Goal: Task Accomplishment & Management: Use online tool/utility

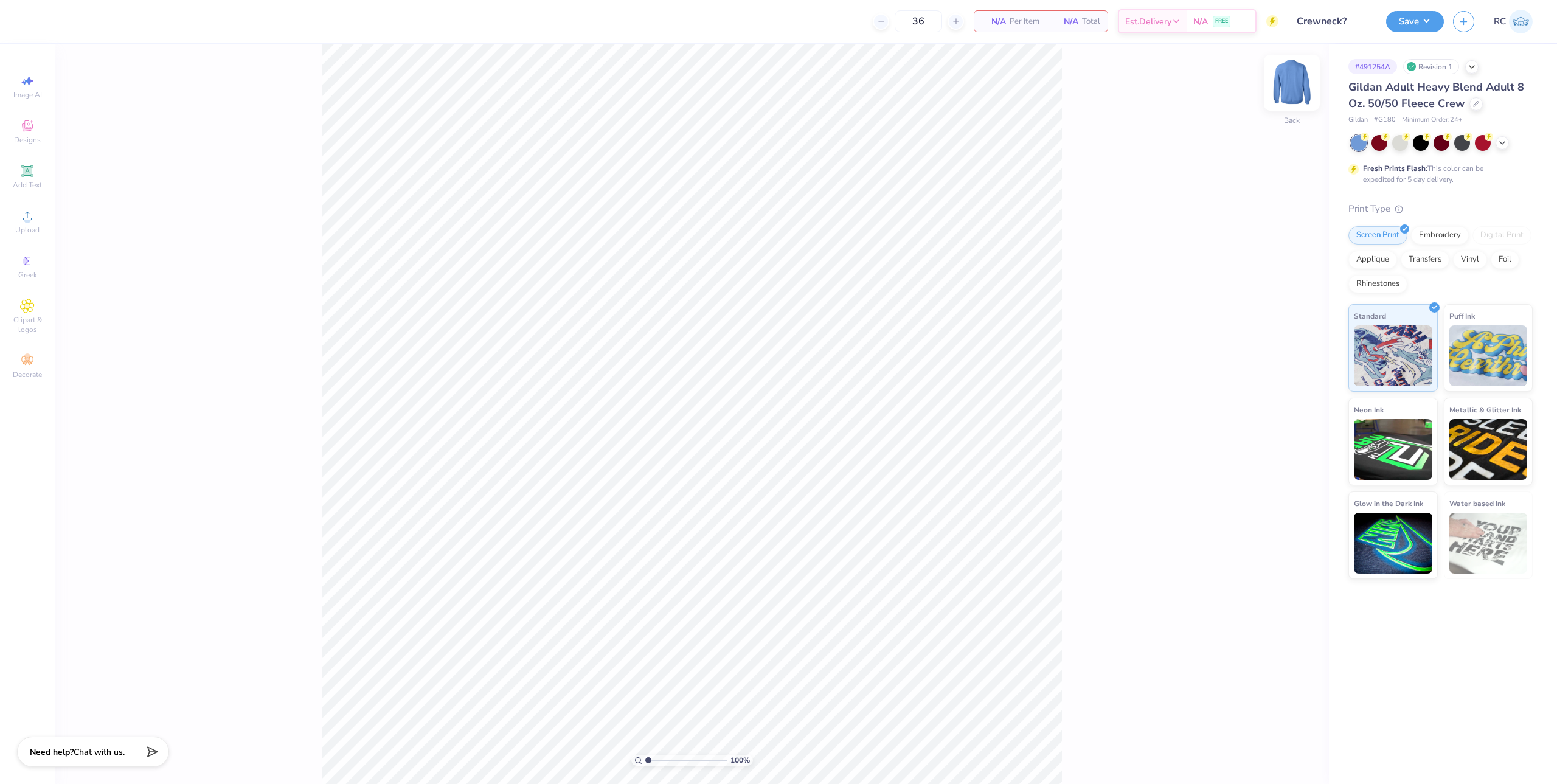
click at [1280, 82] on img at bounding box center [1292, 83] width 49 height 49
click at [22, 221] on icon at bounding box center [27, 216] width 15 height 15
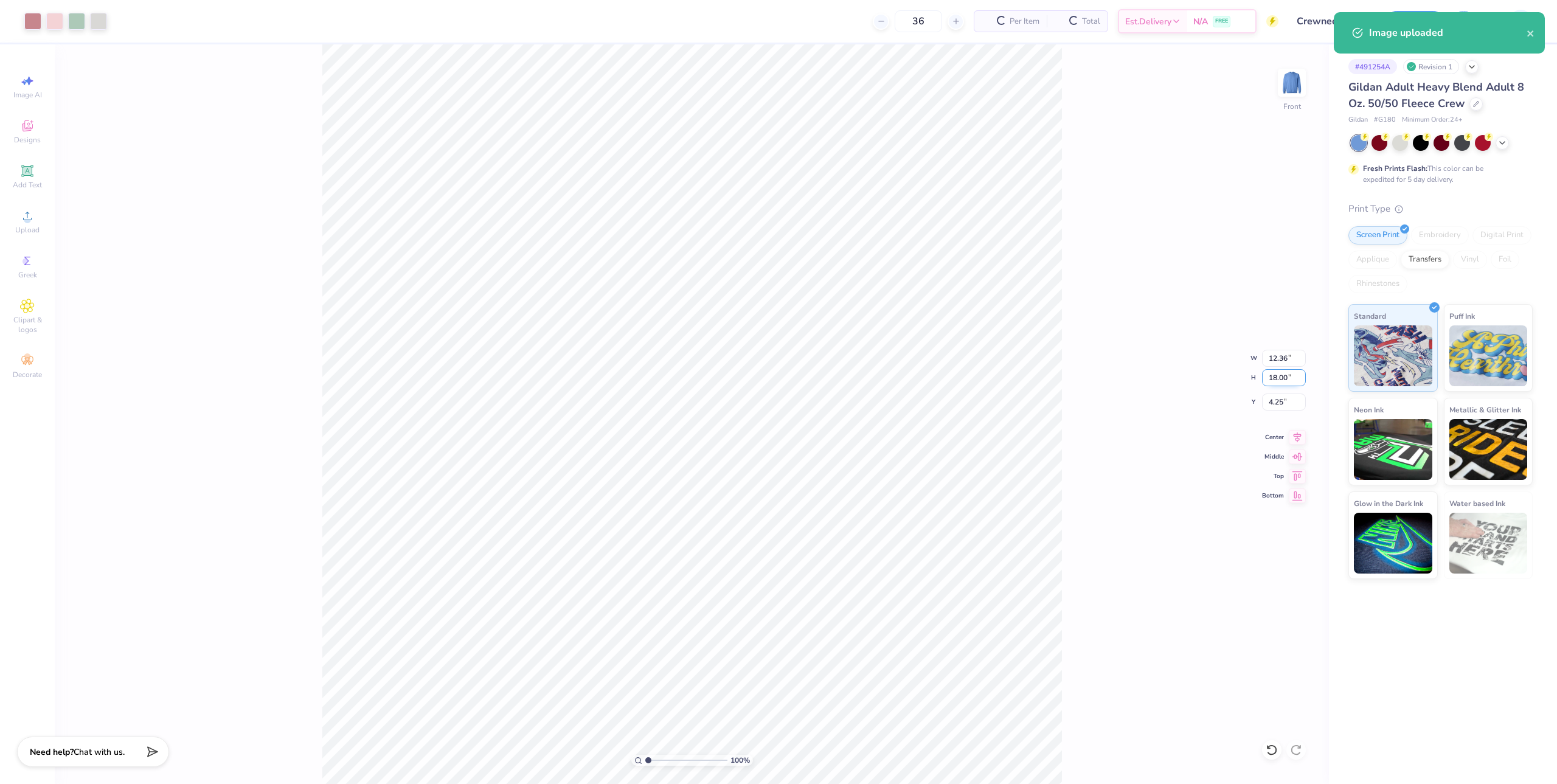
click at [1290, 385] on input "18.00" at bounding box center [1283, 377] width 44 height 17
type input "15"
type input "10.30"
type input "15.00"
click at [1286, 403] on input "5.75" at bounding box center [1283, 401] width 44 height 17
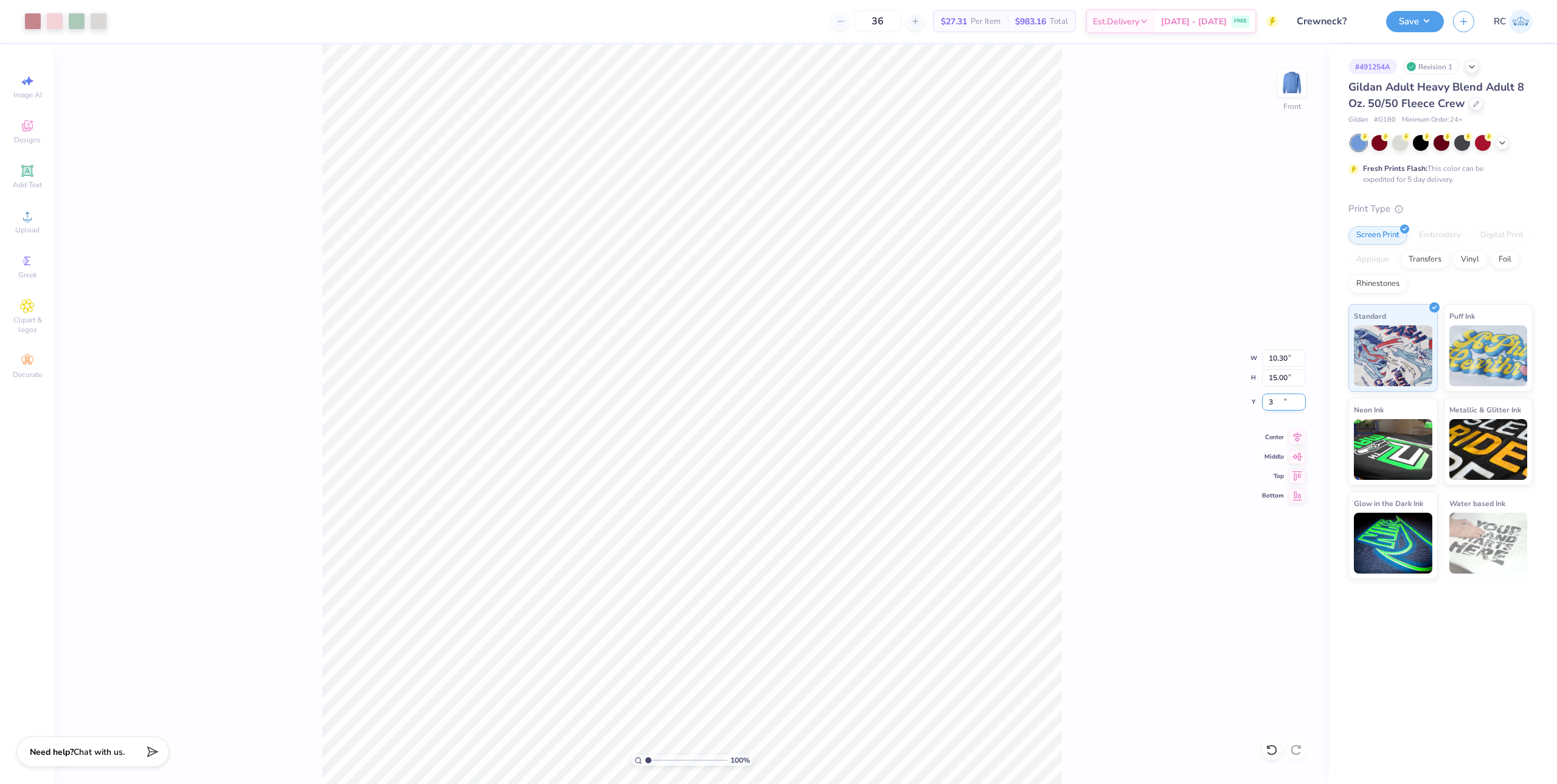
type input "3.00"
click at [1300, 90] on img at bounding box center [1292, 83] width 49 height 49
click at [21, 218] on icon at bounding box center [27, 216] width 15 height 15
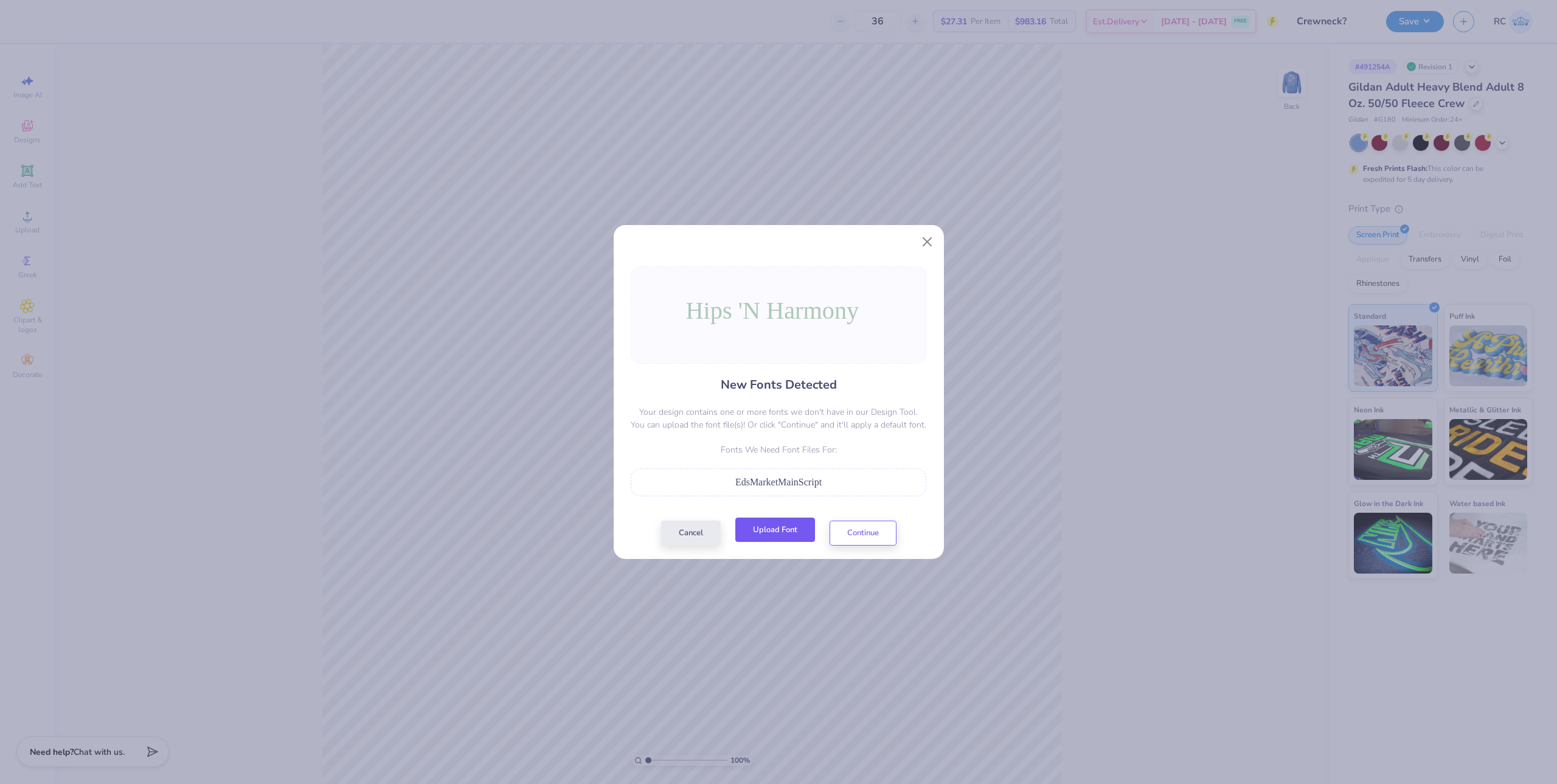
click at [799, 531] on button "Upload Font" at bounding box center [776, 530] width 80 height 25
click at [932, 242] on button "Close" at bounding box center [927, 241] width 23 height 23
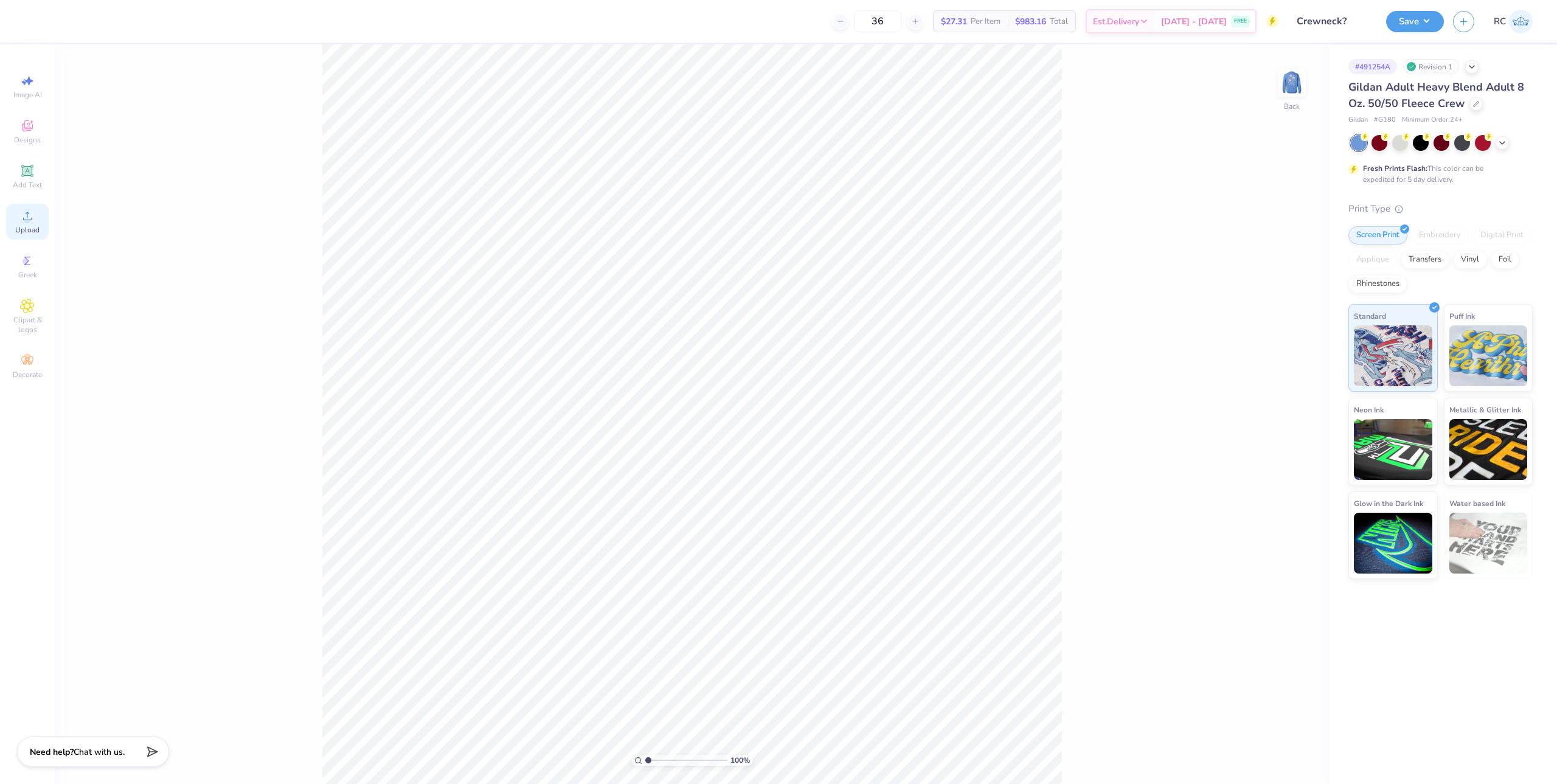
click at [35, 221] on div "Upload" at bounding box center [27, 221] width 43 height 36
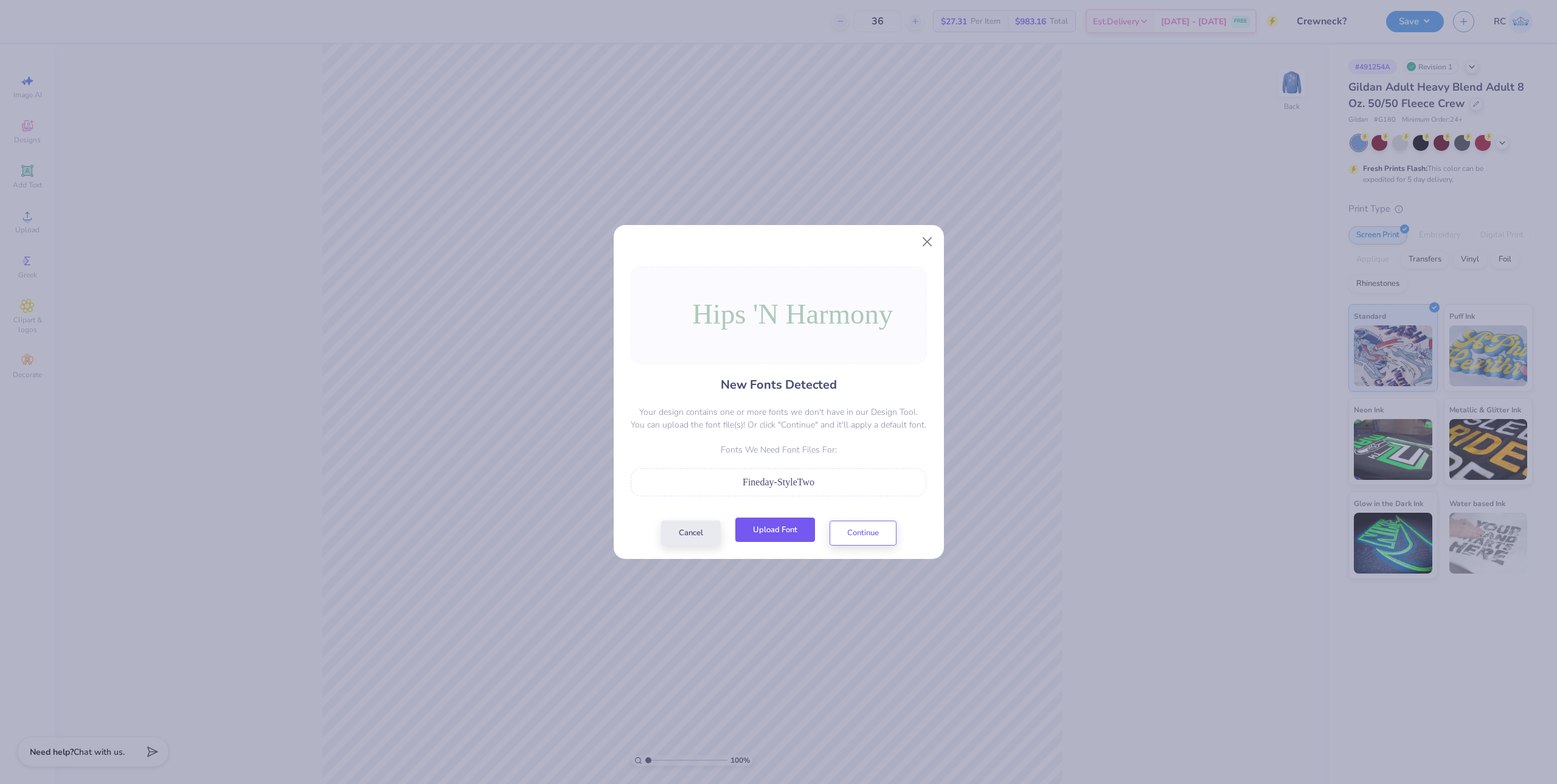
click at [777, 525] on button "Upload Font" at bounding box center [776, 530] width 80 height 25
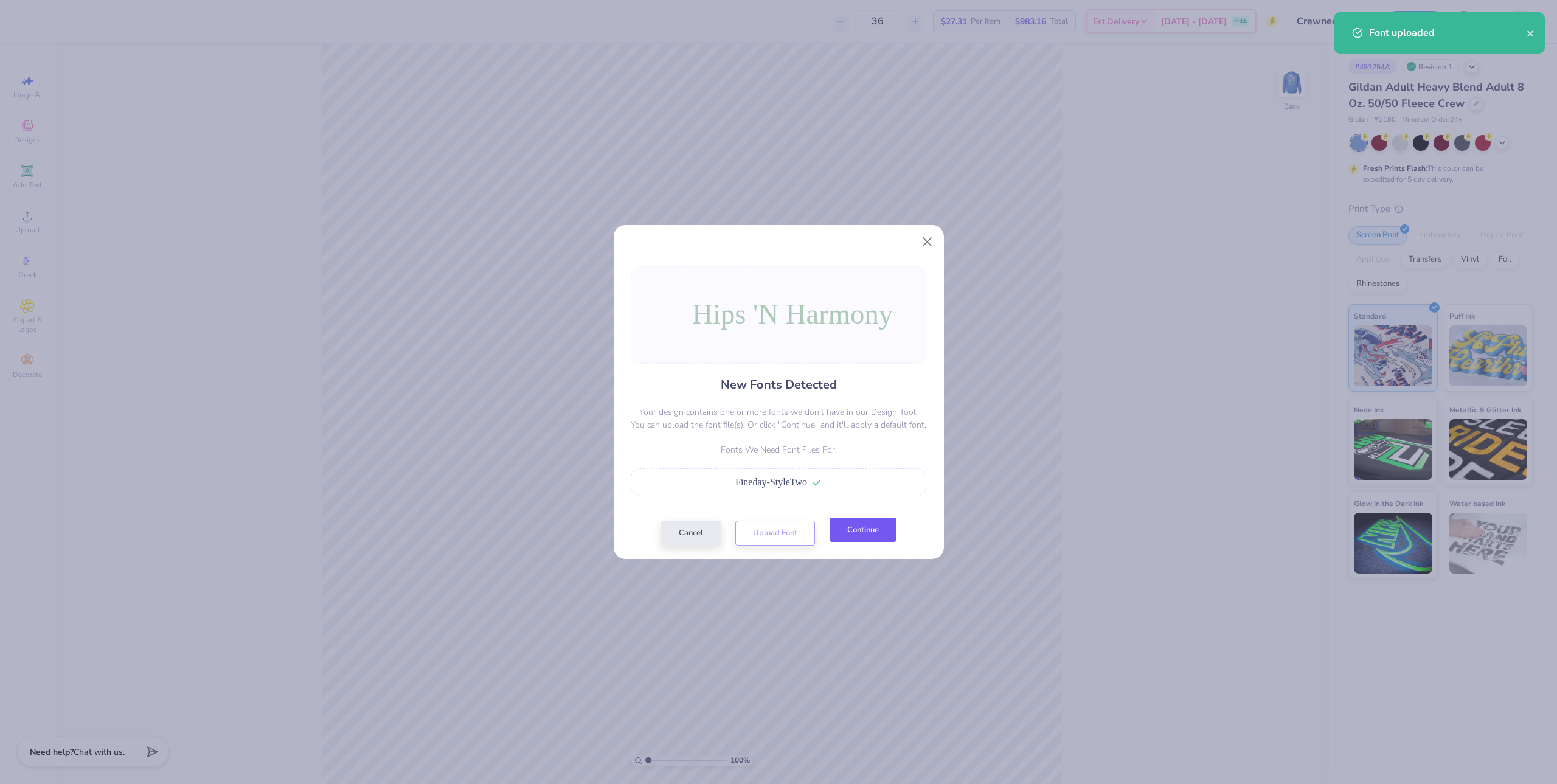
click at [856, 535] on button "Continue" at bounding box center [863, 530] width 67 height 25
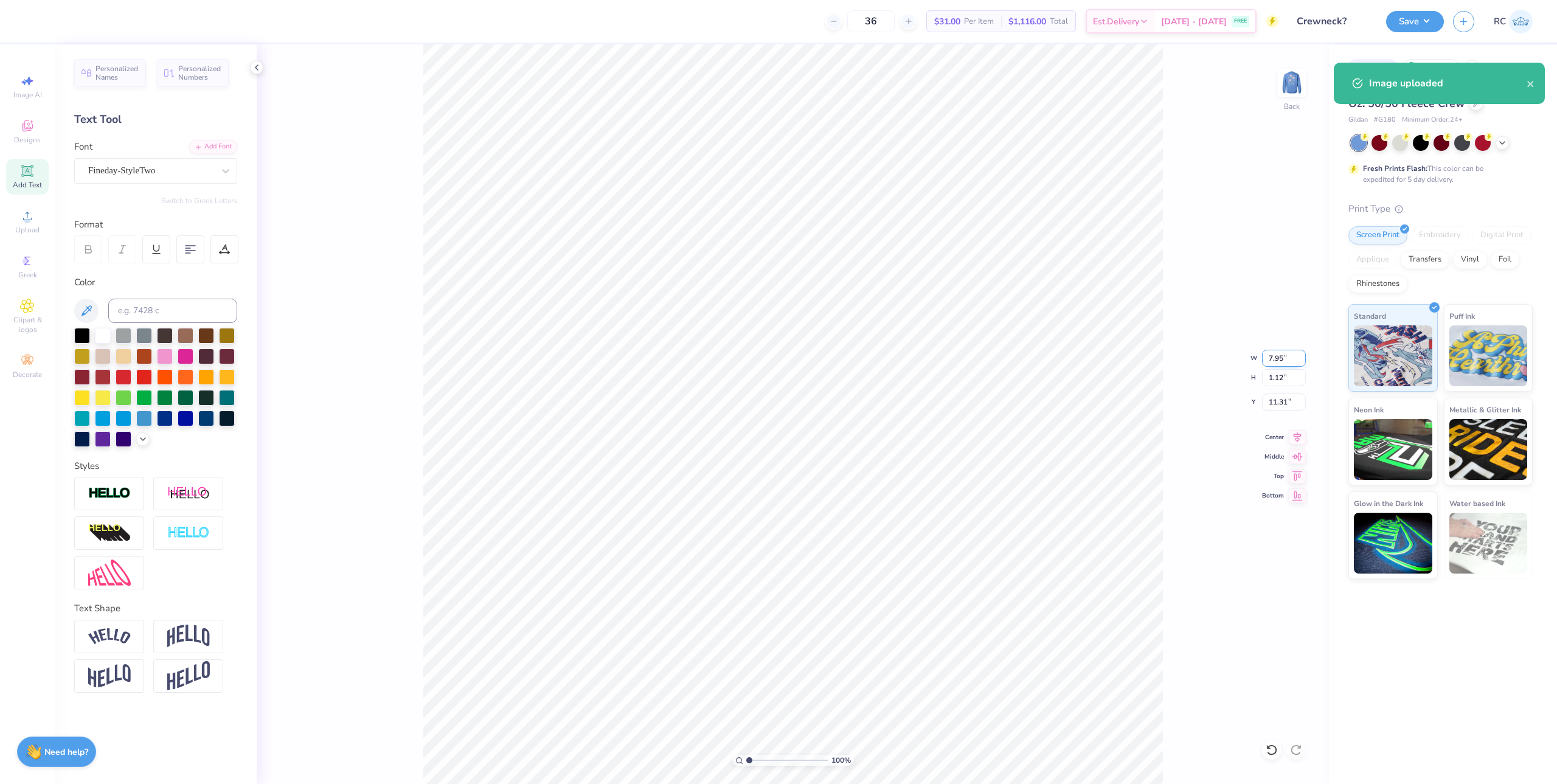
click at [1285, 358] on input "7.95" at bounding box center [1283, 358] width 44 height 17
type input "3.50"
type input "0.49"
click at [1278, 403] on input "11.63" at bounding box center [1283, 401] width 44 height 17
type input "3.00"
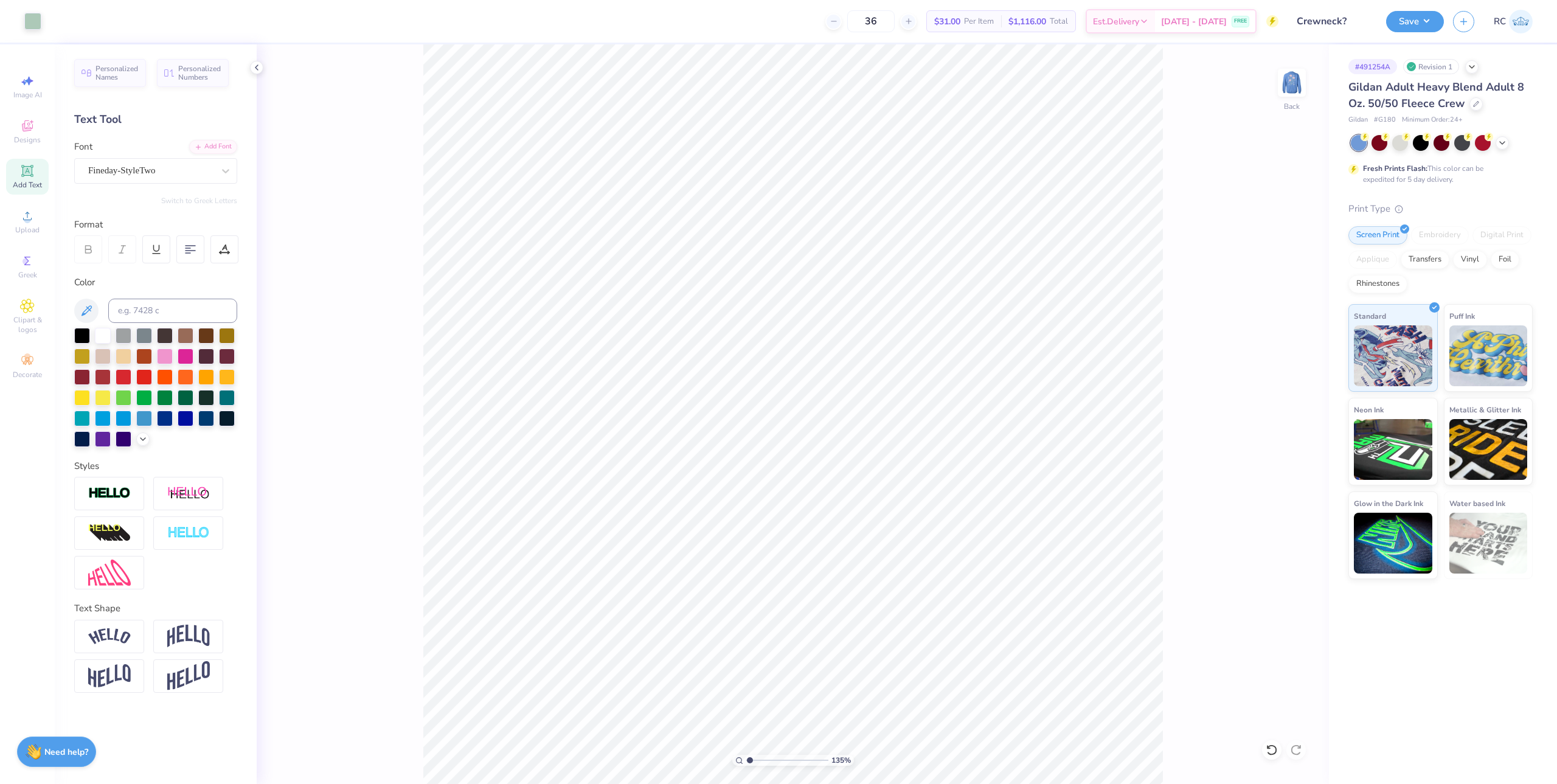
type input "1"
click at [1288, 91] on img at bounding box center [1292, 83] width 49 height 49
click at [1297, 74] on img at bounding box center [1292, 83] width 49 height 49
click at [158, 313] on input at bounding box center [173, 311] width 129 height 24
type input "698"
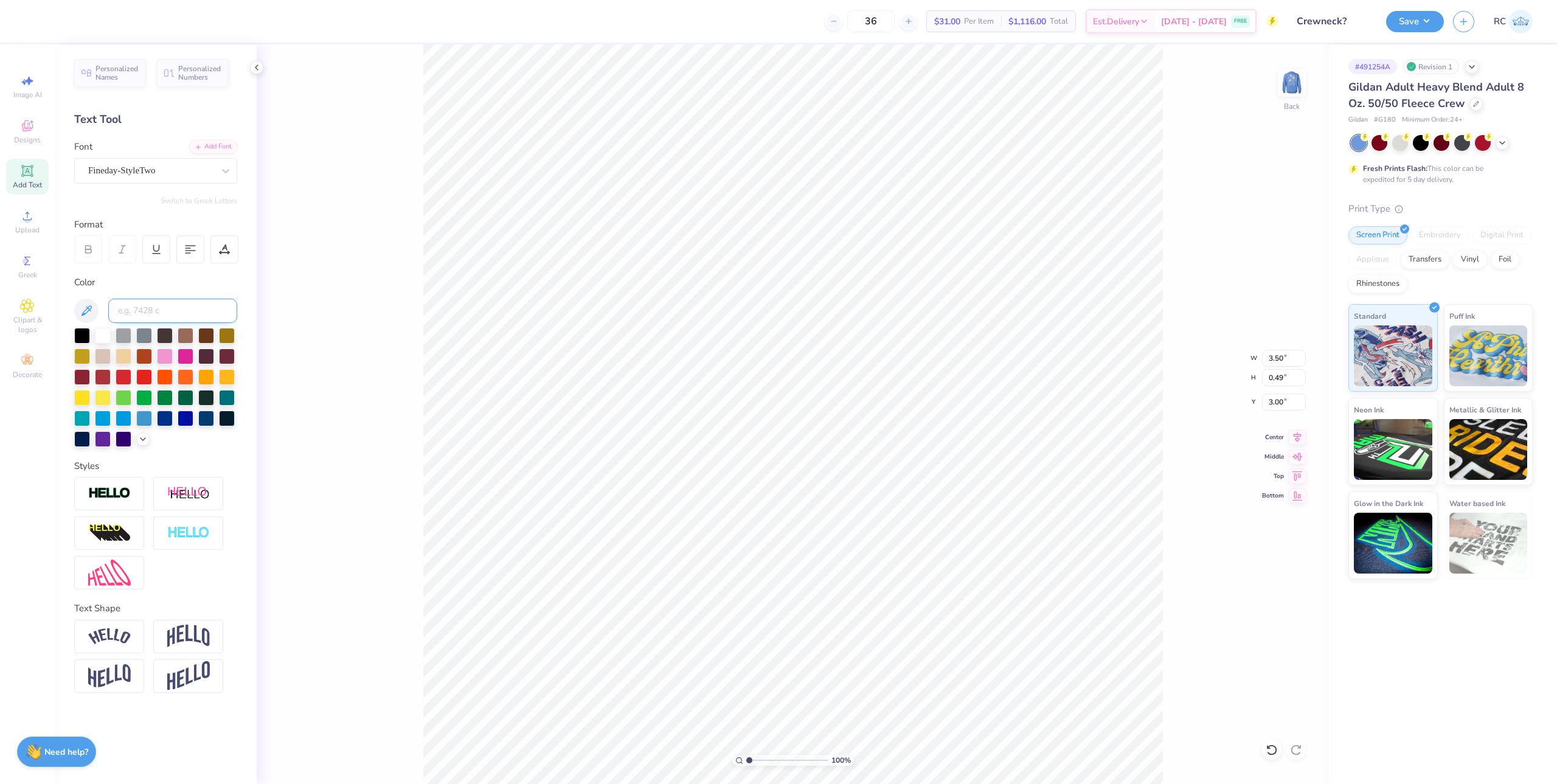
type input "3.54"
type input "2.97"
click at [1303, 91] on img at bounding box center [1292, 83] width 49 height 49
click at [24, 224] on div "Upload" at bounding box center [27, 221] width 43 height 36
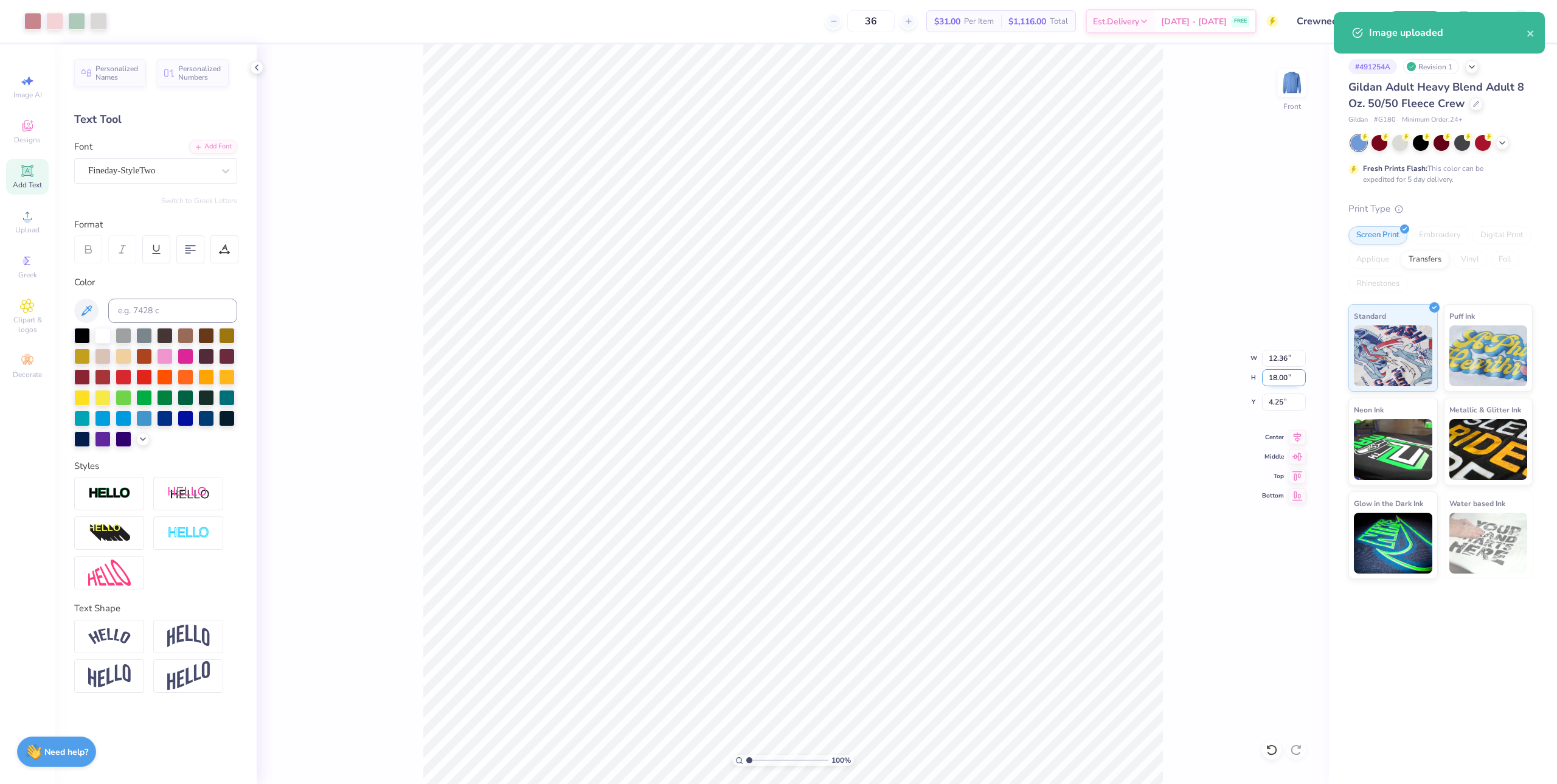
click at [1285, 373] on input "18.00" at bounding box center [1283, 377] width 44 height 17
type input "15"
type input "10.30"
type input "15.00"
type input "3.00"
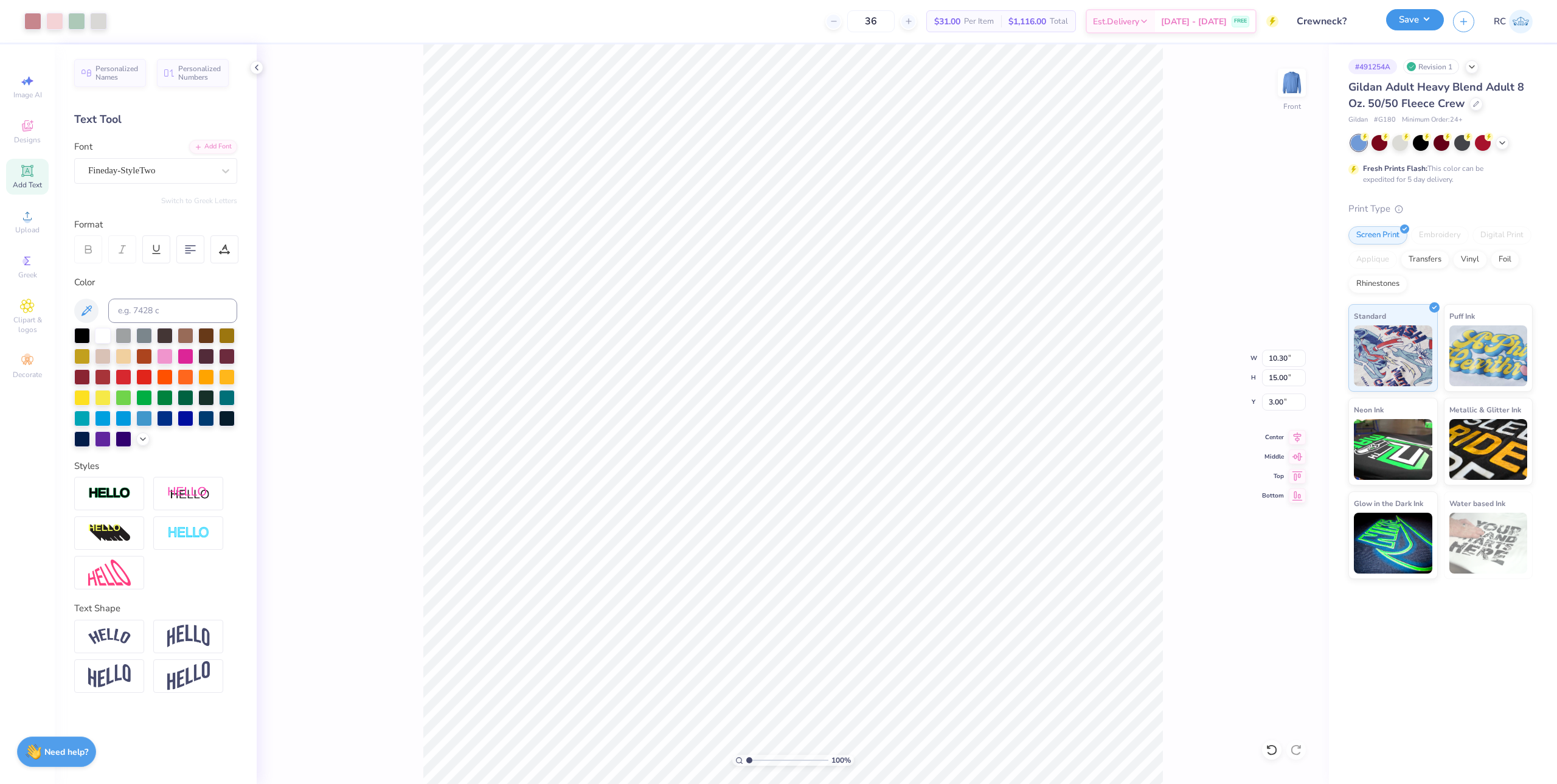
click at [1419, 19] on button "Save" at bounding box center [1415, 19] width 58 height 21
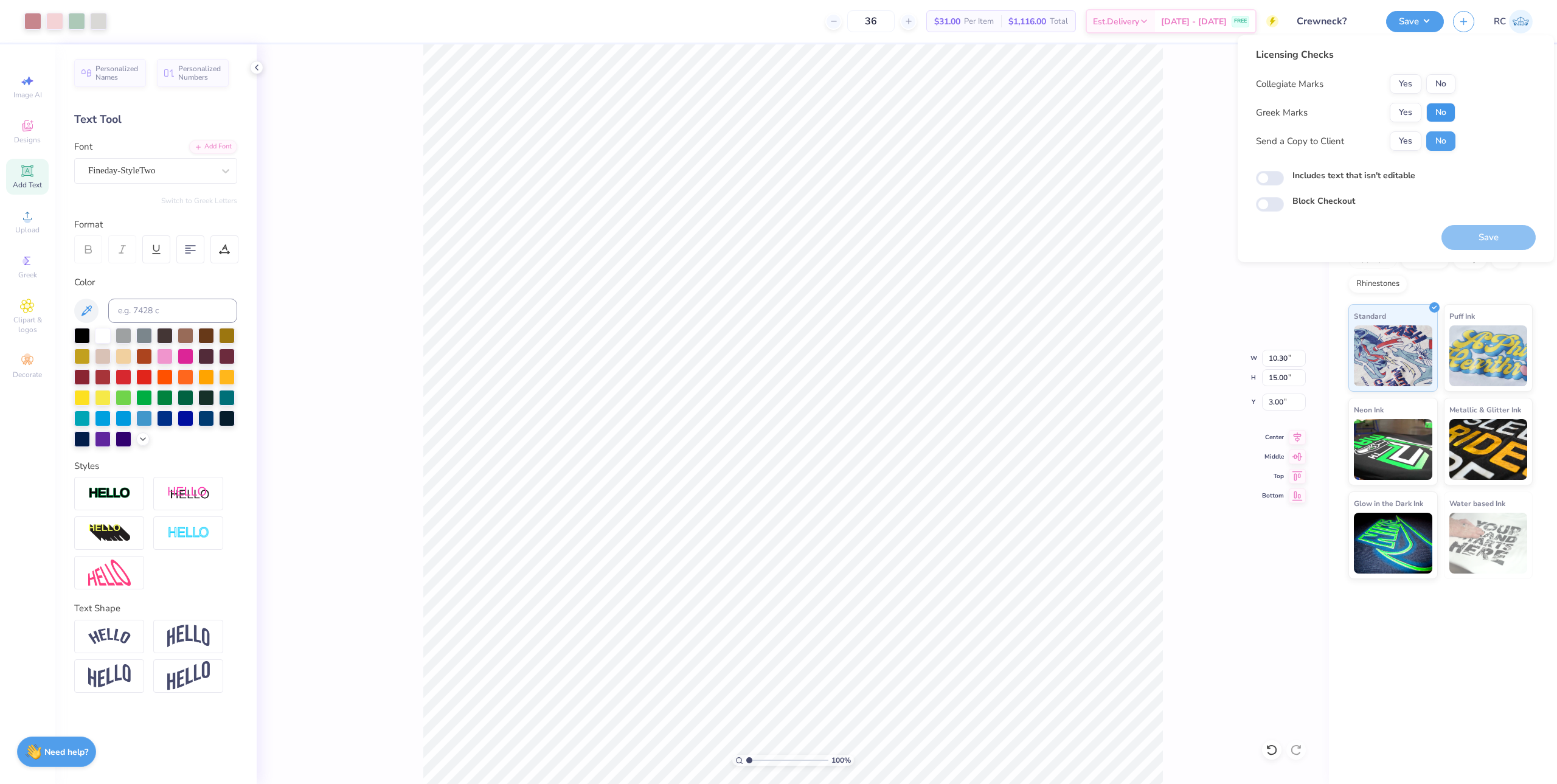
click at [1443, 110] on button "No" at bounding box center [1441, 112] width 30 height 19
click at [1446, 87] on button "No" at bounding box center [1441, 84] width 30 height 19
click at [1416, 147] on button "Yes" at bounding box center [1406, 141] width 32 height 19
click at [1476, 235] on button "Save" at bounding box center [1489, 237] width 94 height 25
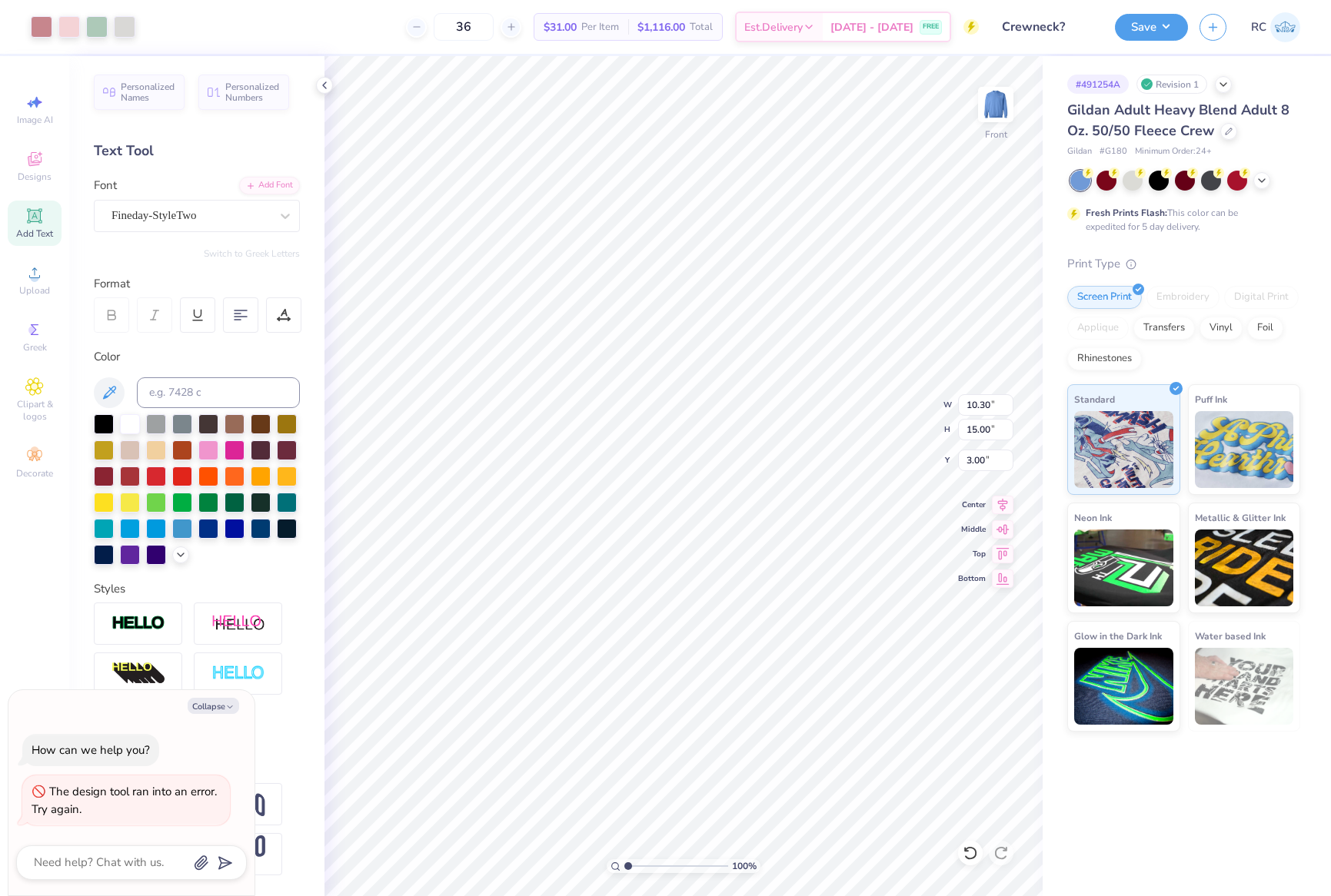
type textarea "x"
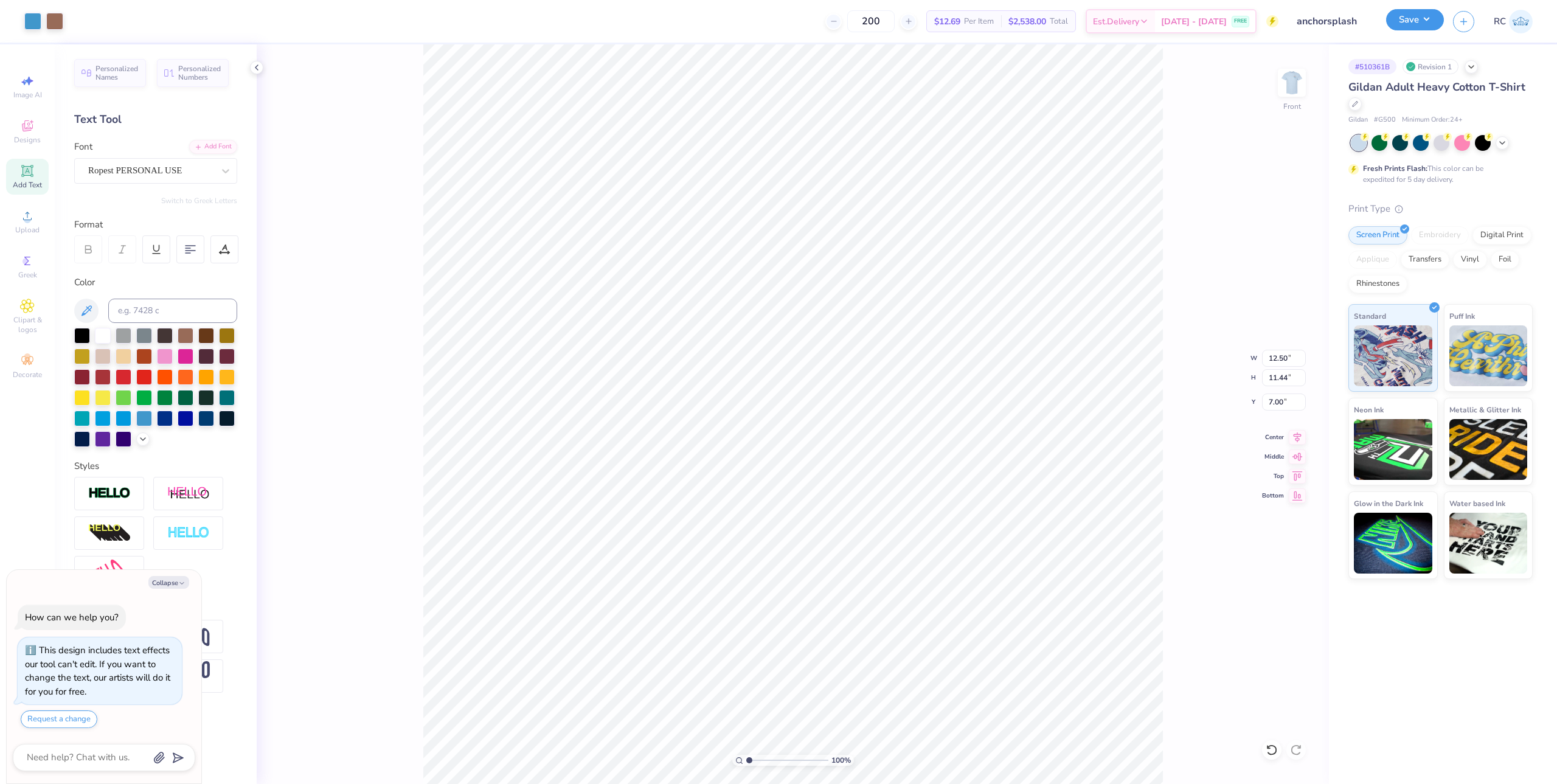
click at [1415, 30] on div "Save" at bounding box center [1415, 21] width 58 height 21
click at [1427, 22] on button "Save" at bounding box center [1415, 19] width 58 height 21
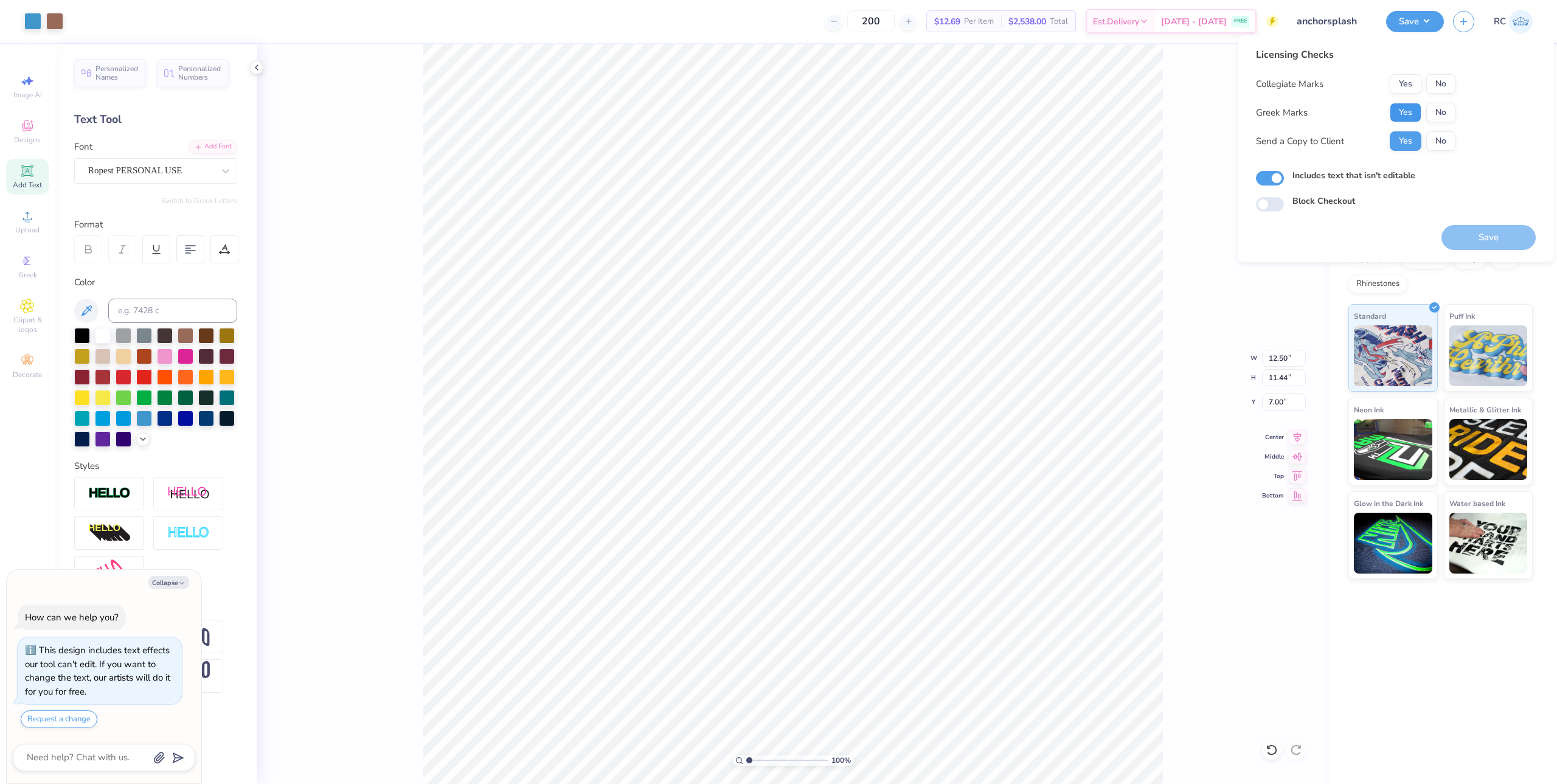
click at [1409, 111] on button "Yes" at bounding box center [1406, 112] width 32 height 19
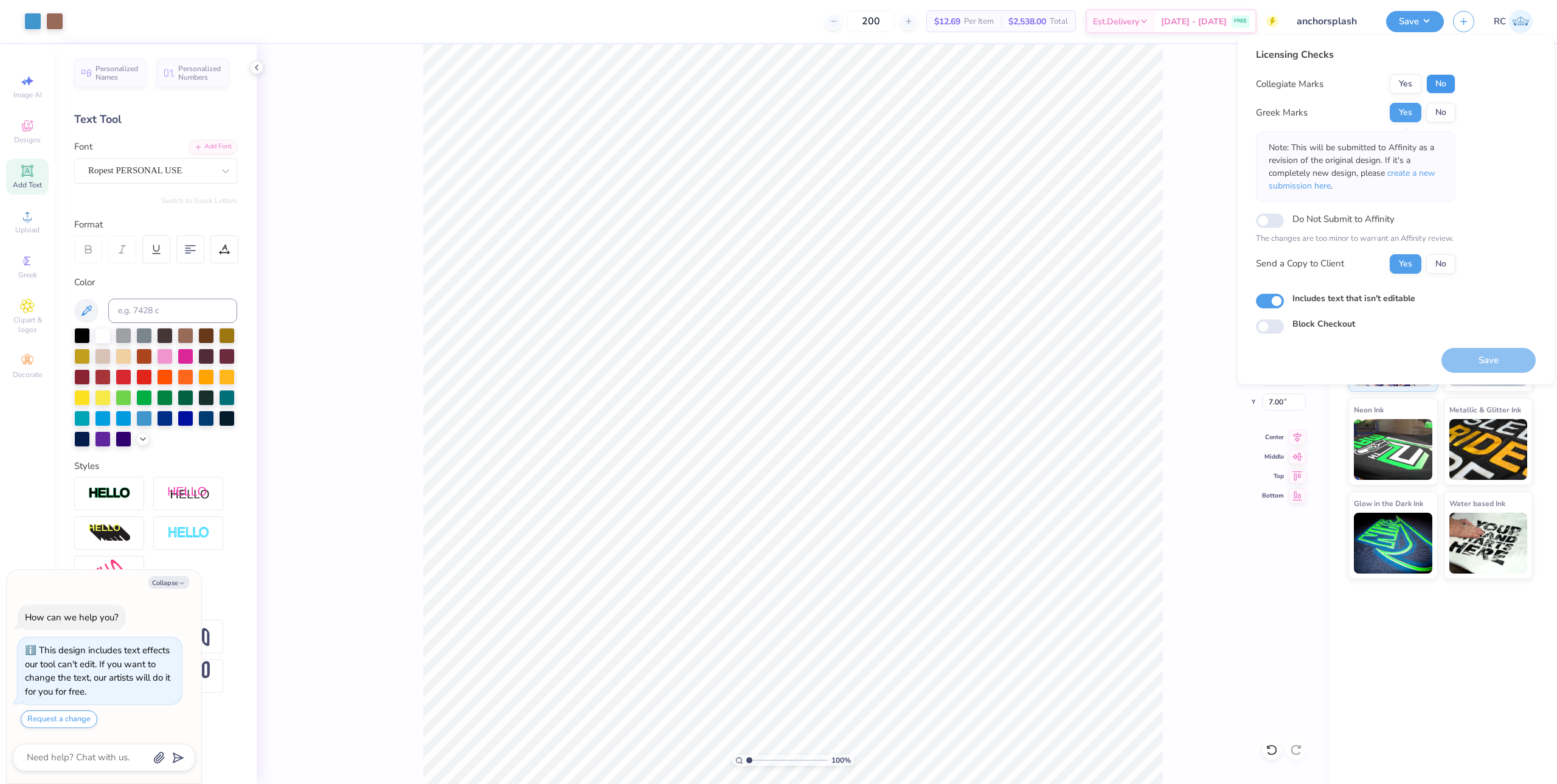
click at [1445, 80] on button "No" at bounding box center [1441, 84] width 30 height 19
click at [1472, 358] on button "Save" at bounding box center [1489, 360] width 94 height 25
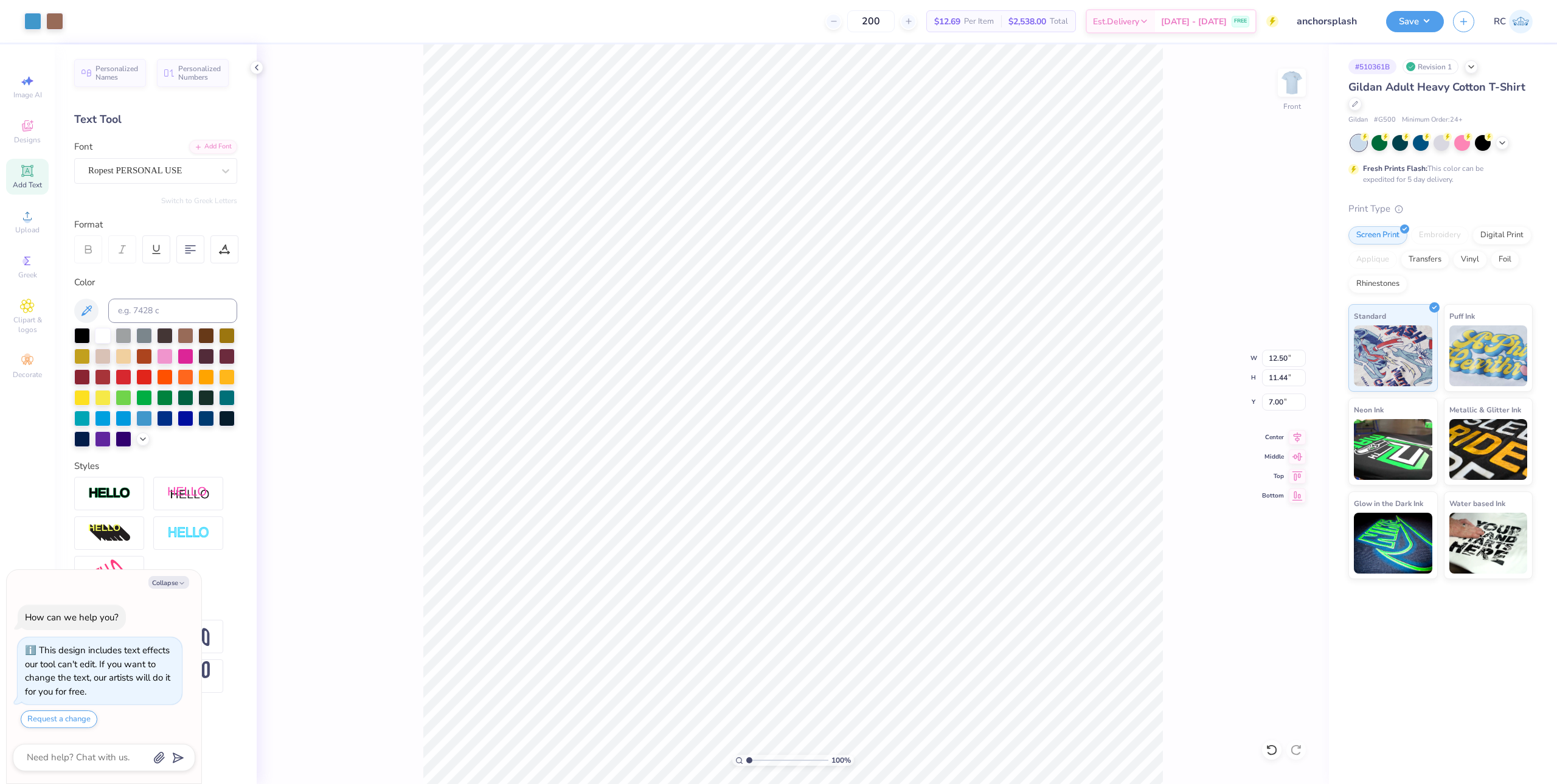
type textarea "x"
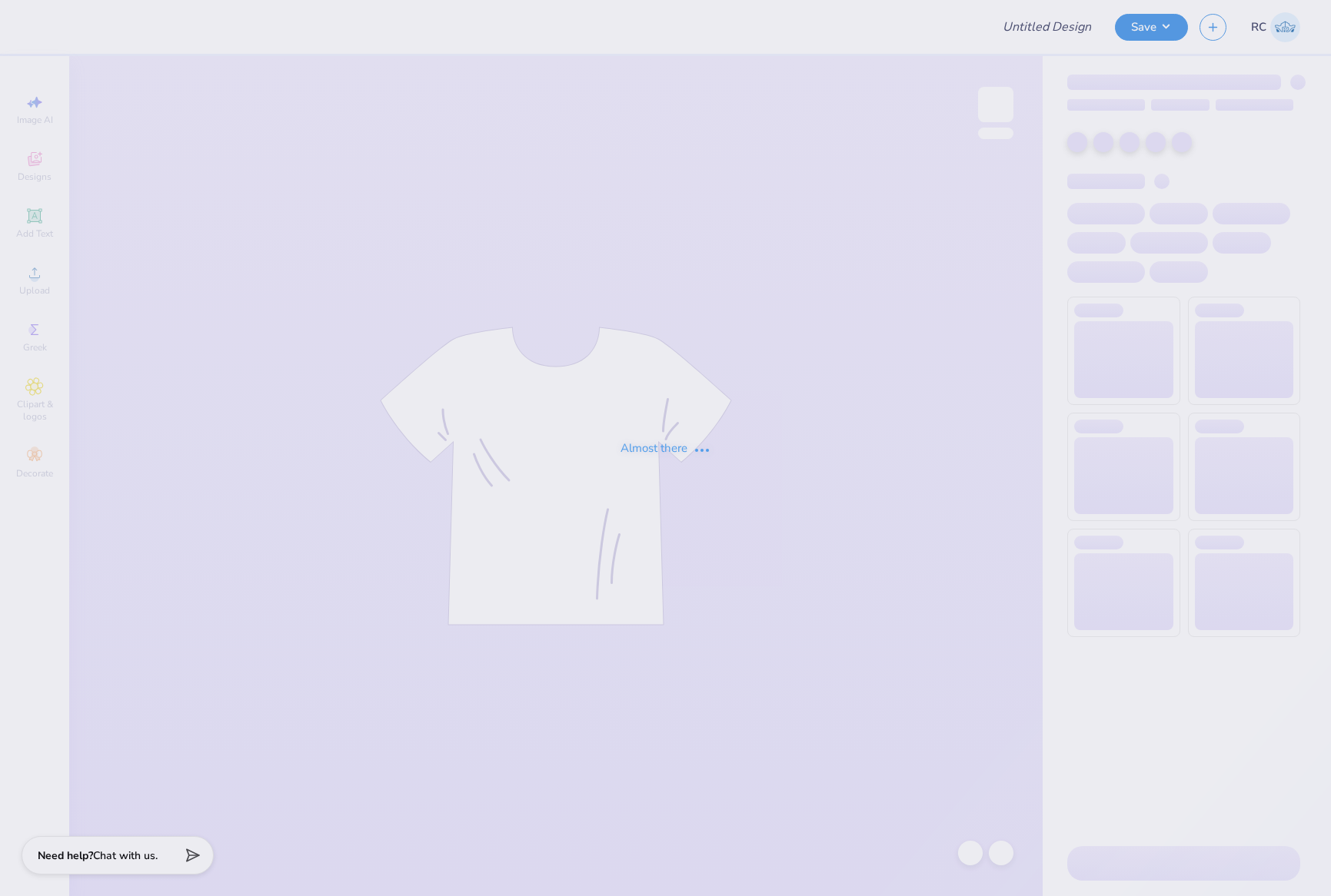
type input "Crewneck?"
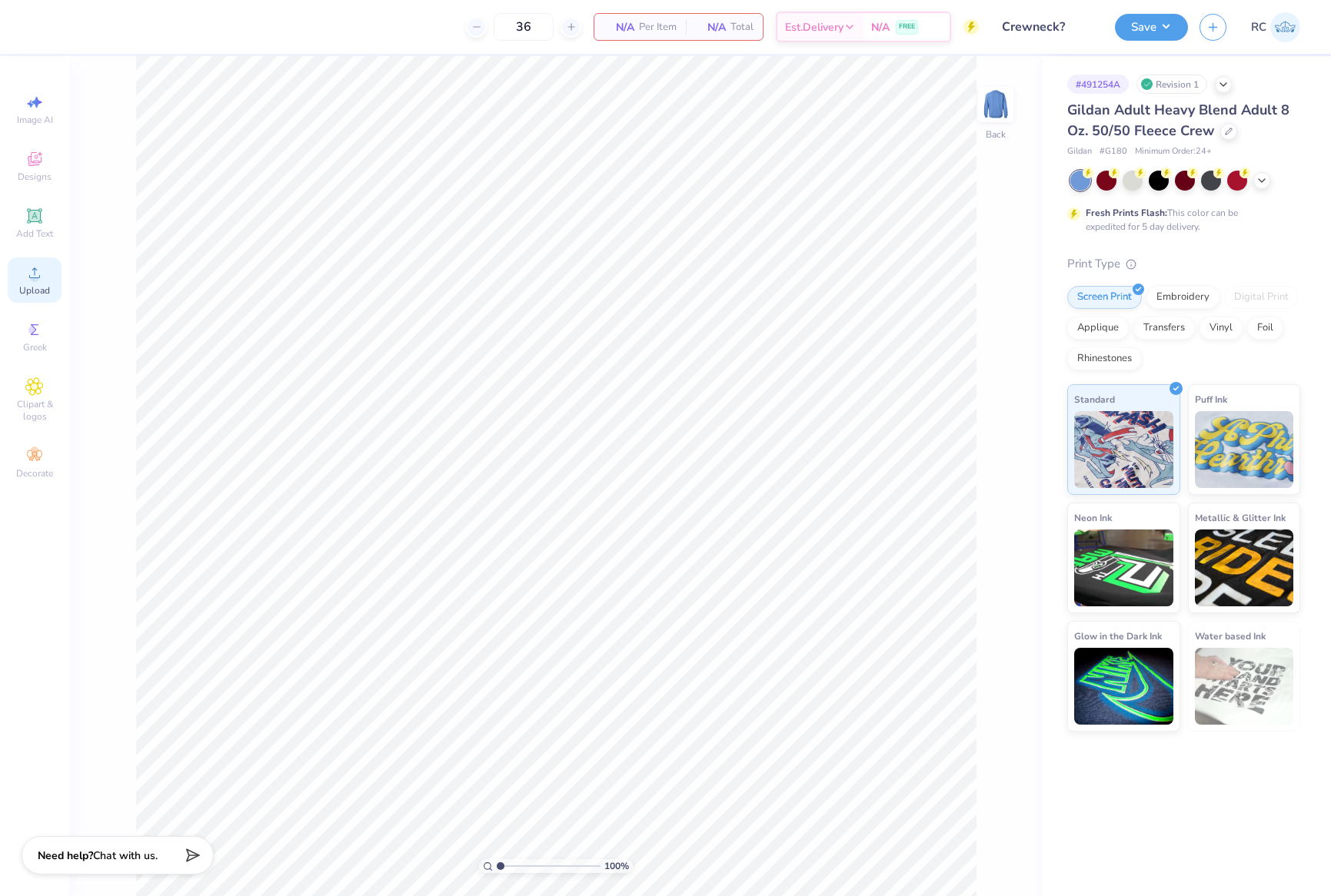
click at [36, 276] on circle at bounding box center [34, 277] width 8 height 8
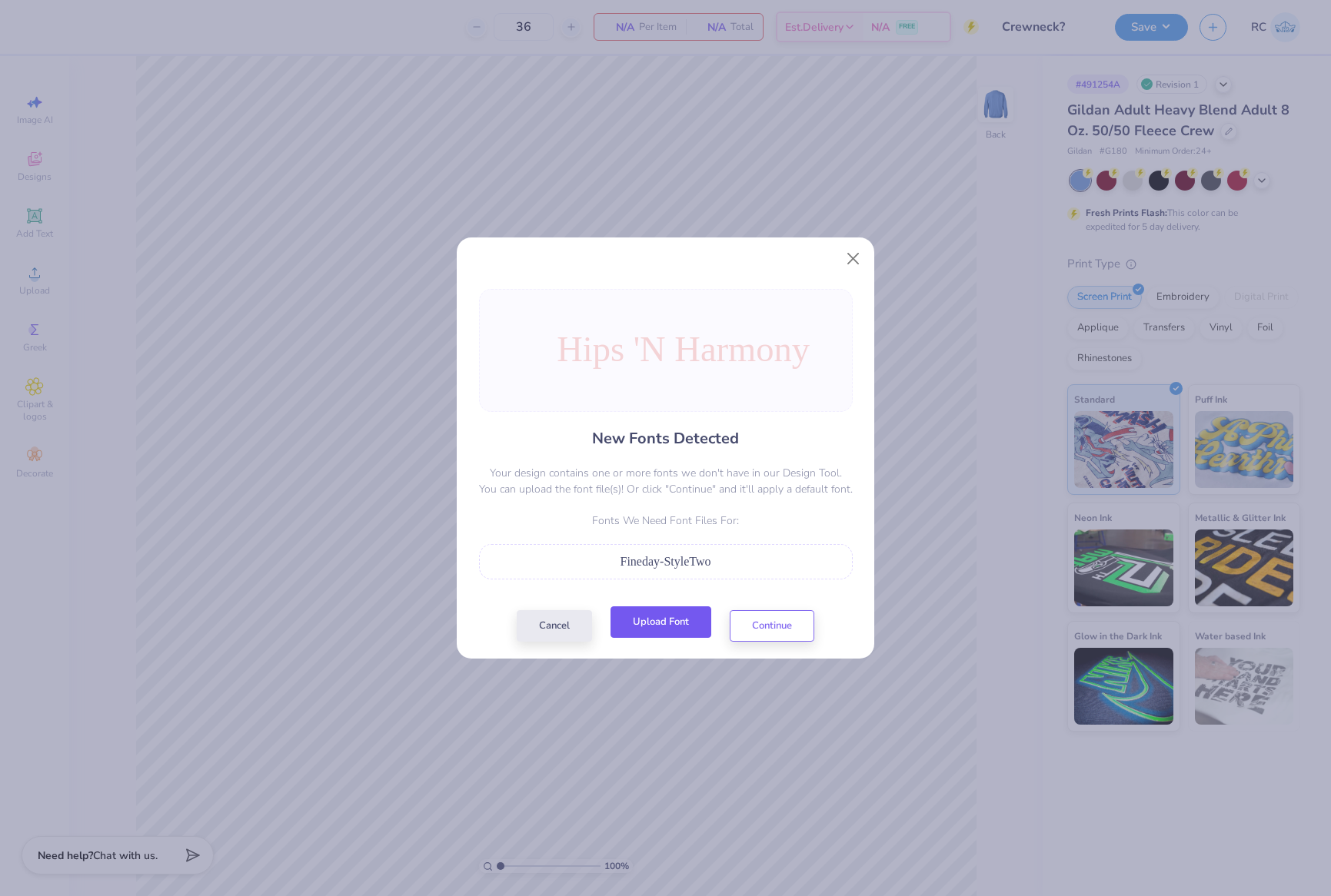
click at [658, 620] on button "Upload Font" at bounding box center [660, 622] width 101 height 32
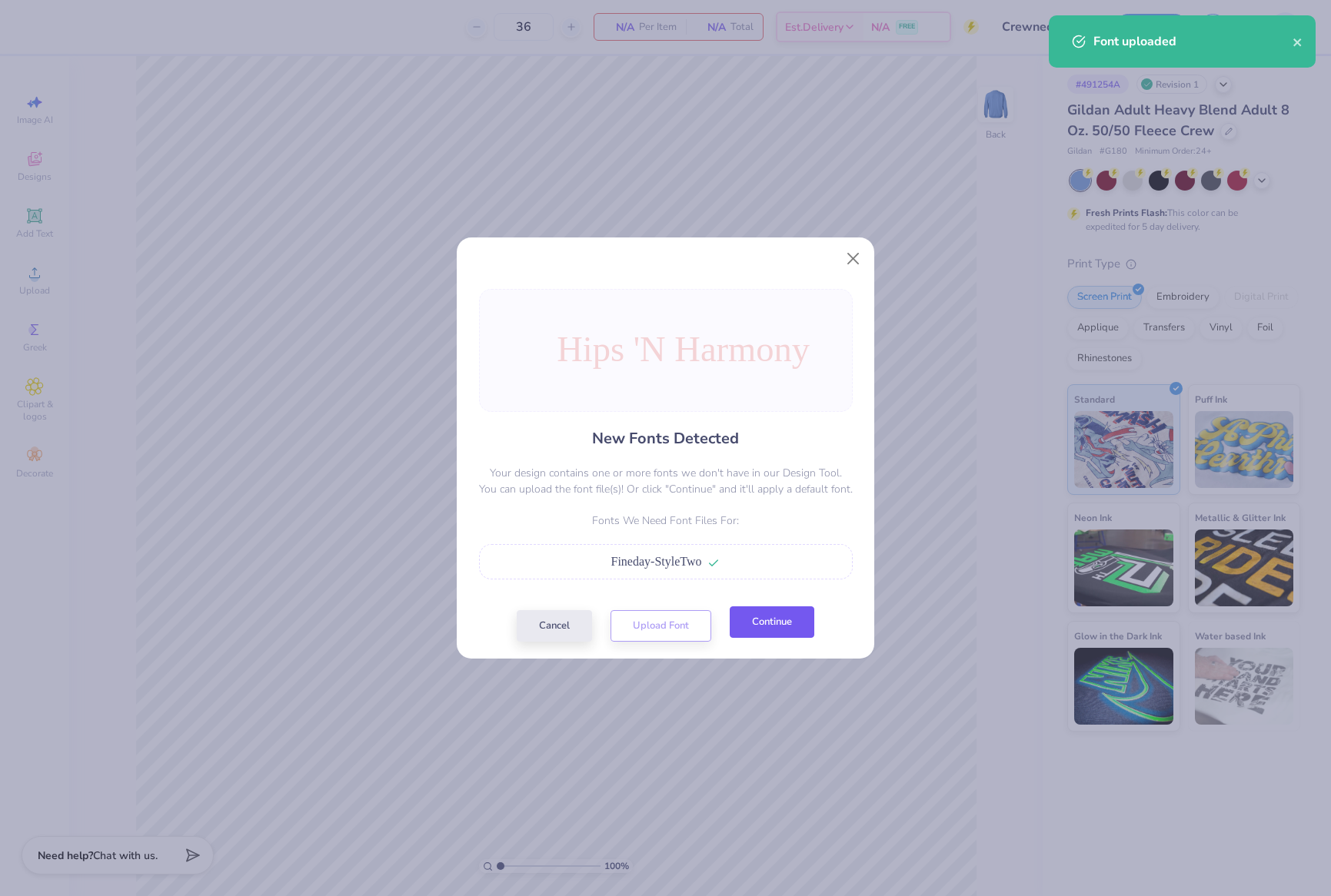
click at [759, 633] on button "Continue" at bounding box center [771, 622] width 85 height 32
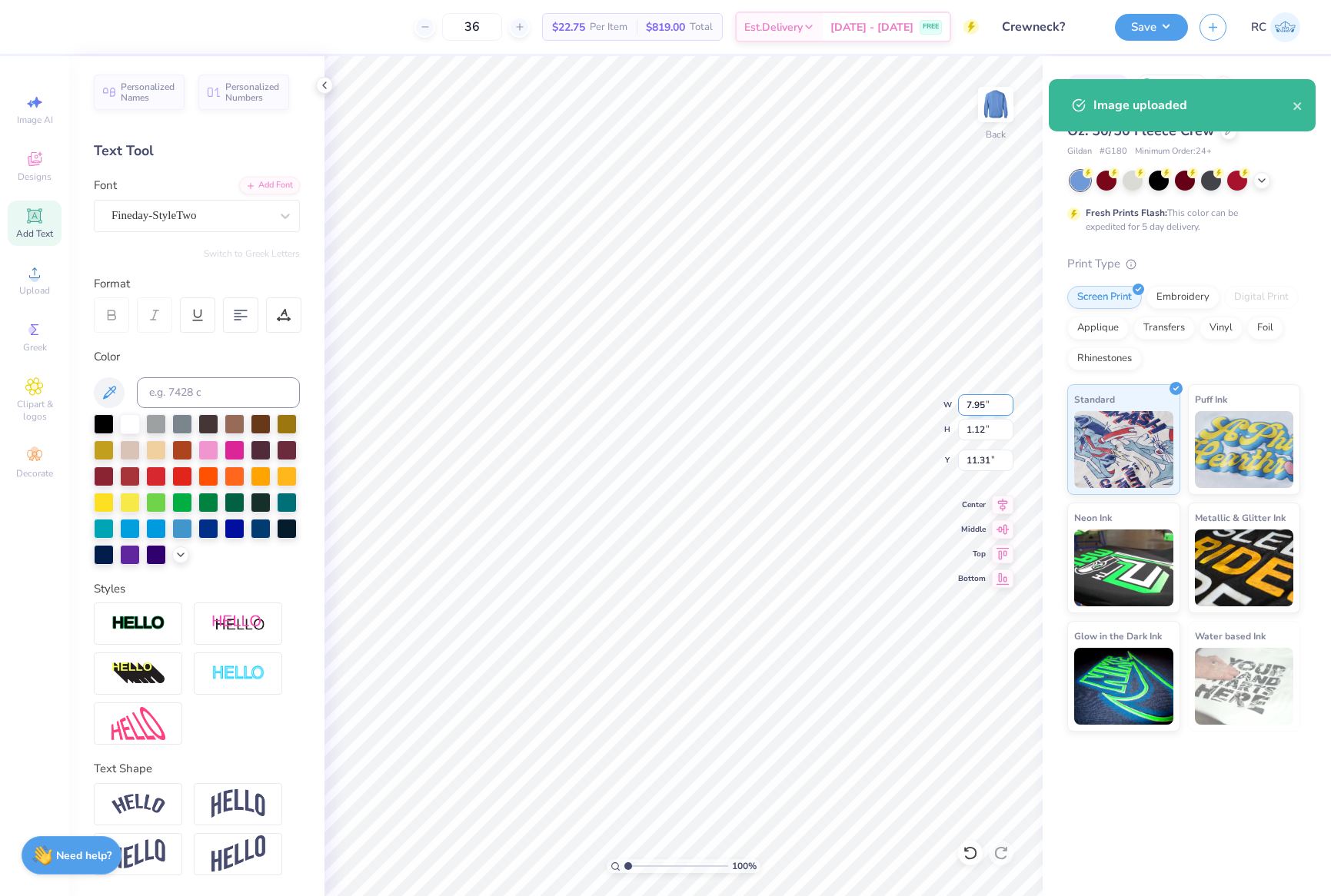
click at [981, 406] on input "7.95" at bounding box center [985, 405] width 55 height 21
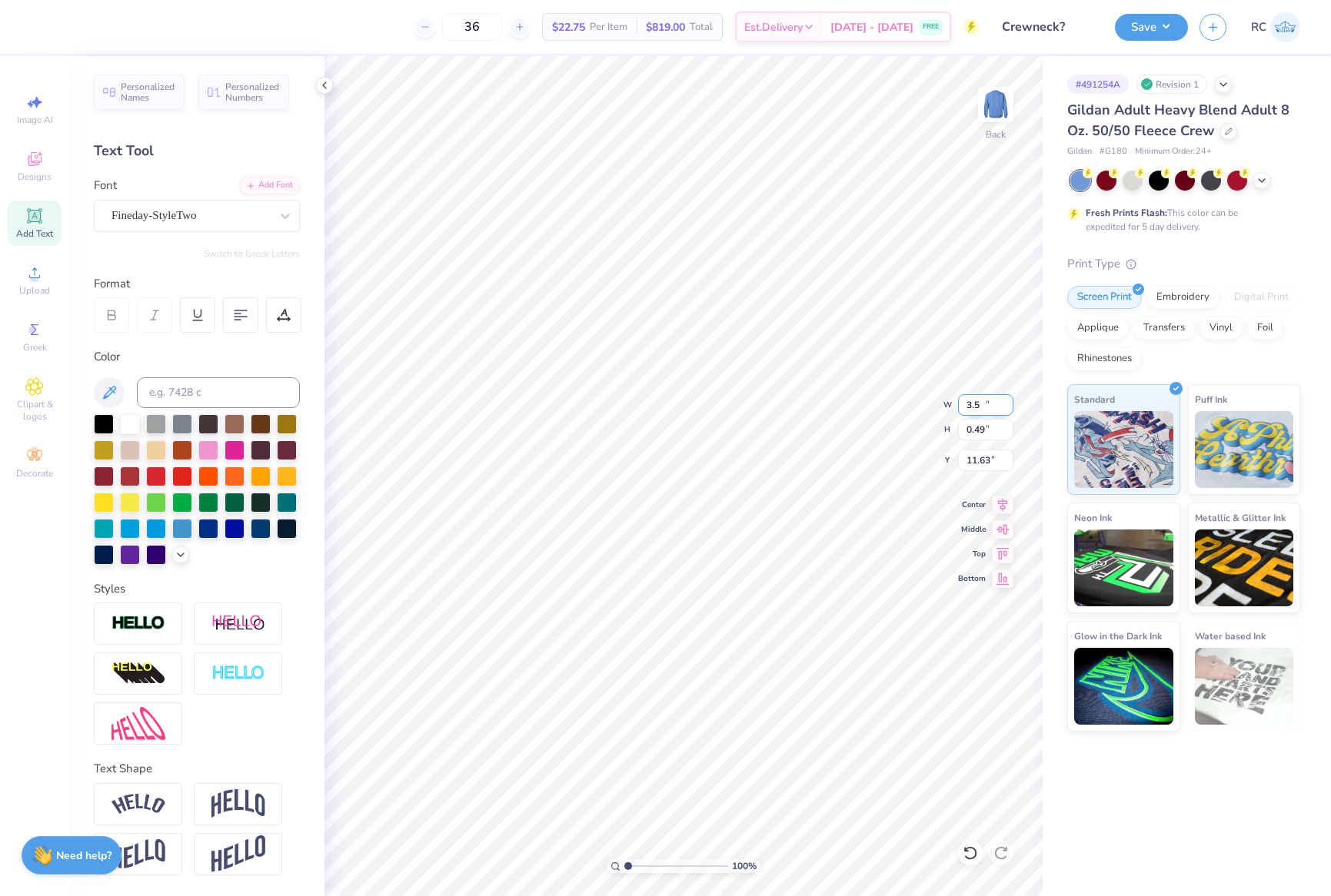
type input "3.50"
type input "0.49"
click at [993, 460] on input "11.63" at bounding box center [985, 460] width 55 height 21
type input "3.00"
click at [997, 112] on img at bounding box center [995, 104] width 62 height 62
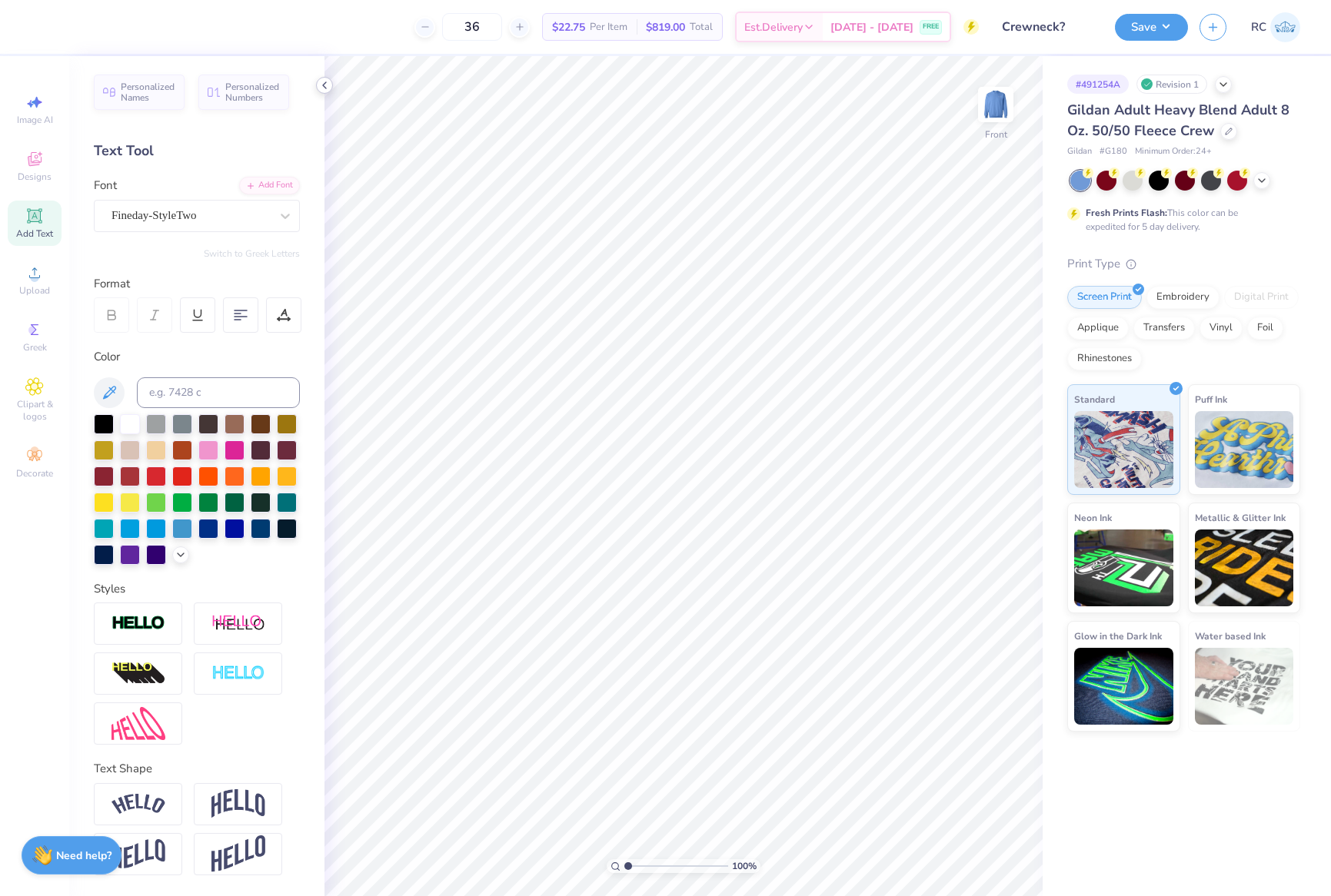
click at [319, 89] on icon at bounding box center [324, 85] width 12 height 12
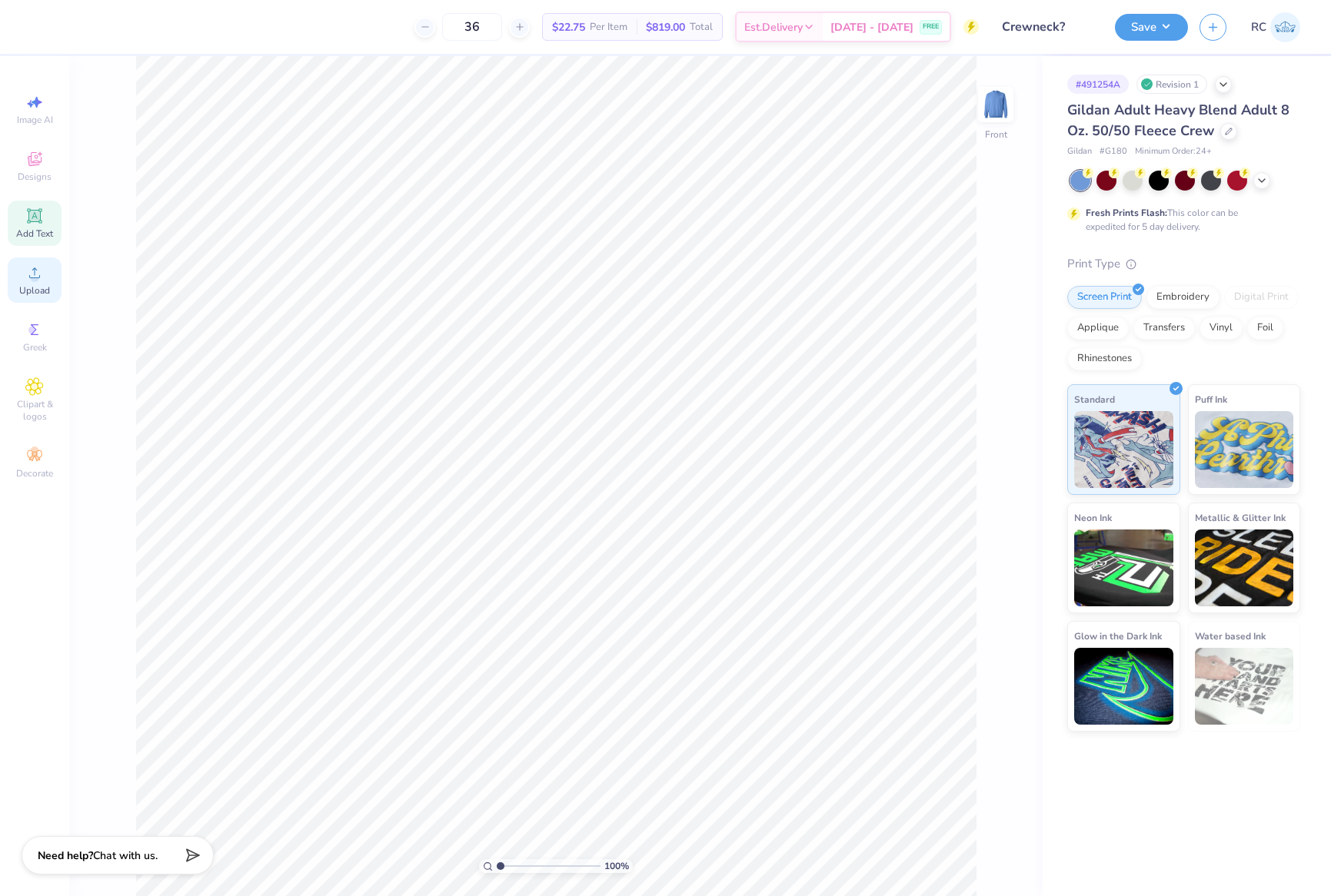
click at [23, 278] on div "Upload" at bounding box center [35, 280] width 54 height 46
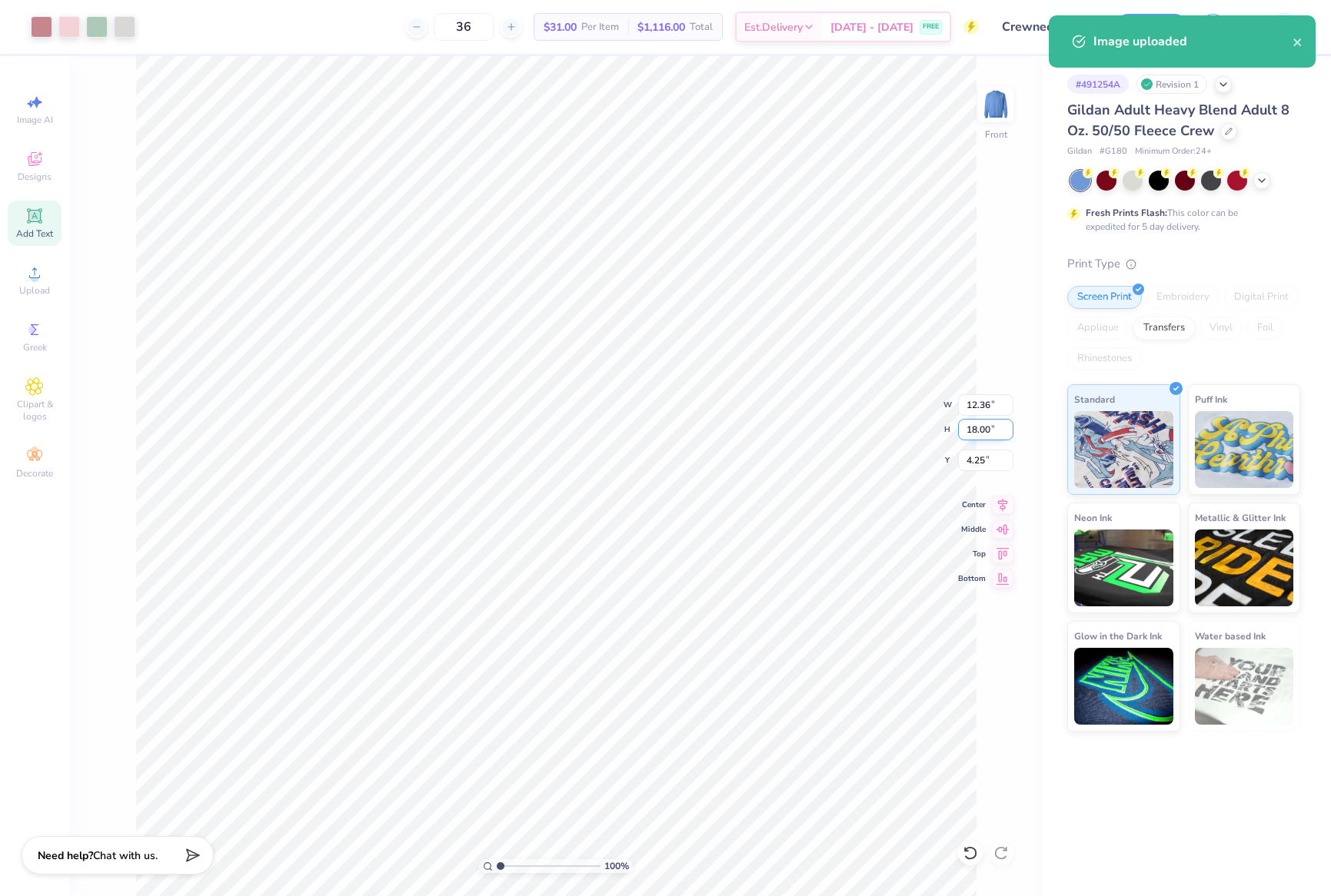
click at [995, 430] on input "18.00" at bounding box center [985, 429] width 55 height 21
type input "15"
type input "10.30"
type input "15.00"
click at [977, 466] on input "5.75" at bounding box center [985, 460] width 55 height 21
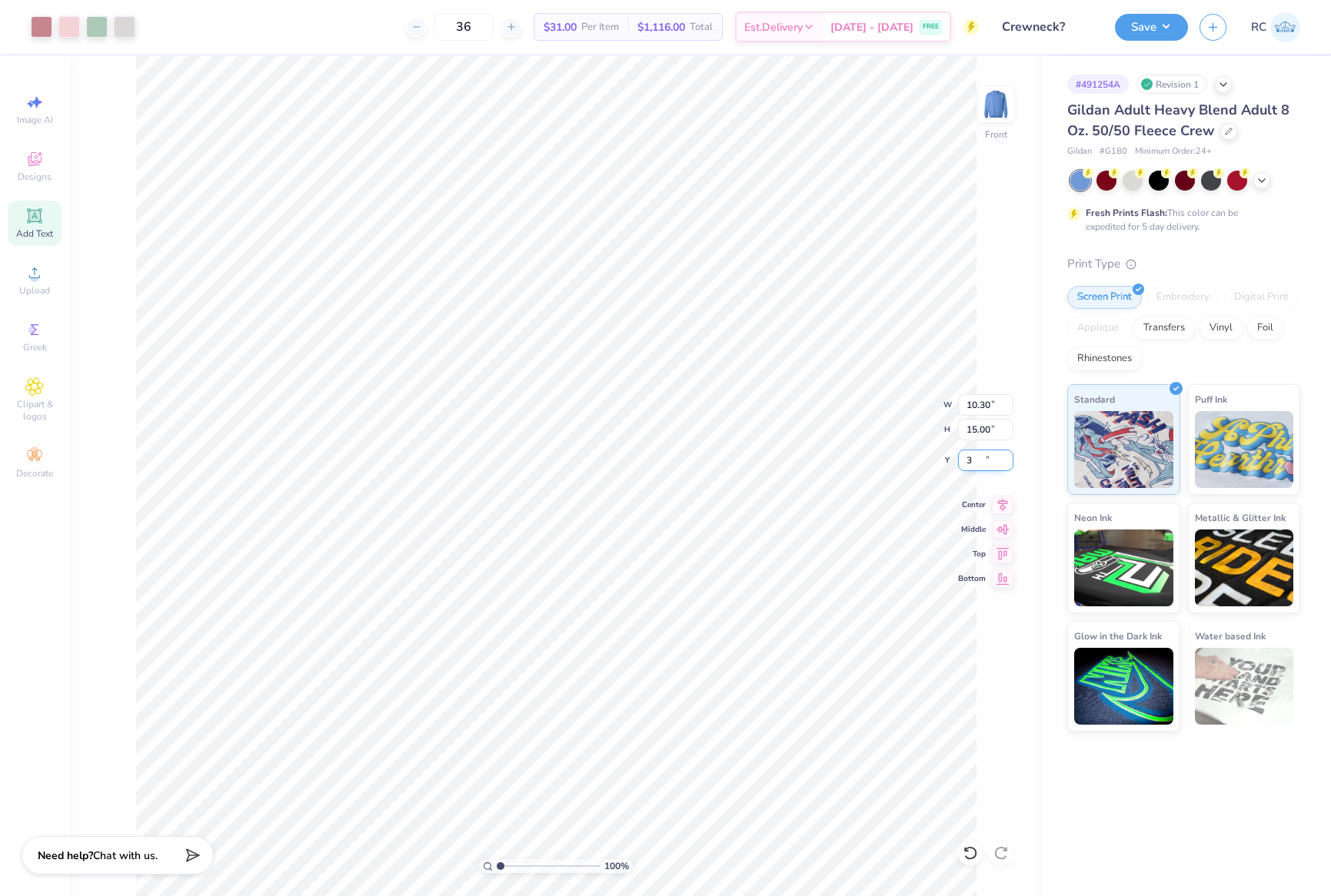
type input "3.00"
click at [1158, 29] on button "Save" at bounding box center [1151, 24] width 73 height 27
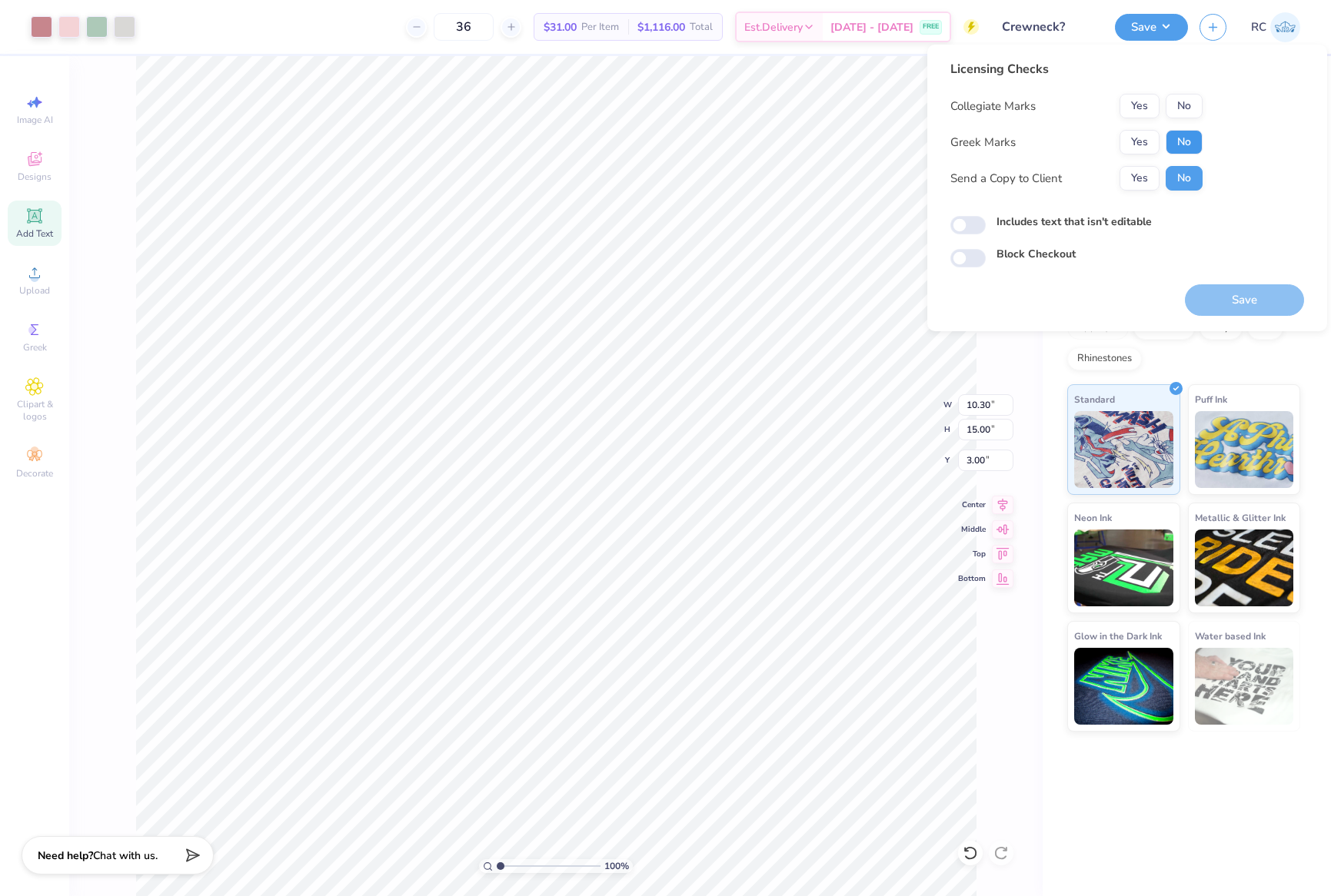
click at [1188, 135] on button "No" at bounding box center [1185, 142] width 37 height 24
click at [1188, 103] on button "No" at bounding box center [1185, 106] width 37 height 24
click at [1151, 172] on button "Yes" at bounding box center [1139, 178] width 40 height 24
click at [1240, 294] on button "Save" at bounding box center [1244, 300] width 119 height 32
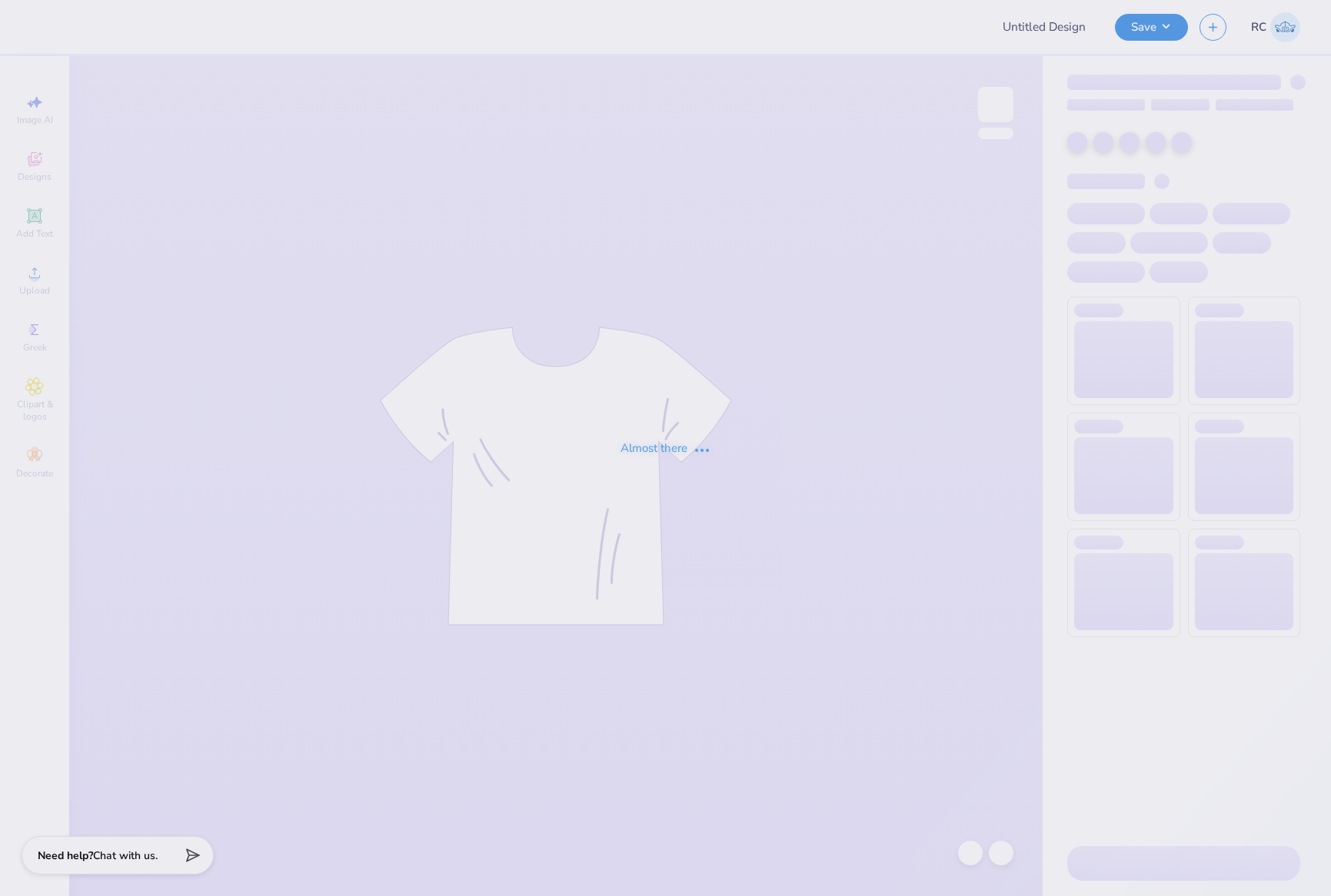
type input "My Tie [MEDICAL_DATA]"
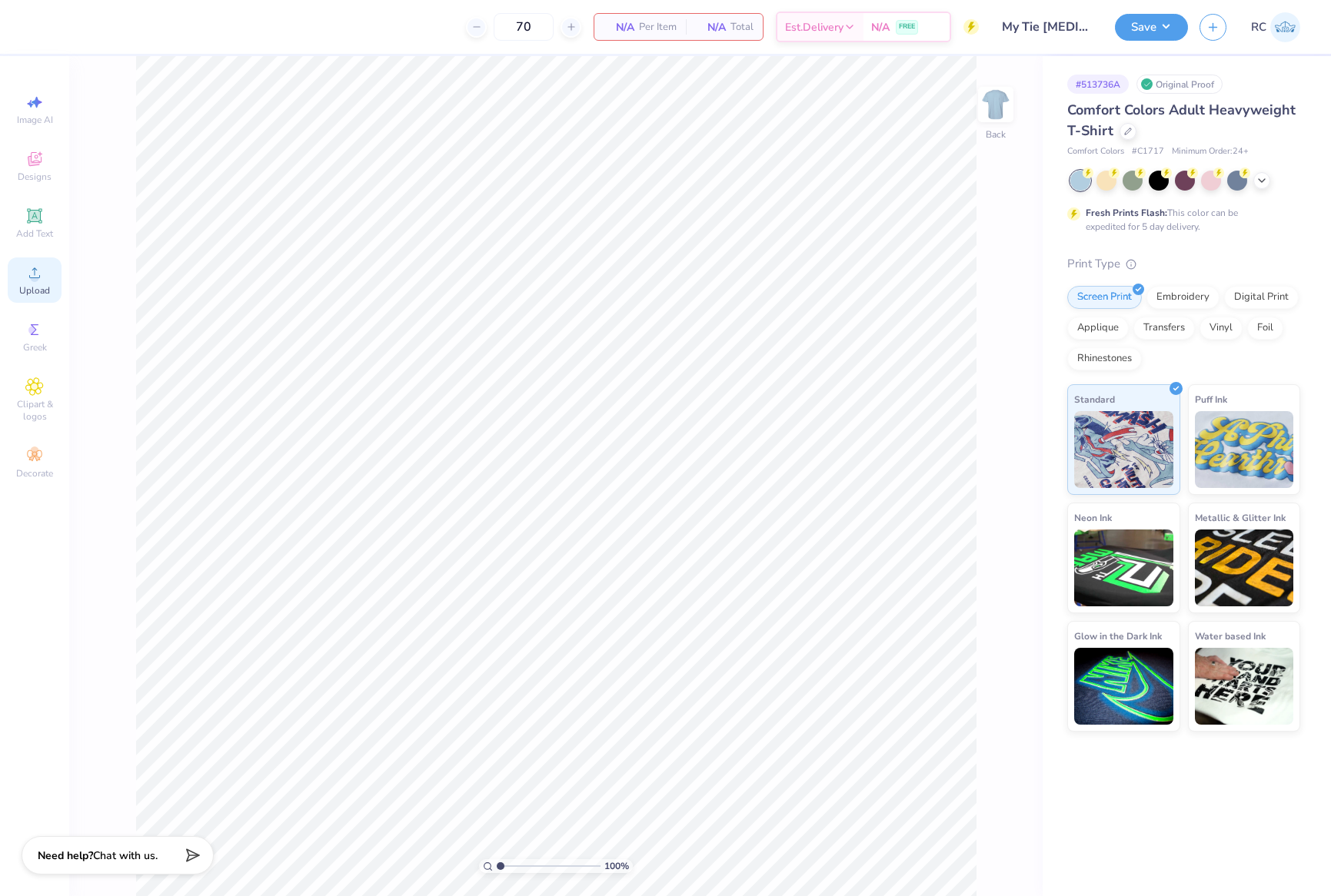
click at [46, 284] on span "Upload" at bounding box center [35, 290] width 31 height 12
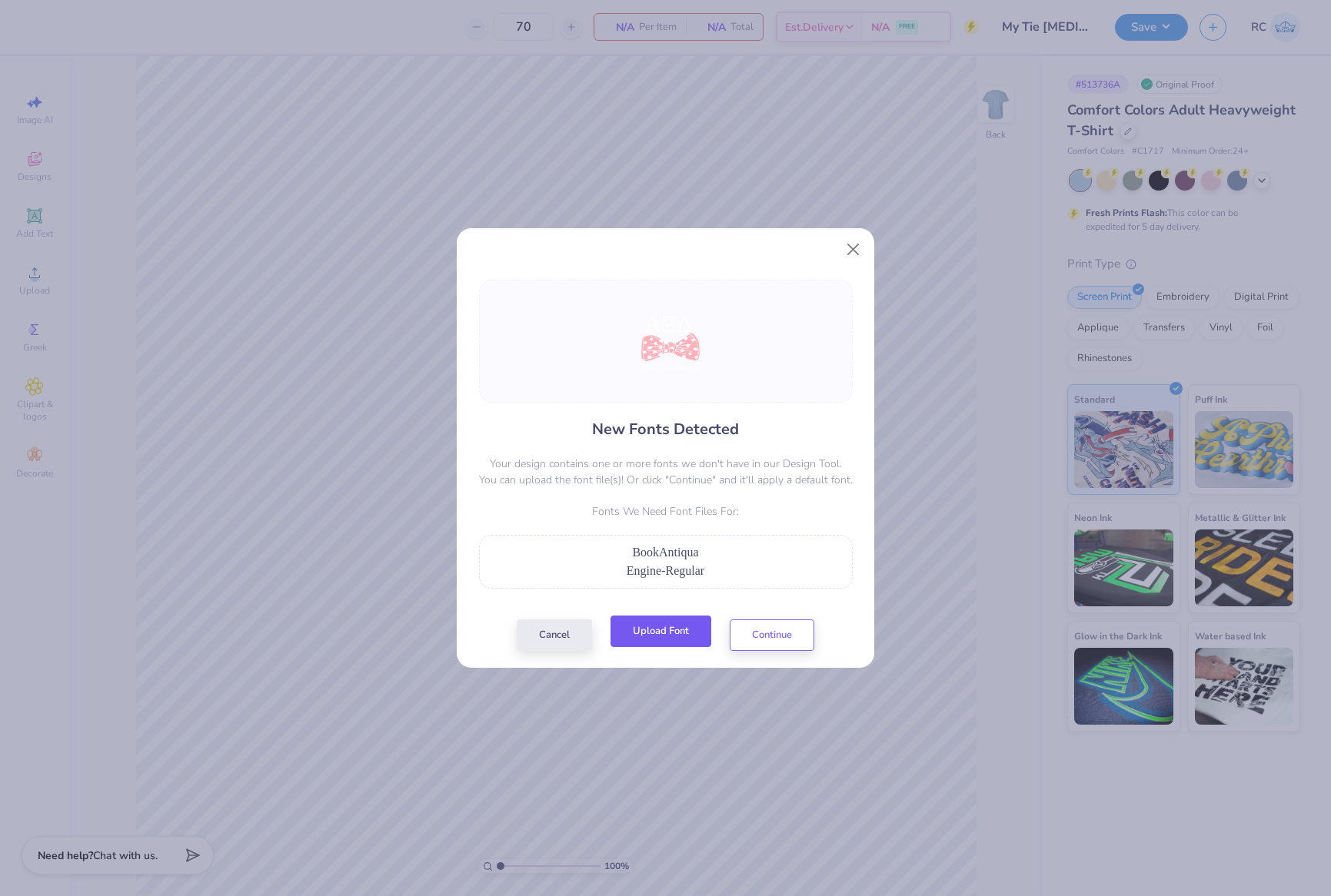
click at [650, 634] on button "Upload Font" at bounding box center [660, 631] width 101 height 32
click at [623, 431] on h4 "New Fonts Detected" at bounding box center [665, 429] width 146 height 22
click at [667, 633] on button "Upload Font" at bounding box center [660, 631] width 101 height 32
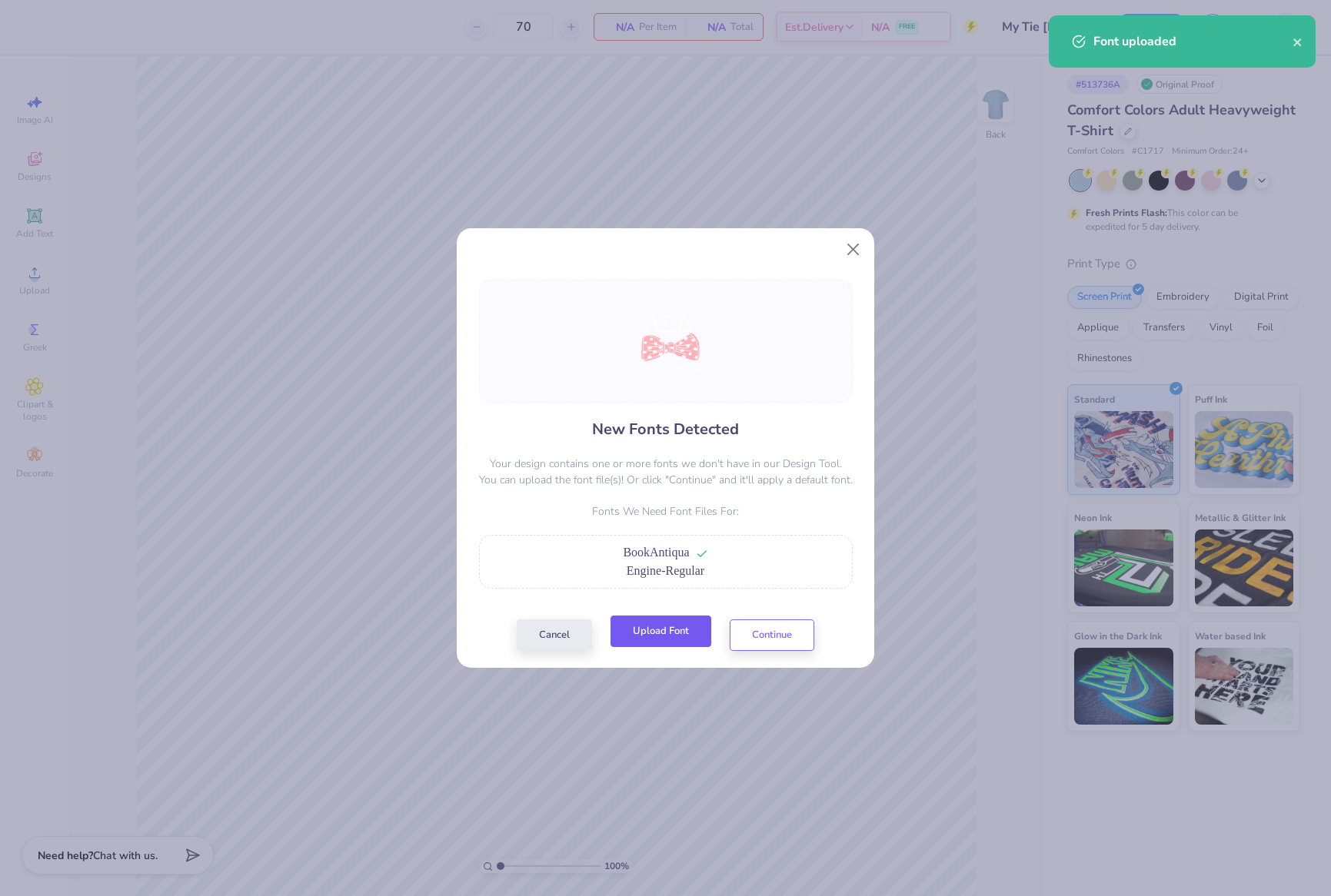
click at [662, 646] on button "Upload Font" at bounding box center [660, 631] width 101 height 32
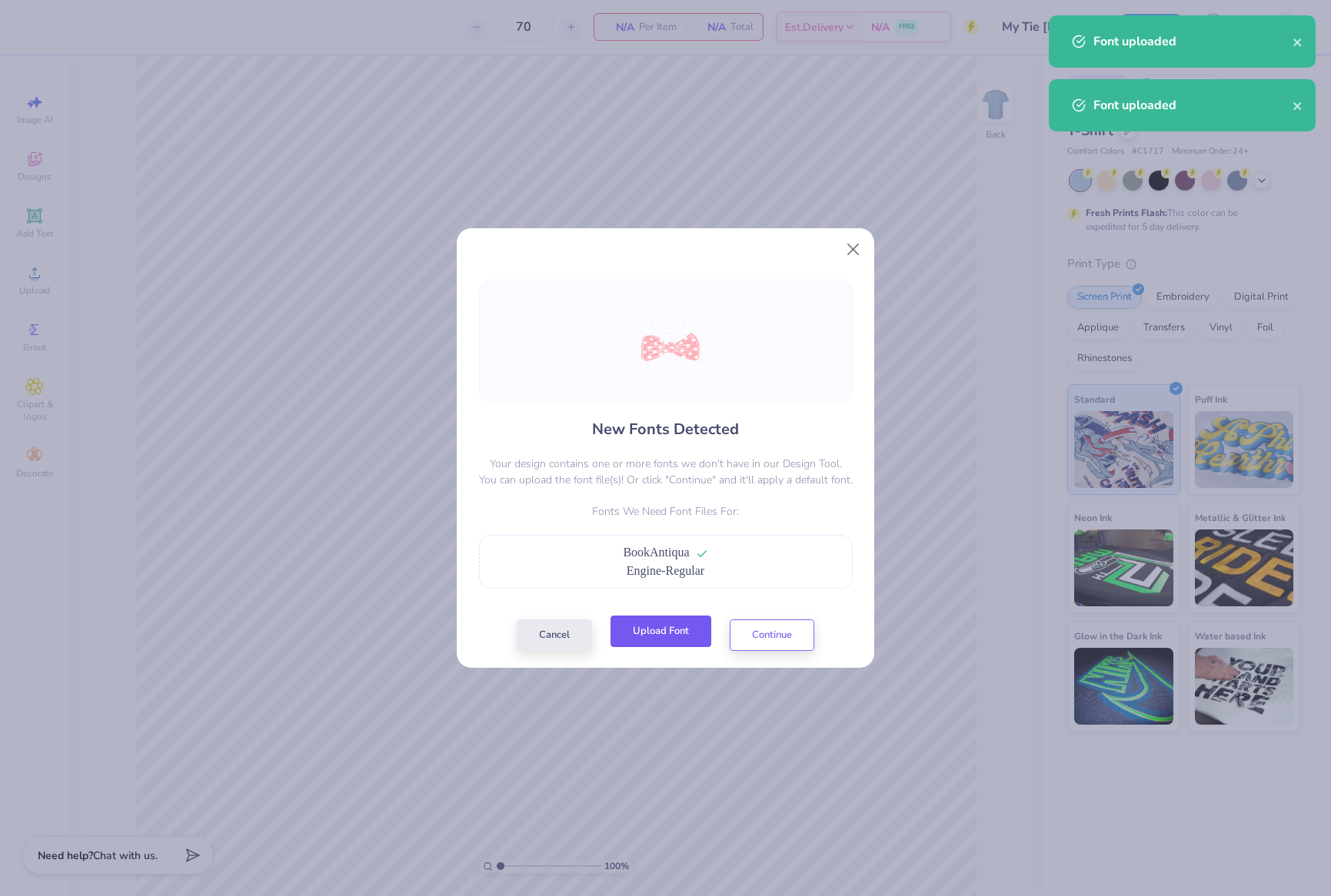
click at [693, 623] on button "Upload Font" at bounding box center [660, 631] width 101 height 32
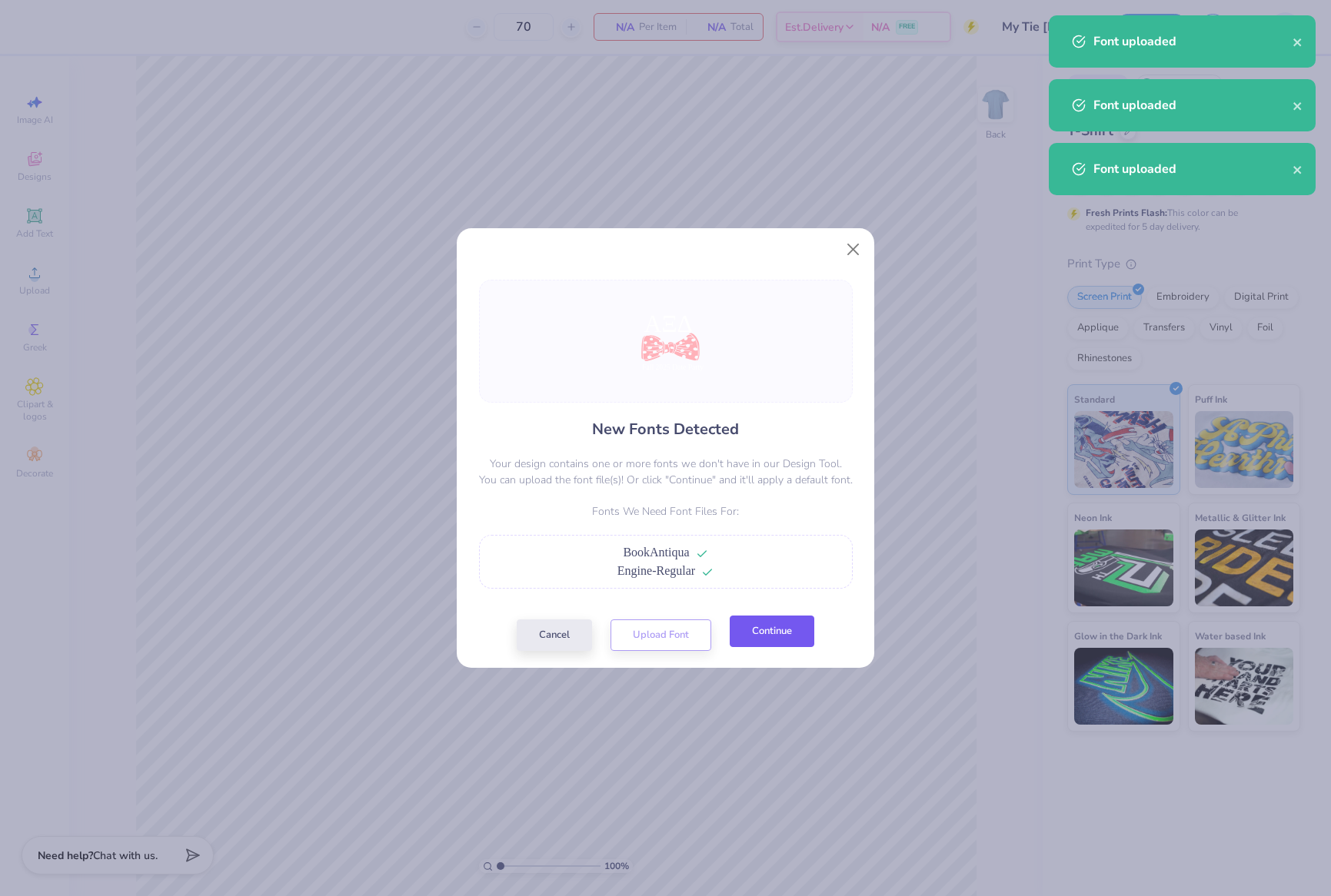
click at [759, 633] on button "Continue" at bounding box center [771, 631] width 85 height 32
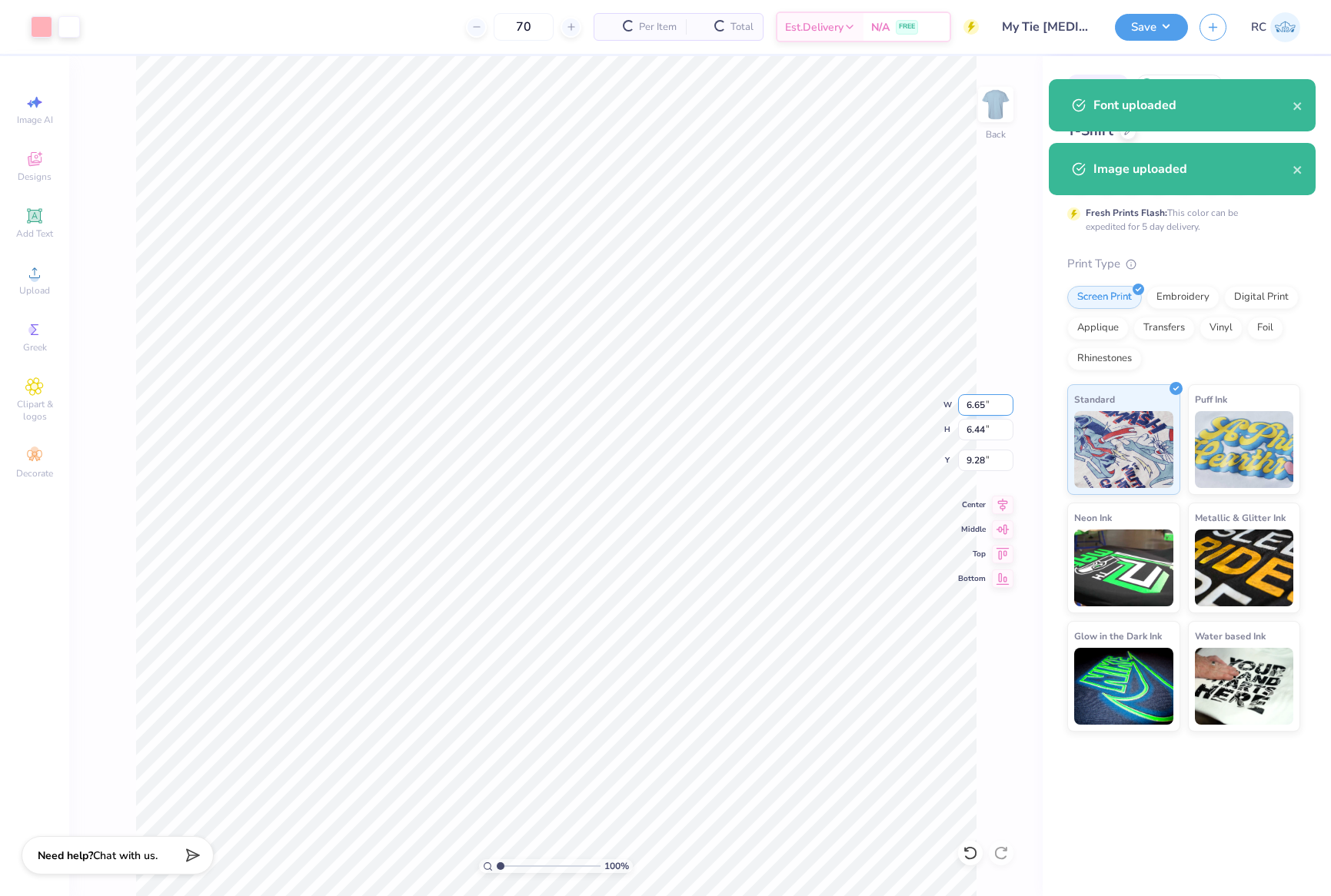
click at [1005, 407] on input "6.65" at bounding box center [985, 405] width 55 height 21
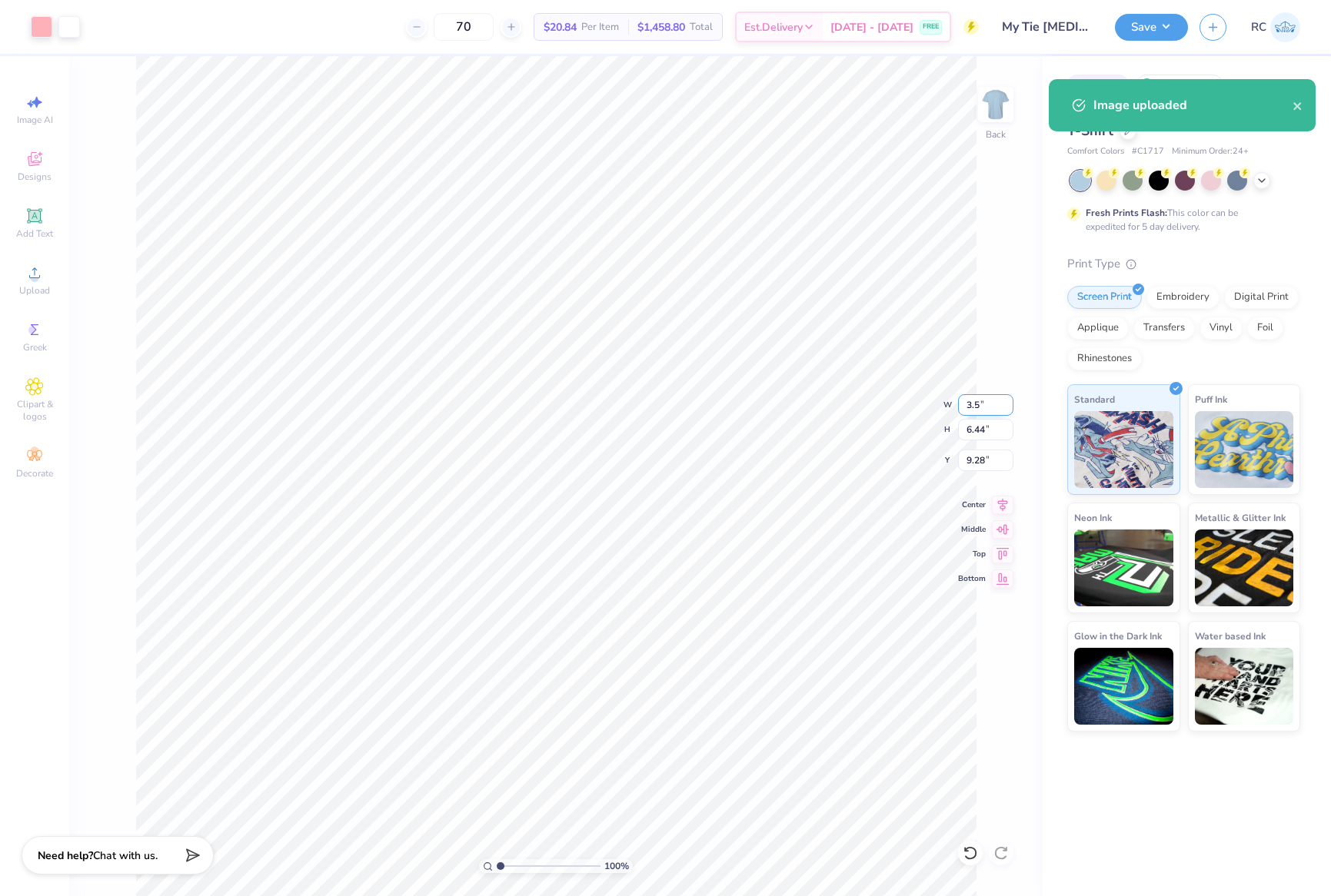
type input "3.50"
type input "3.39"
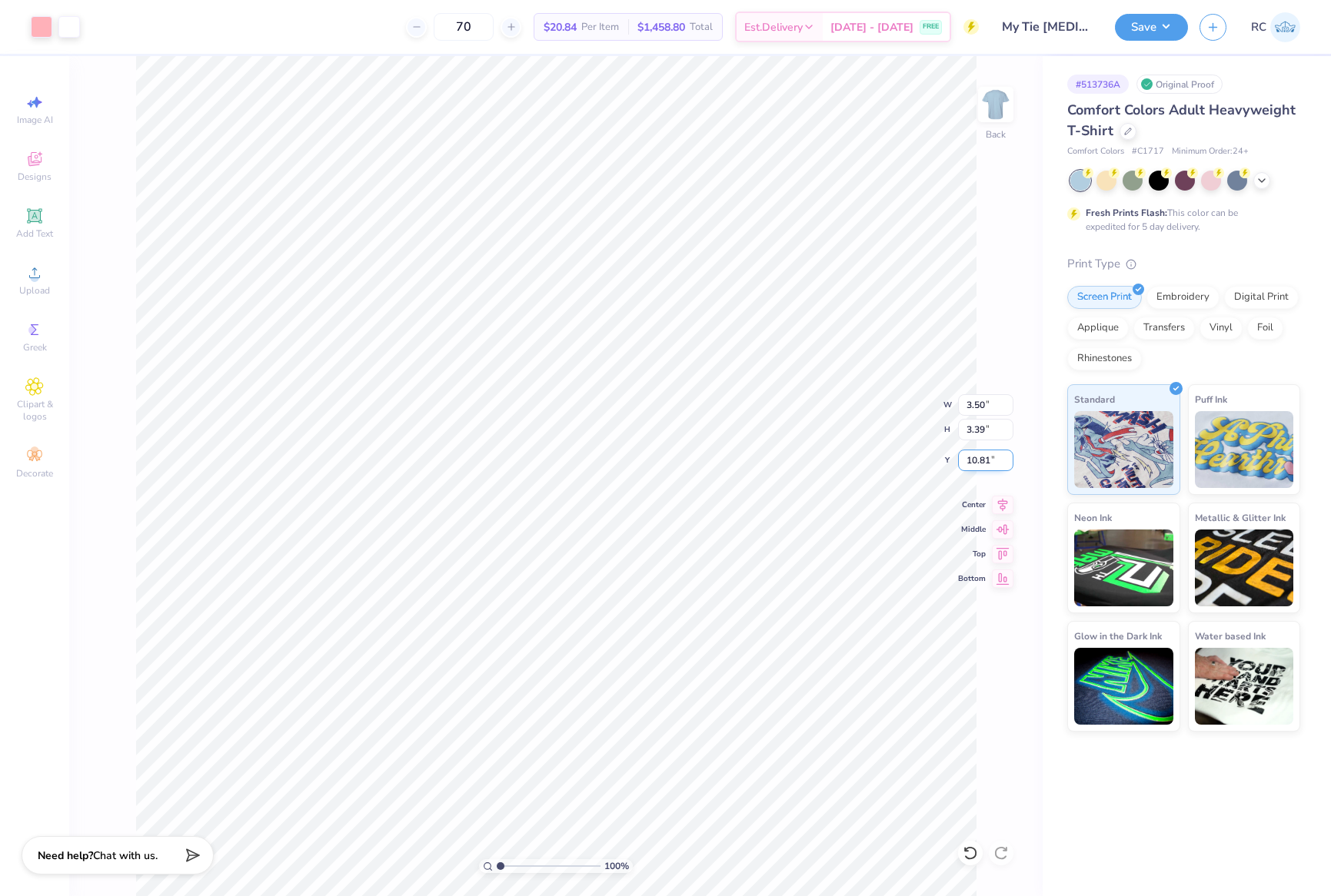
click at [979, 464] on input "10.81" at bounding box center [985, 460] width 55 height 21
type input "3.00"
click at [35, 286] on span "Upload" at bounding box center [35, 290] width 31 height 12
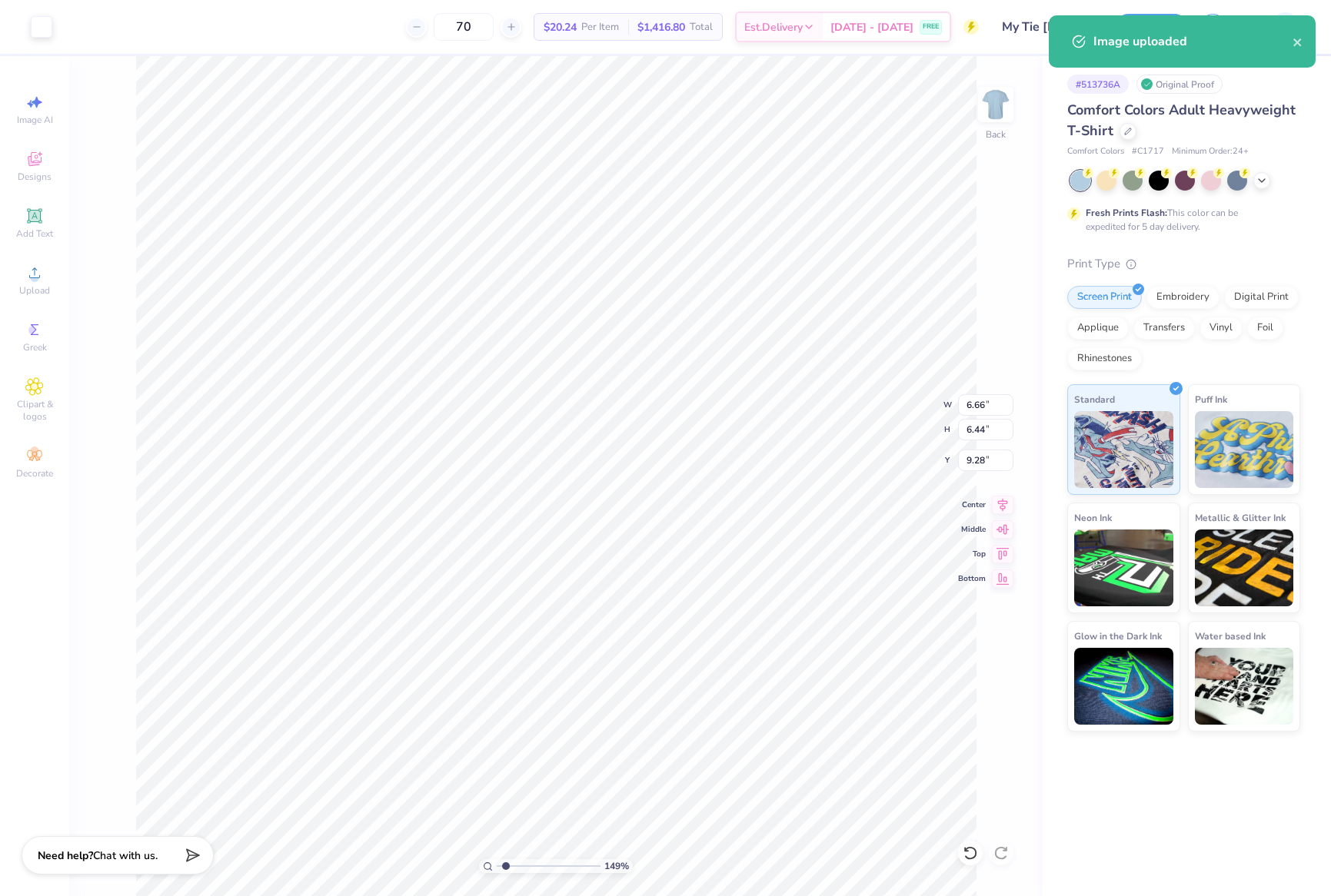
type input "1.49212329151837"
type input "3.31"
click at [988, 411] on input "6.66" at bounding box center [985, 405] width 55 height 21
type input "3.5"
type input "1.49212329151837"
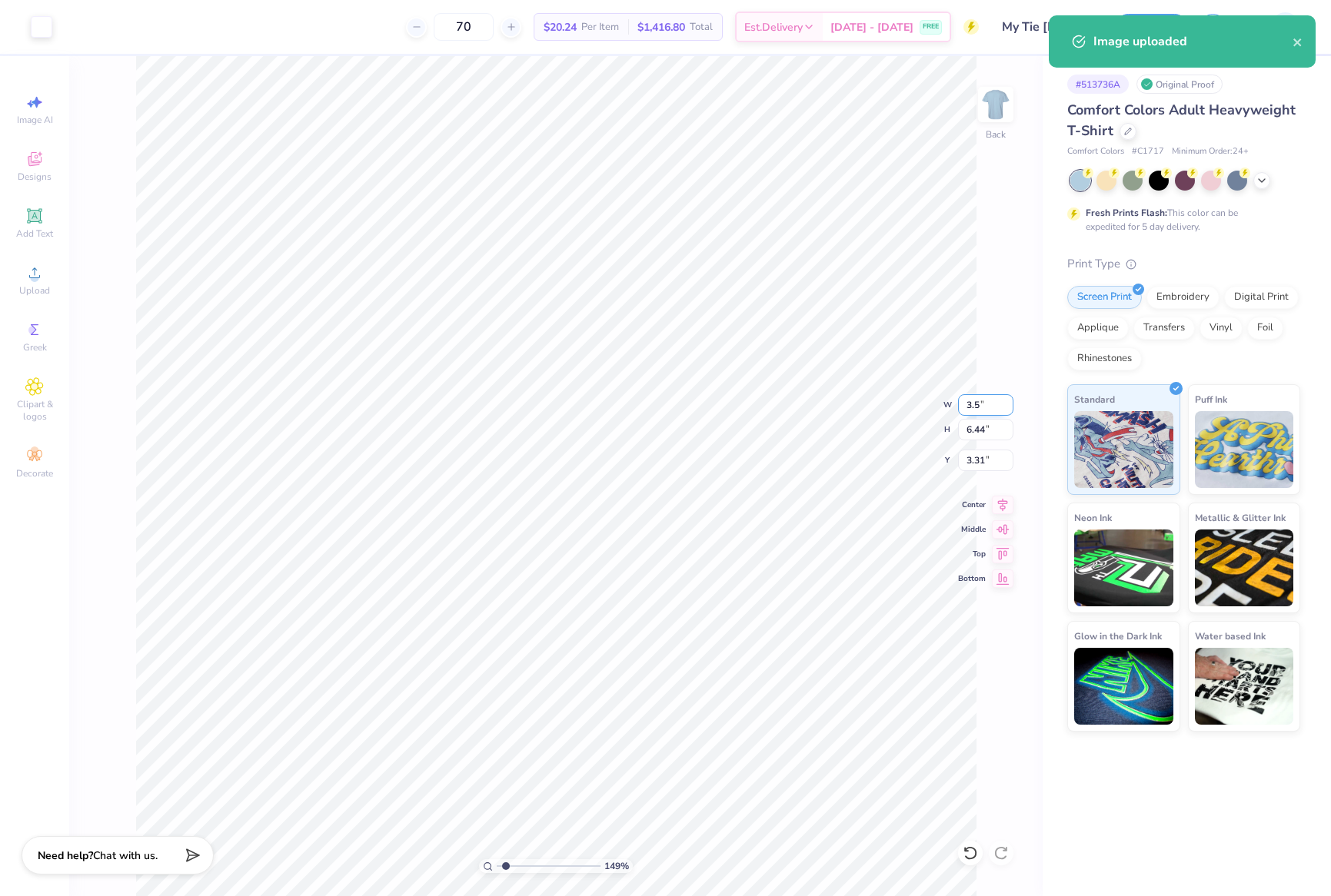
type input "3.50"
type input "3.39"
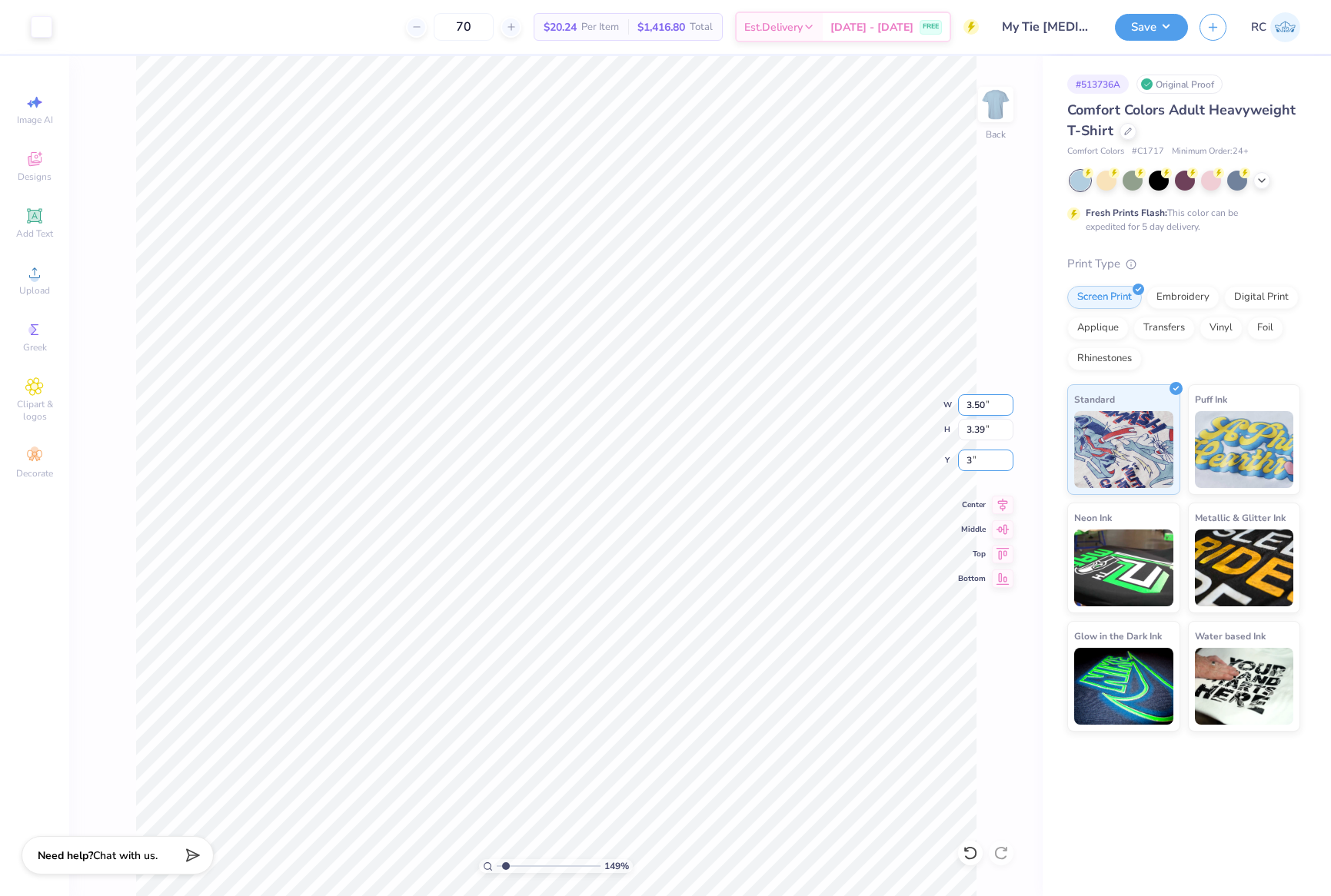
type input "3"
type input "1.49212329151837"
type input "3.00"
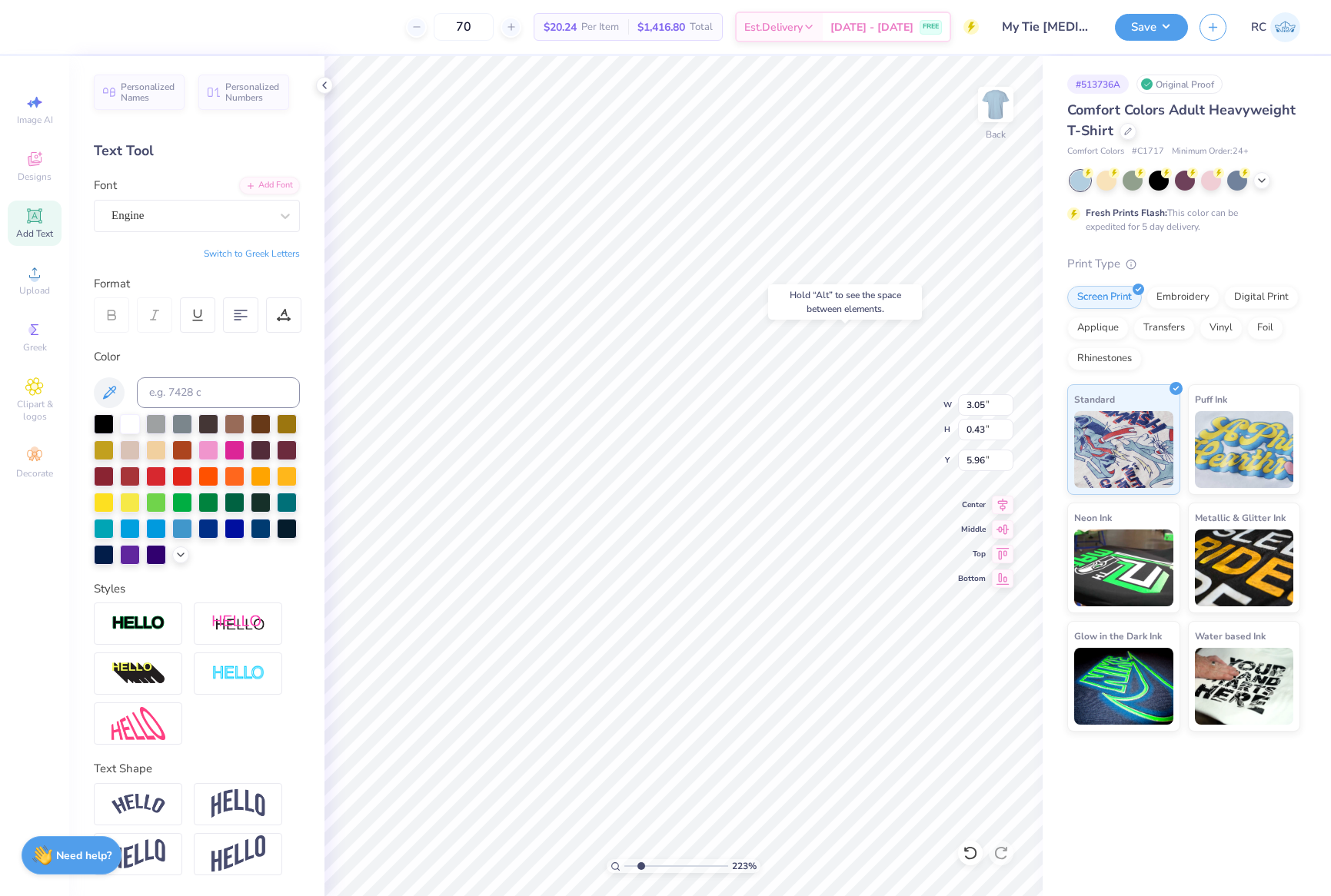
type input "2.22643191709162"
type input "3.17"
type input "1.04"
type input "3.00"
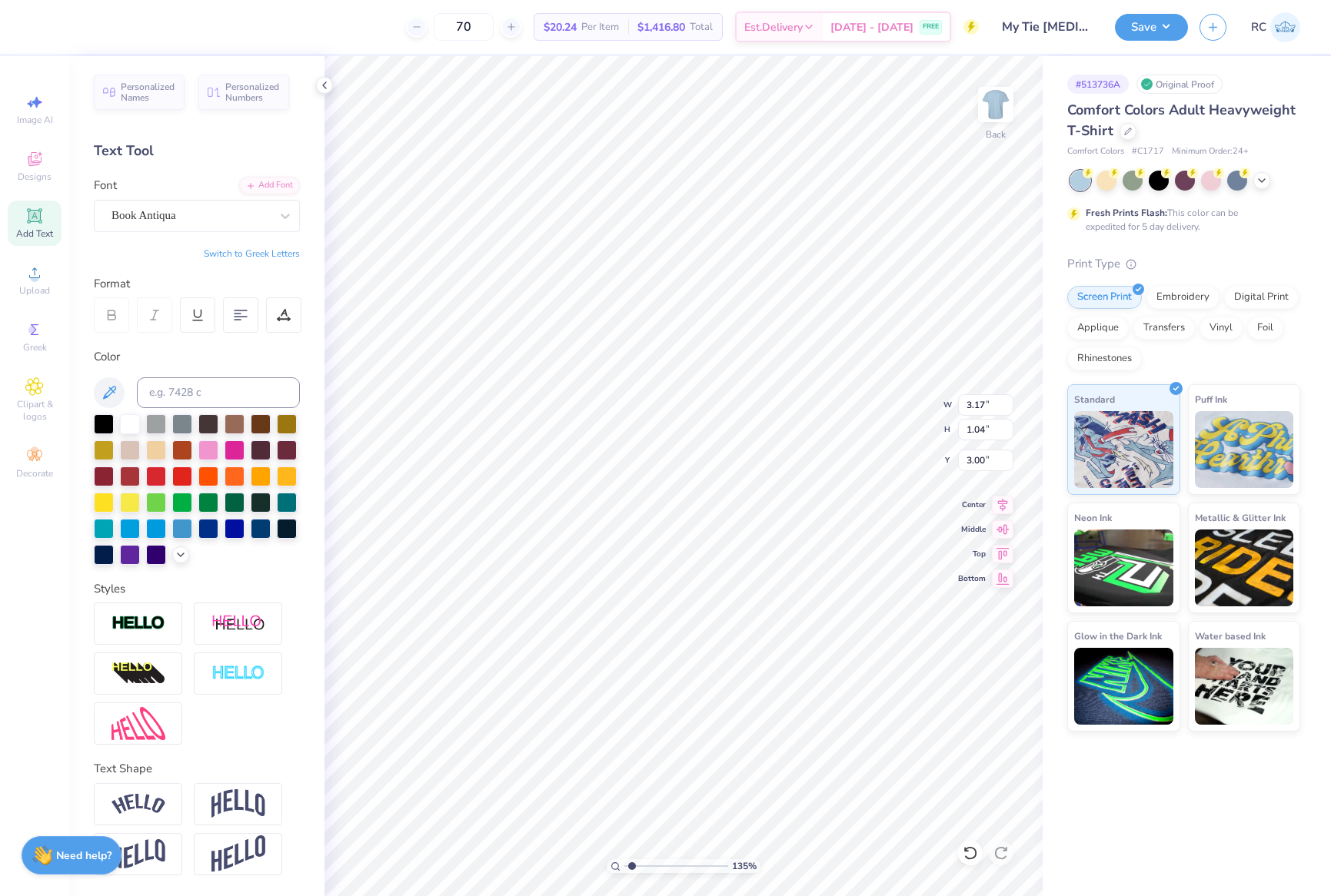
paste textarea
type input "1.35006143669128"
type textarea "AXD"
click at [28, 283] on div "Upload" at bounding box center [35, 280] width 54 height 46
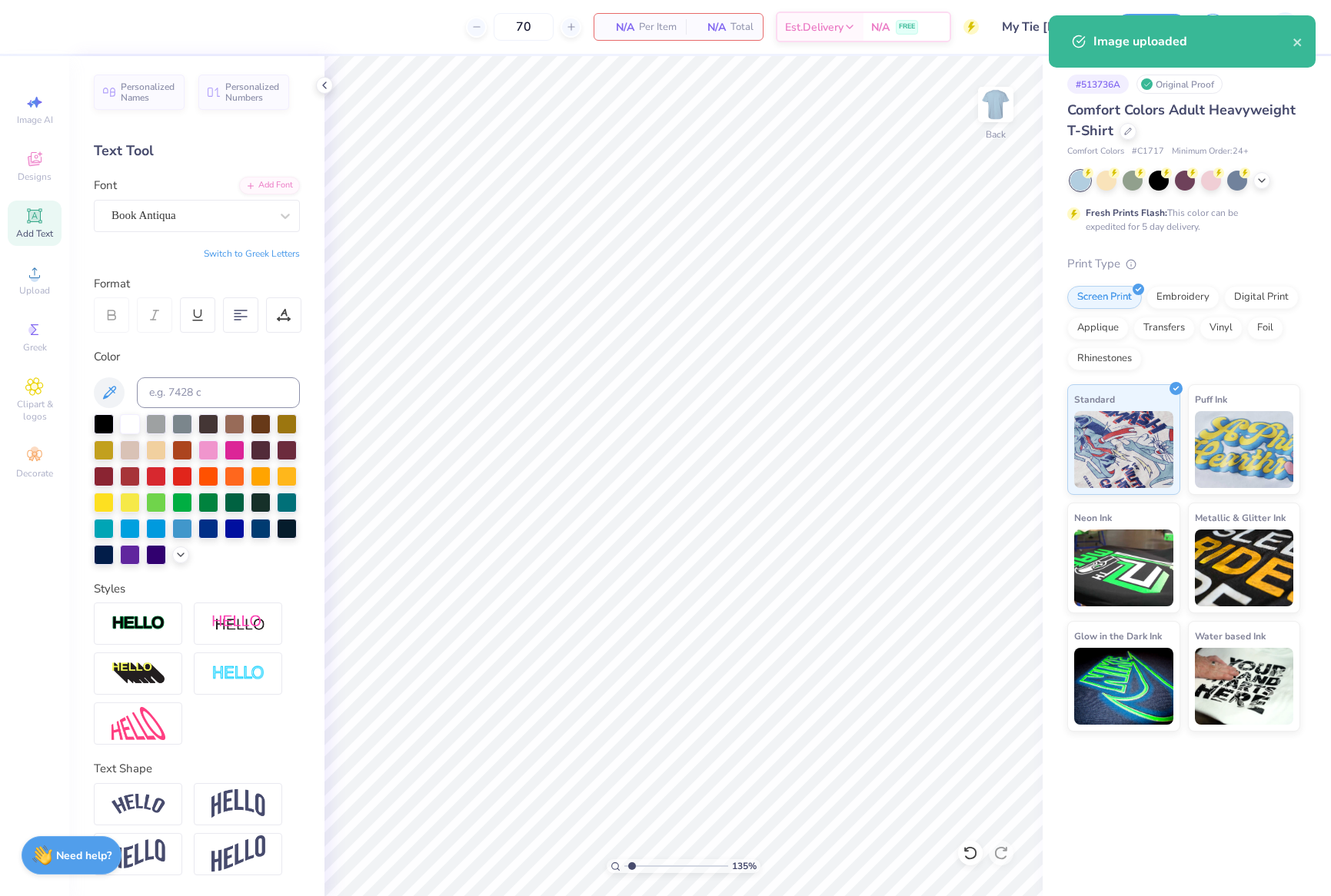
type input "1.35006143669128"
click at [991, 404] on input "6.66" at bounding box center [985, 405] width 55 height 21
type input "3.5"
type input "1.35006143669128"
type input "3.50"
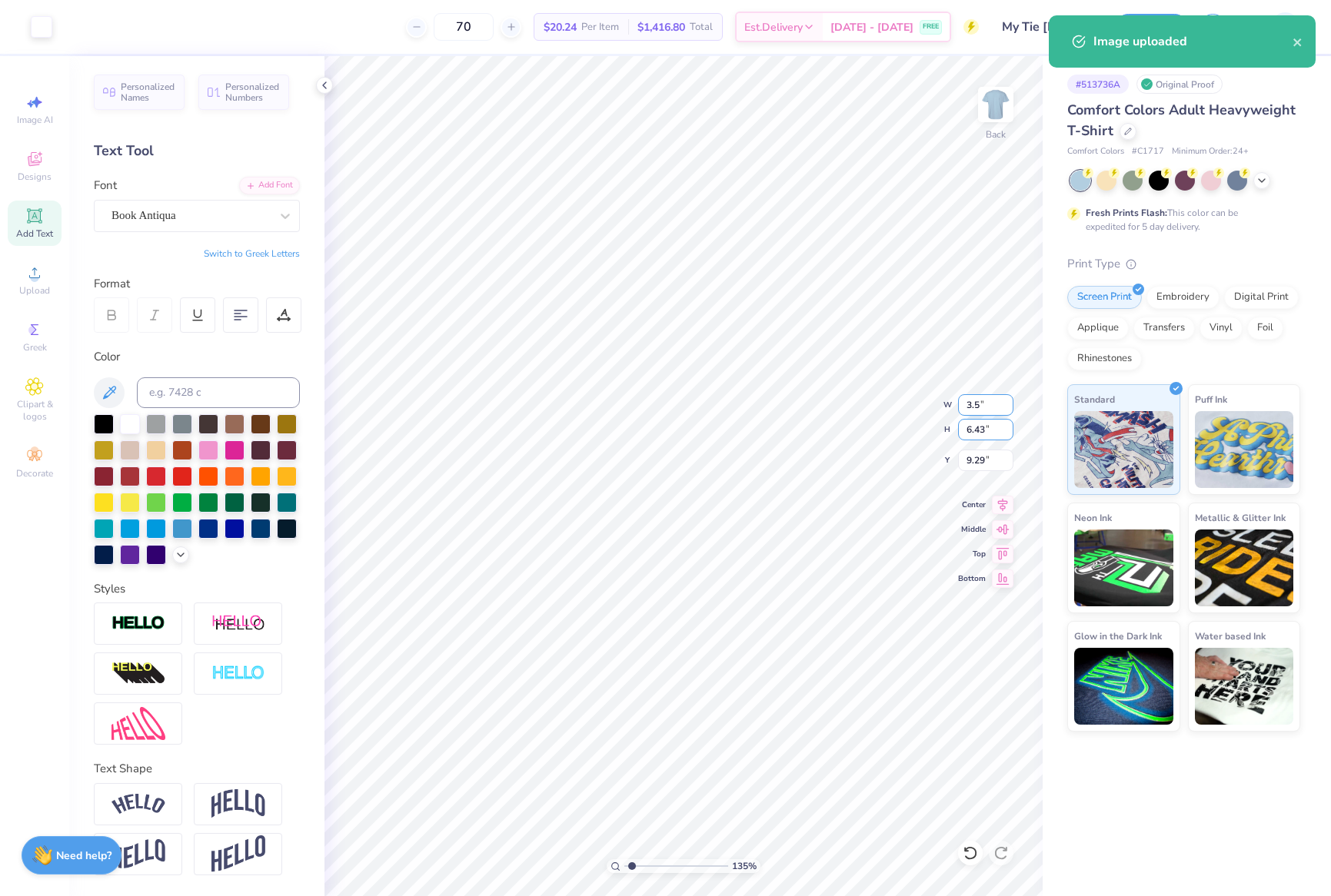
type input "3.38"
type input "3"
type input "1.35006143669128"
type input "3.00"
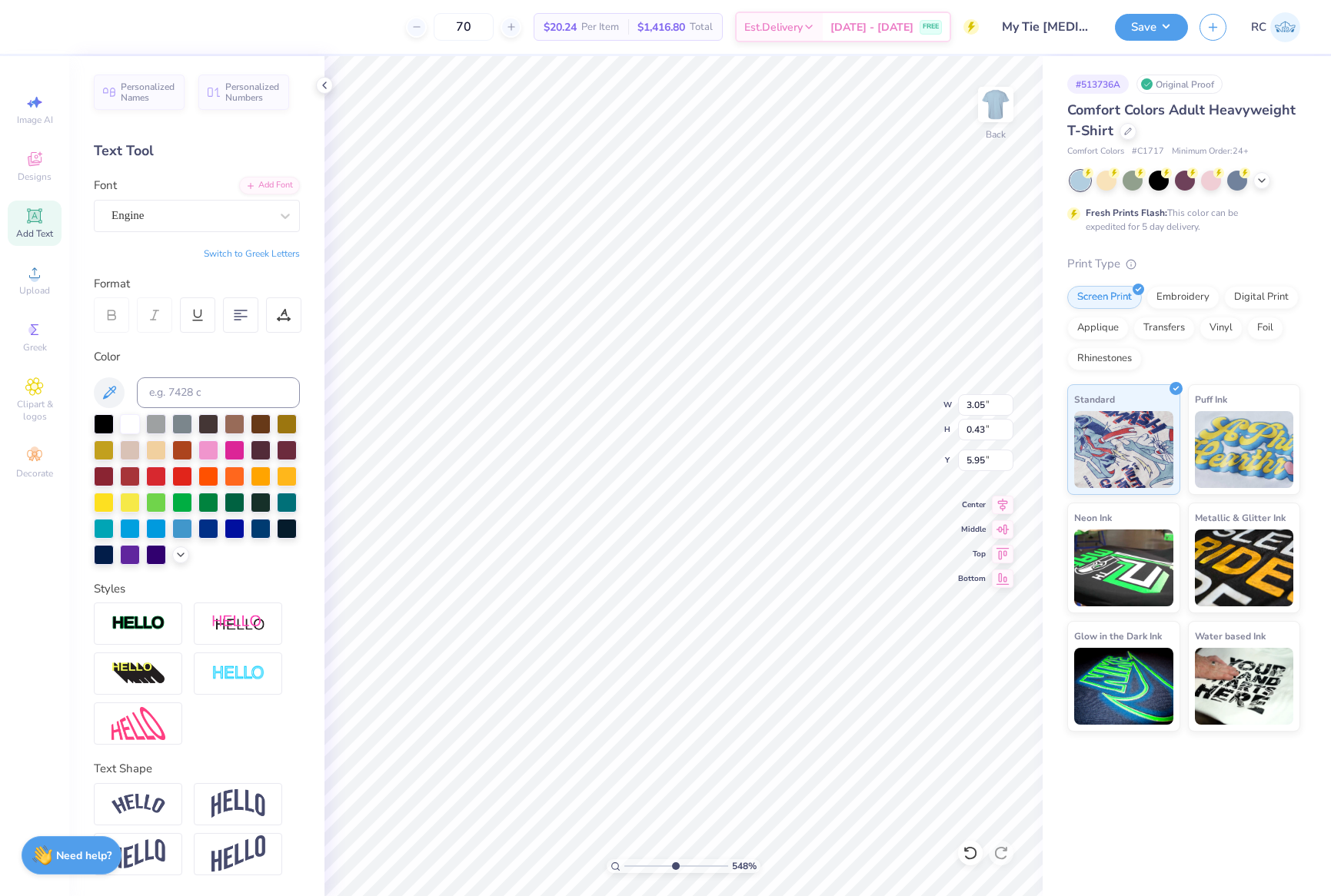
type input "5.47860533190648"
type input "3.23"
type input "0.46"
type input "4.48505384214065"
type input "3.32"
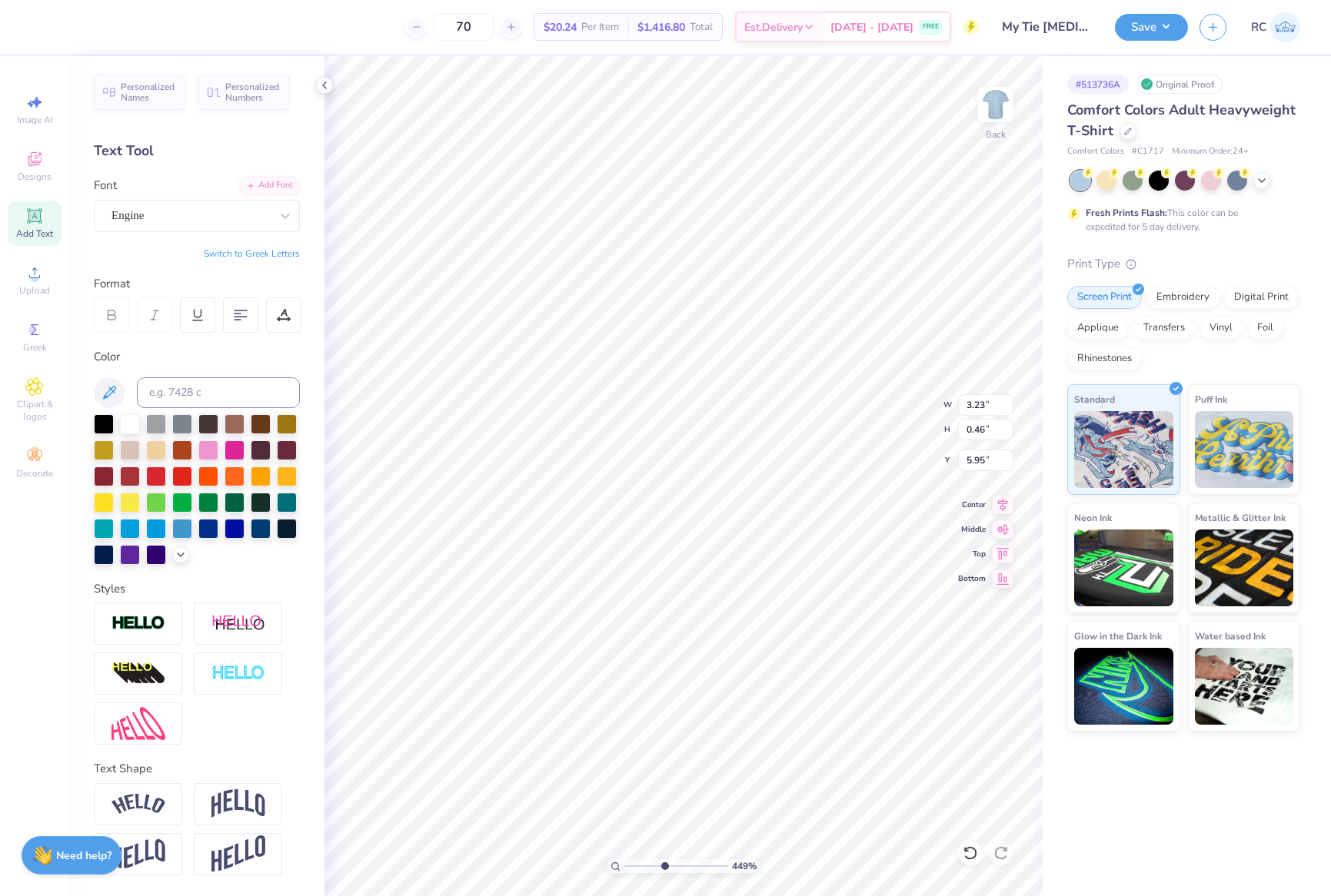
type input "0.47"
type input "5.94"
type input "4.95699908144428"
type input "3.36"
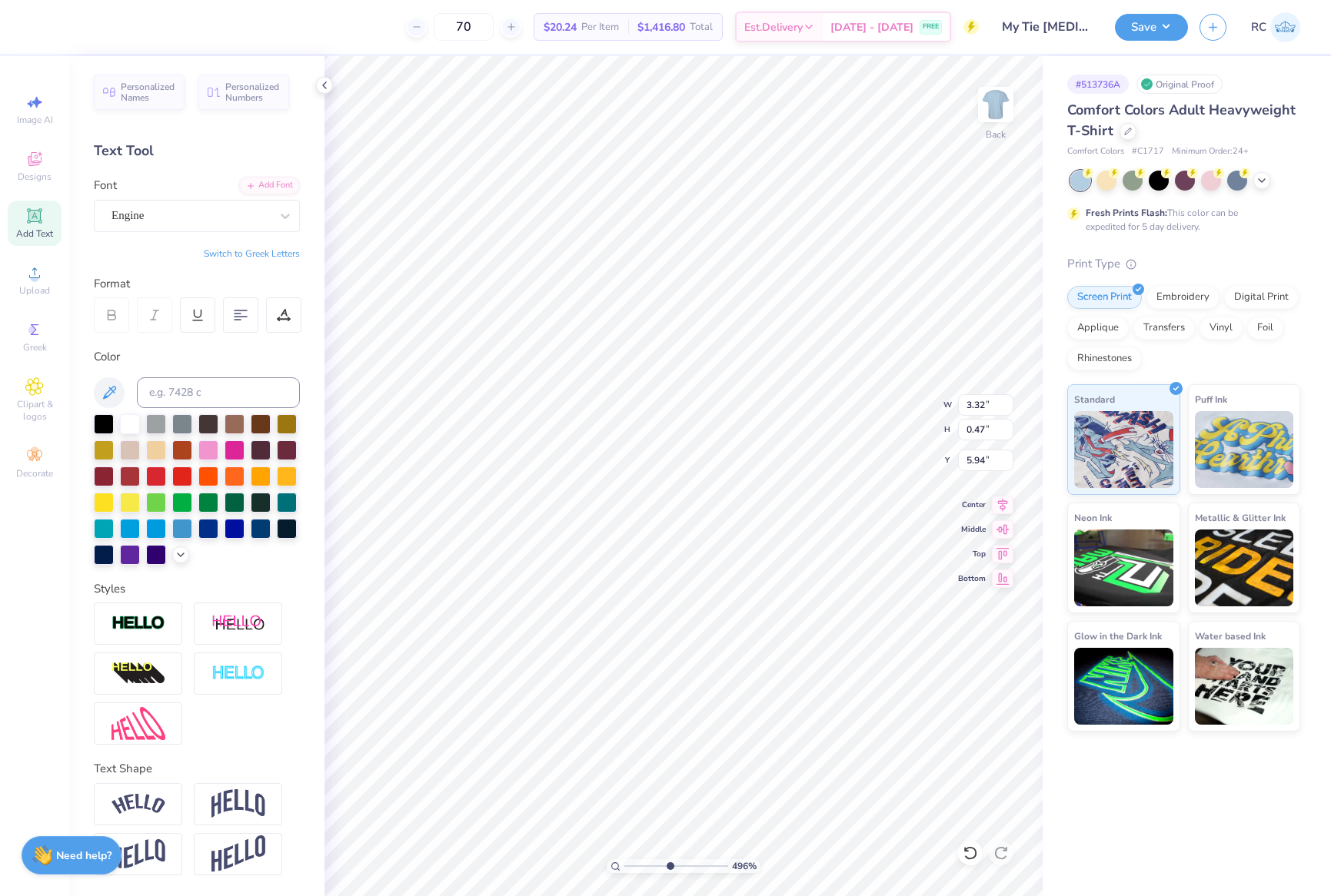
type input "0.48"
type input "5.93"
type input "4.95699908144428"
type input "3.50"
type input "3.41"
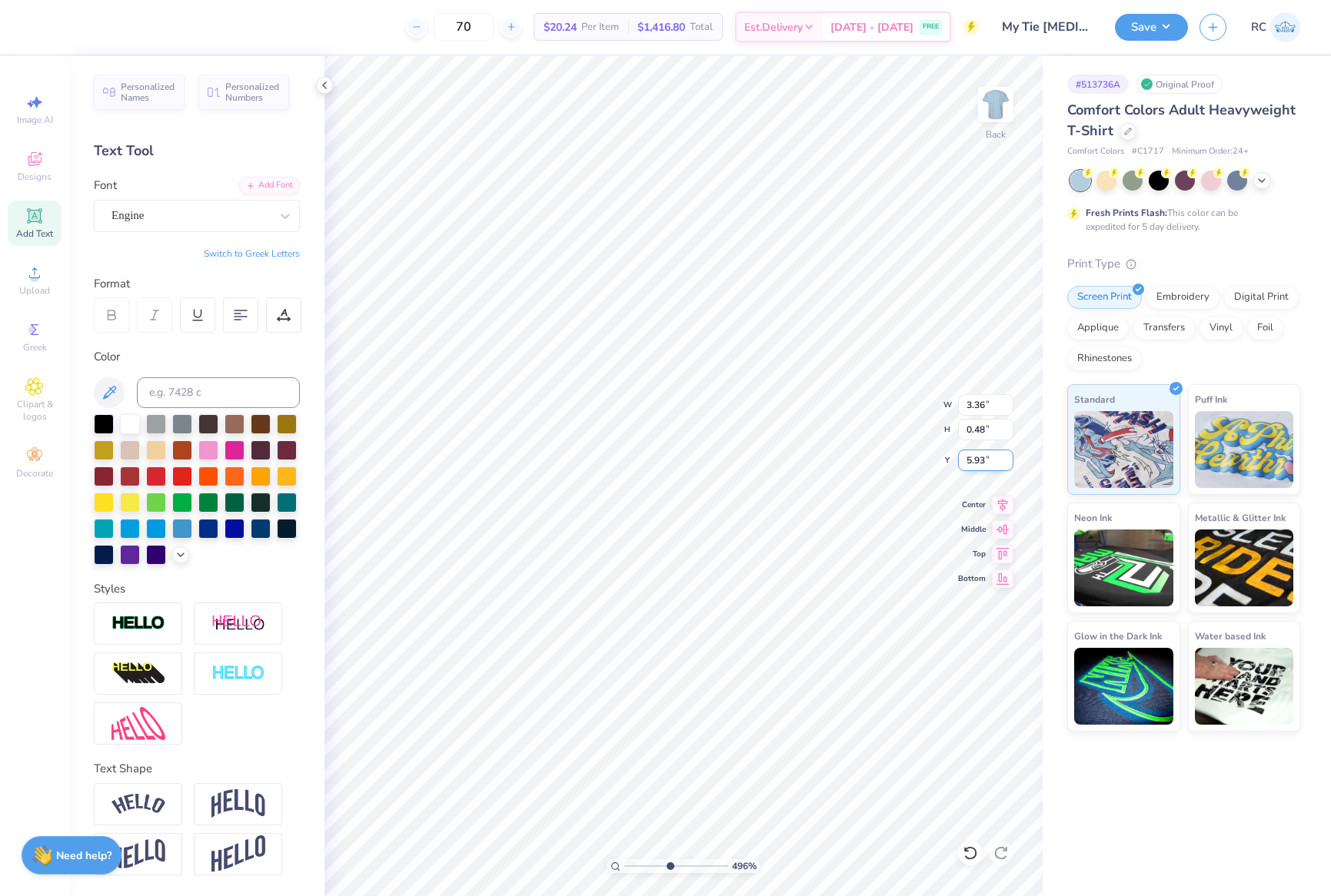
type input "3.00"
type input "1"
click at [1012, 108] on img at bounding box center [995, 104] width 62 height 62
click at [46, 286] on span "Upload" at bounding box center [35, 290] width 31 height 12
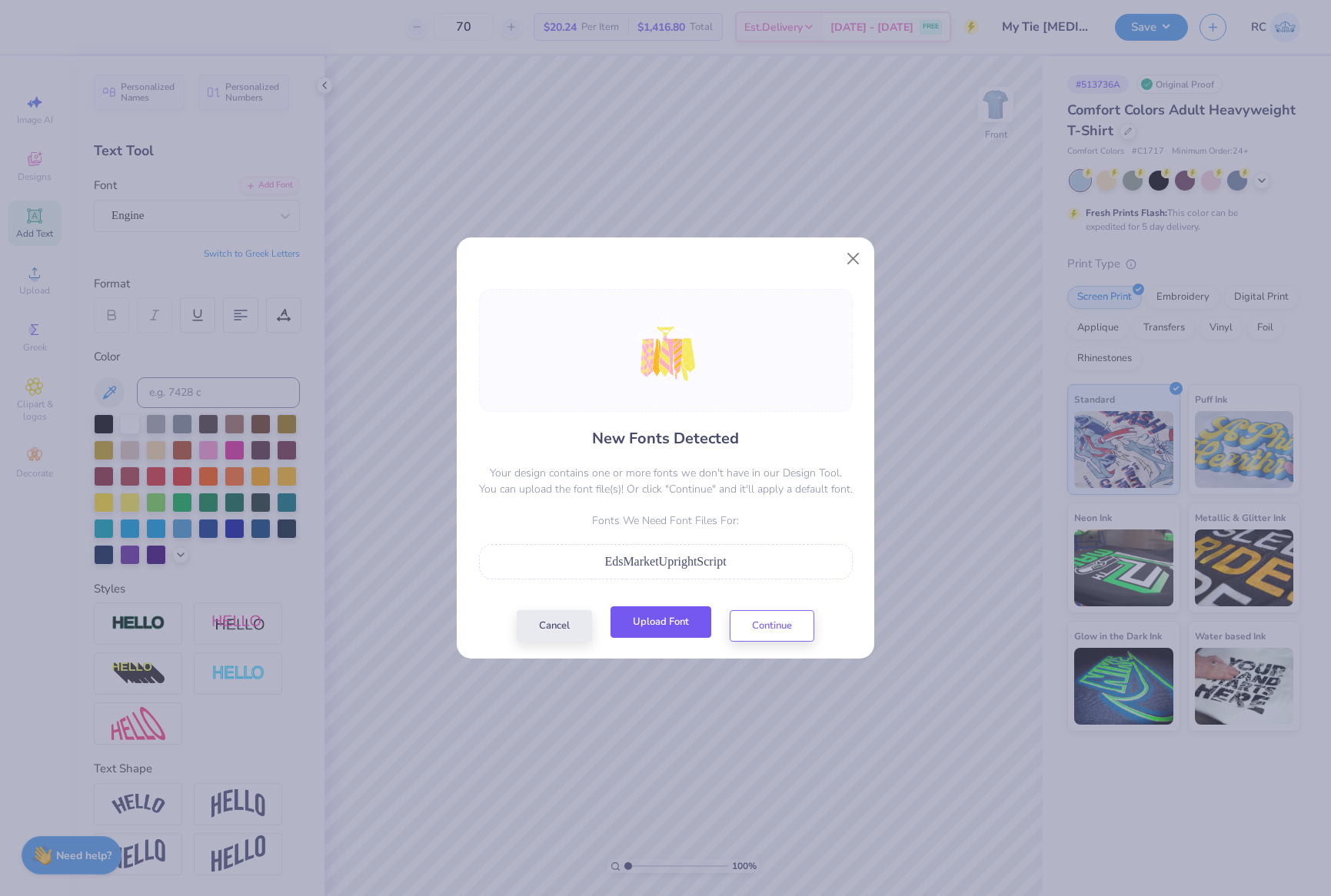
click at [672, 610] on button "Upload Font" at bounding box center [660, 622] width 101 height 32
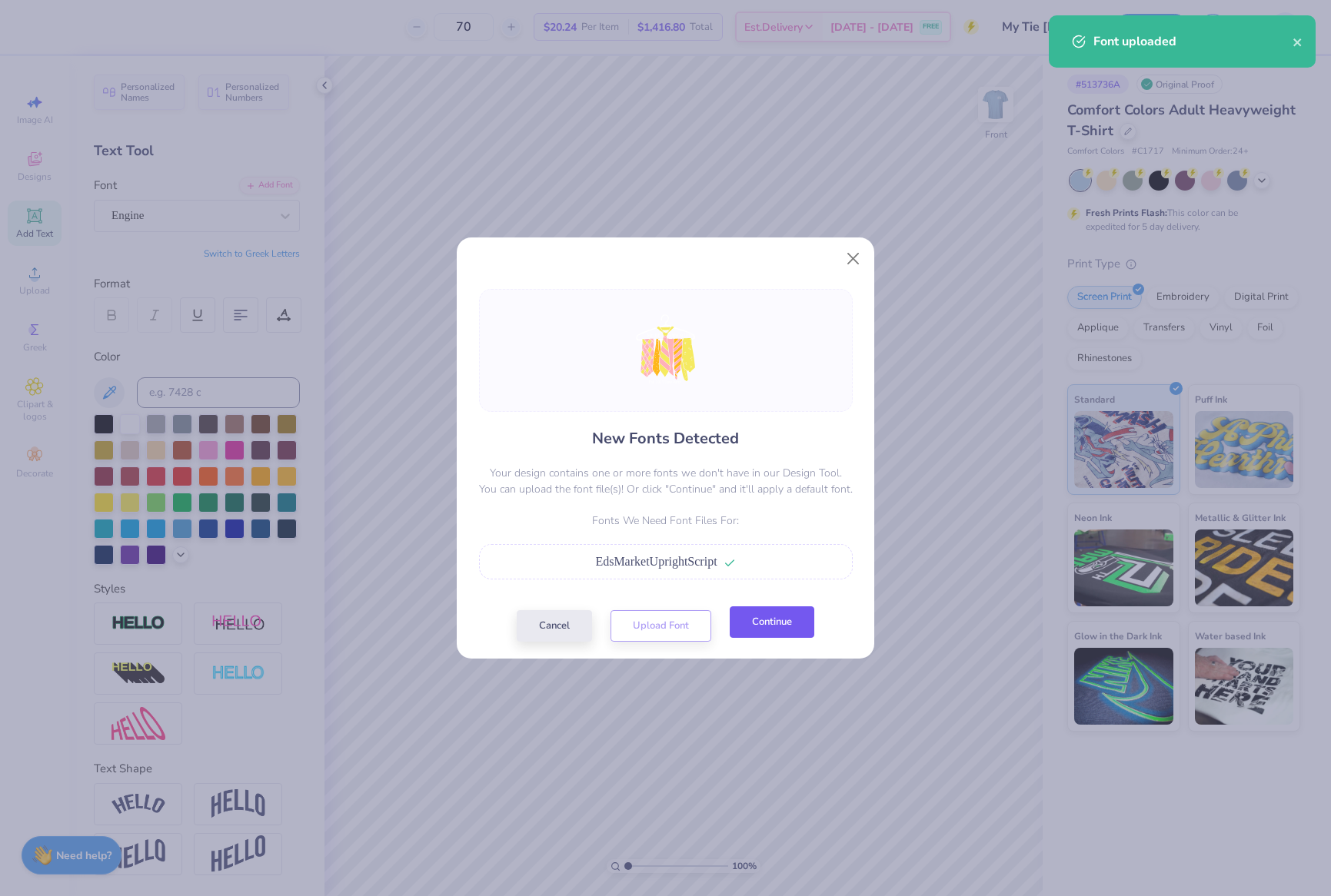
click at [776, 632] on button "Continue" at bounding box center [771, 622] width 85 height 32
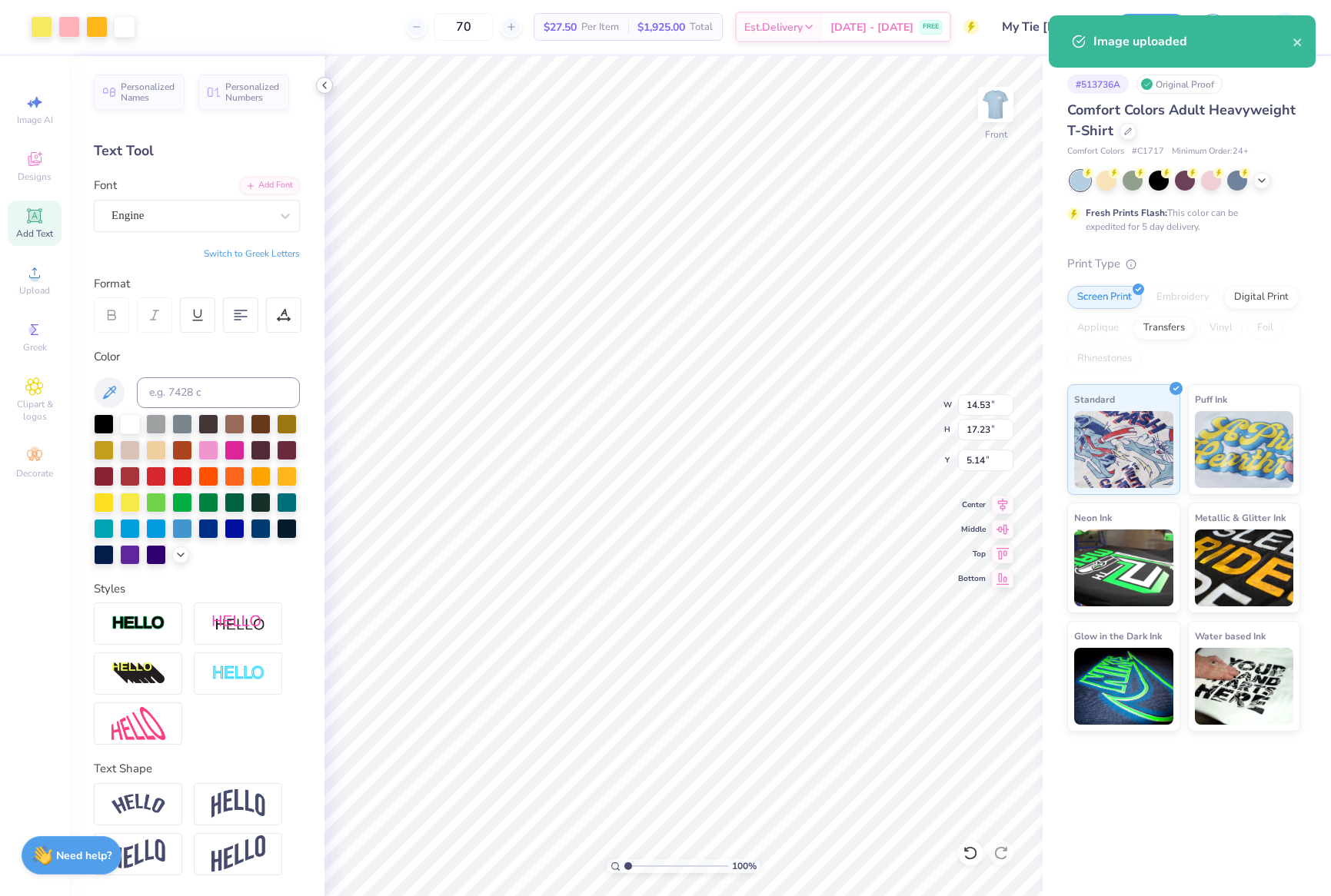
click at [327, 87] on icon at bounding box center [324, 85] width 12 height 12
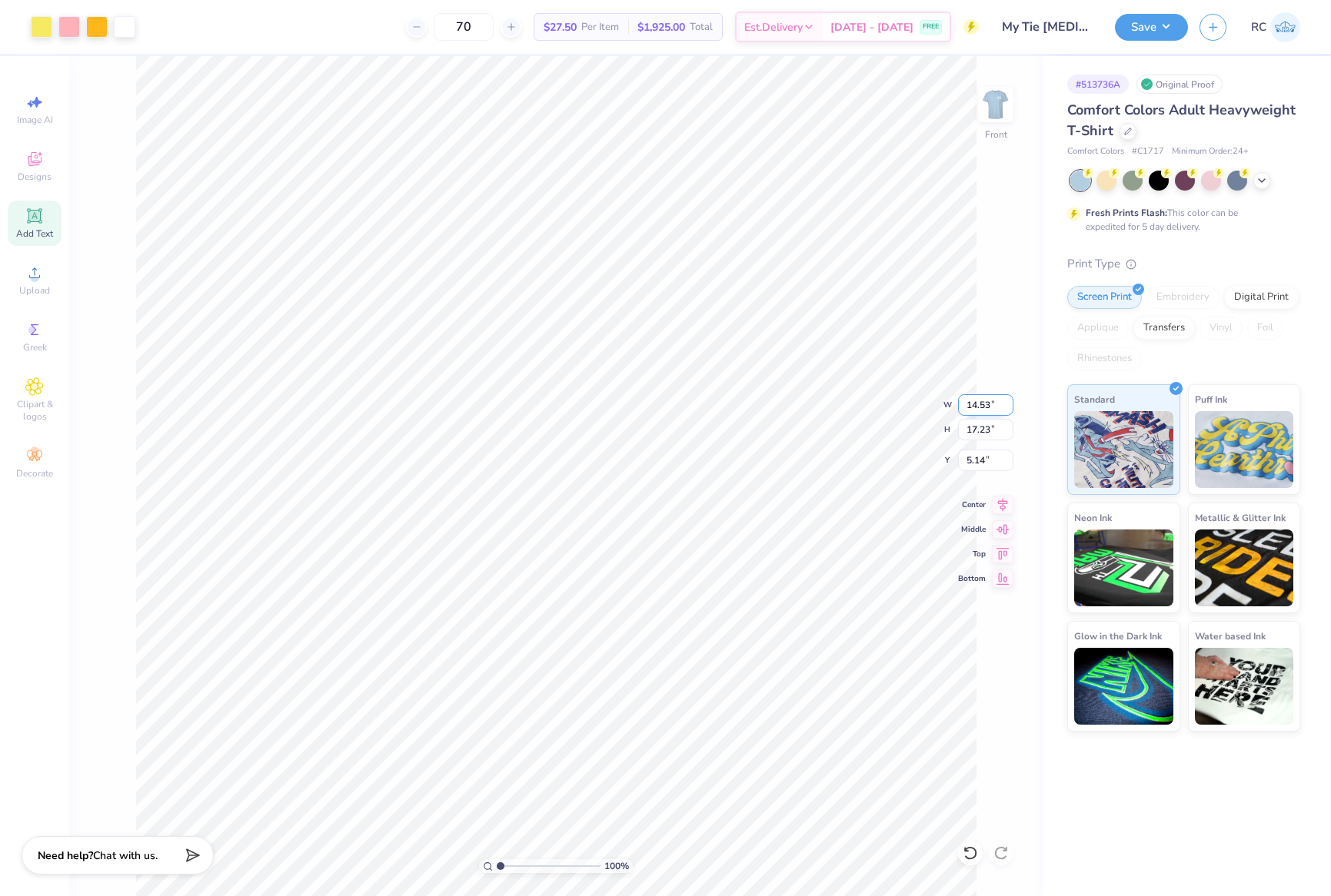
click at [991, 400] on input "14.53" at bounding box center [985, 405] width 55 height 21
type input "12.50"
type input "14.82"
click at [991, 464] on input "6.34" at bounding box center [985, 460] width 55 height 21
type input "3.00"
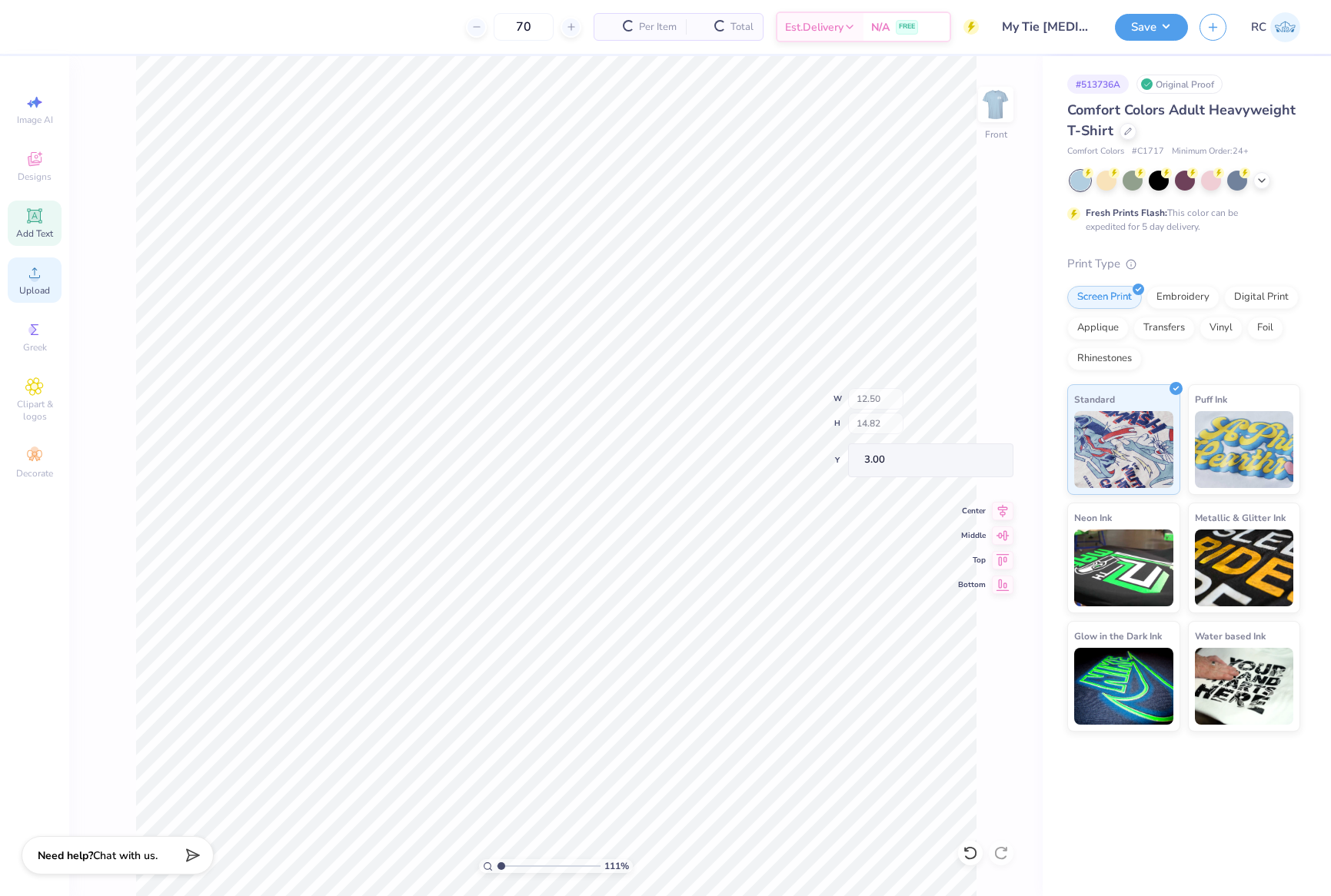
click at [24, 280] on div "Upload" at bounding box center [35, 280] width 54 height 46
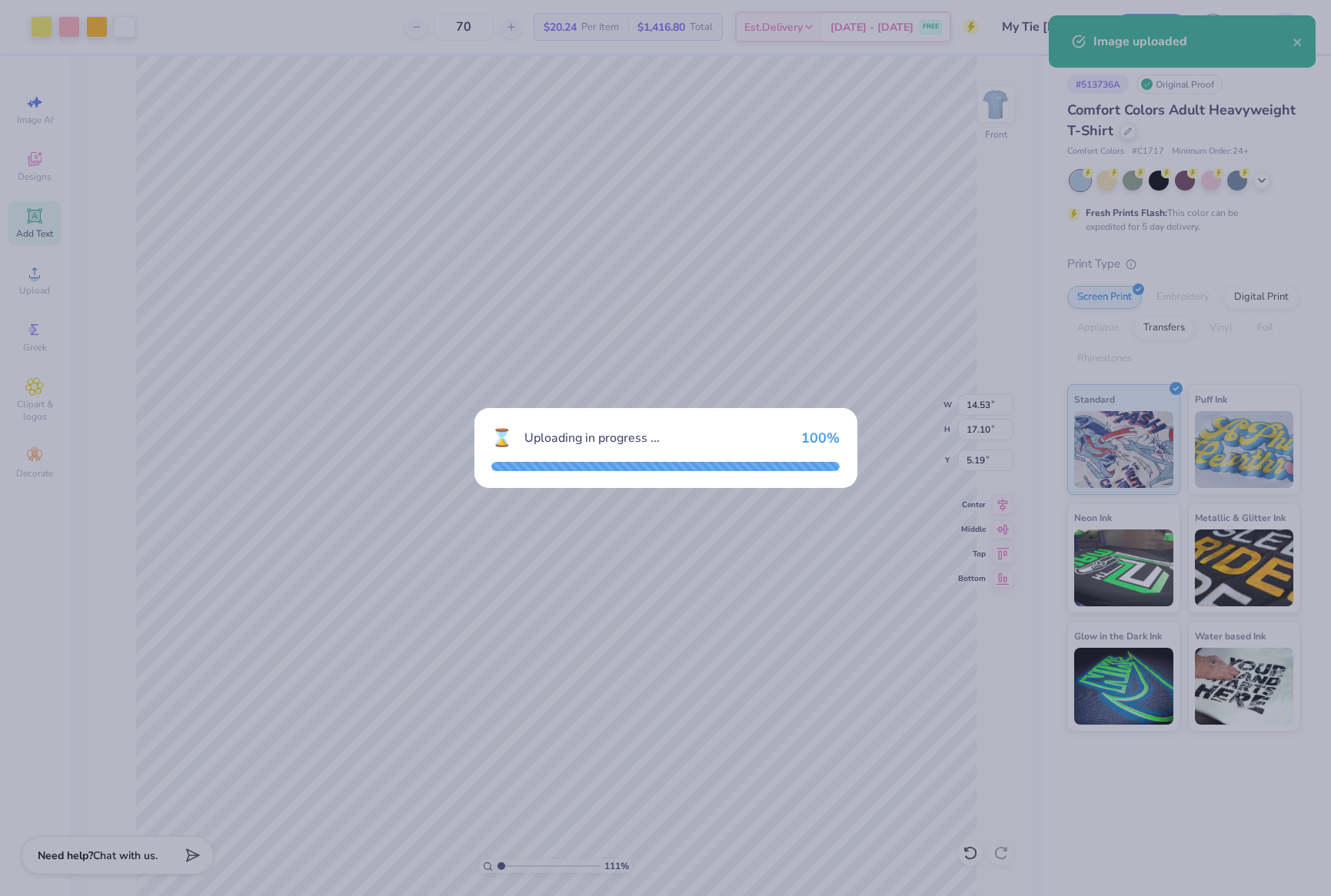
type input "1.10522621487156"
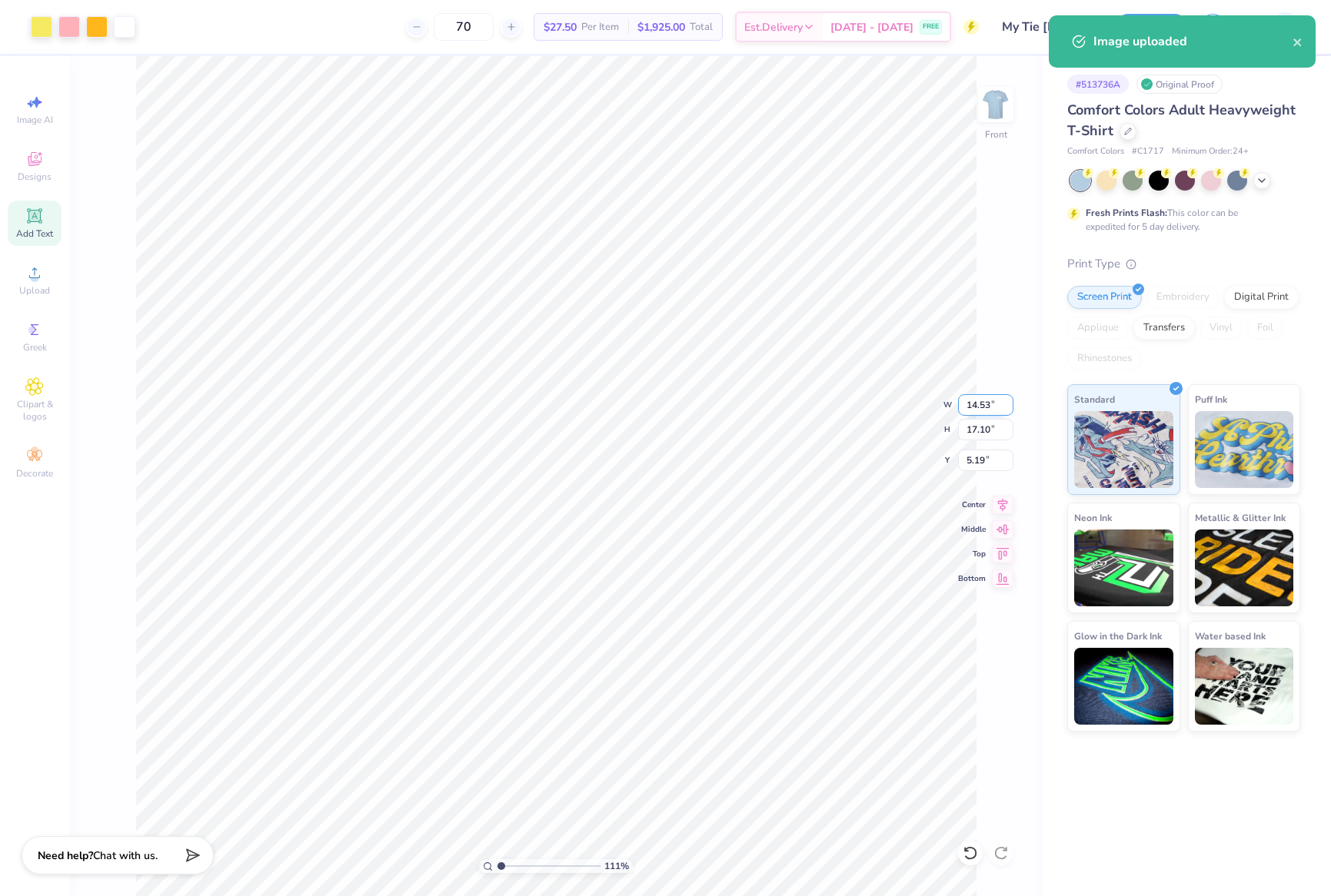
click at [995, 412] on input "14.53" at bounding box center [985, 405] width 55 height 21
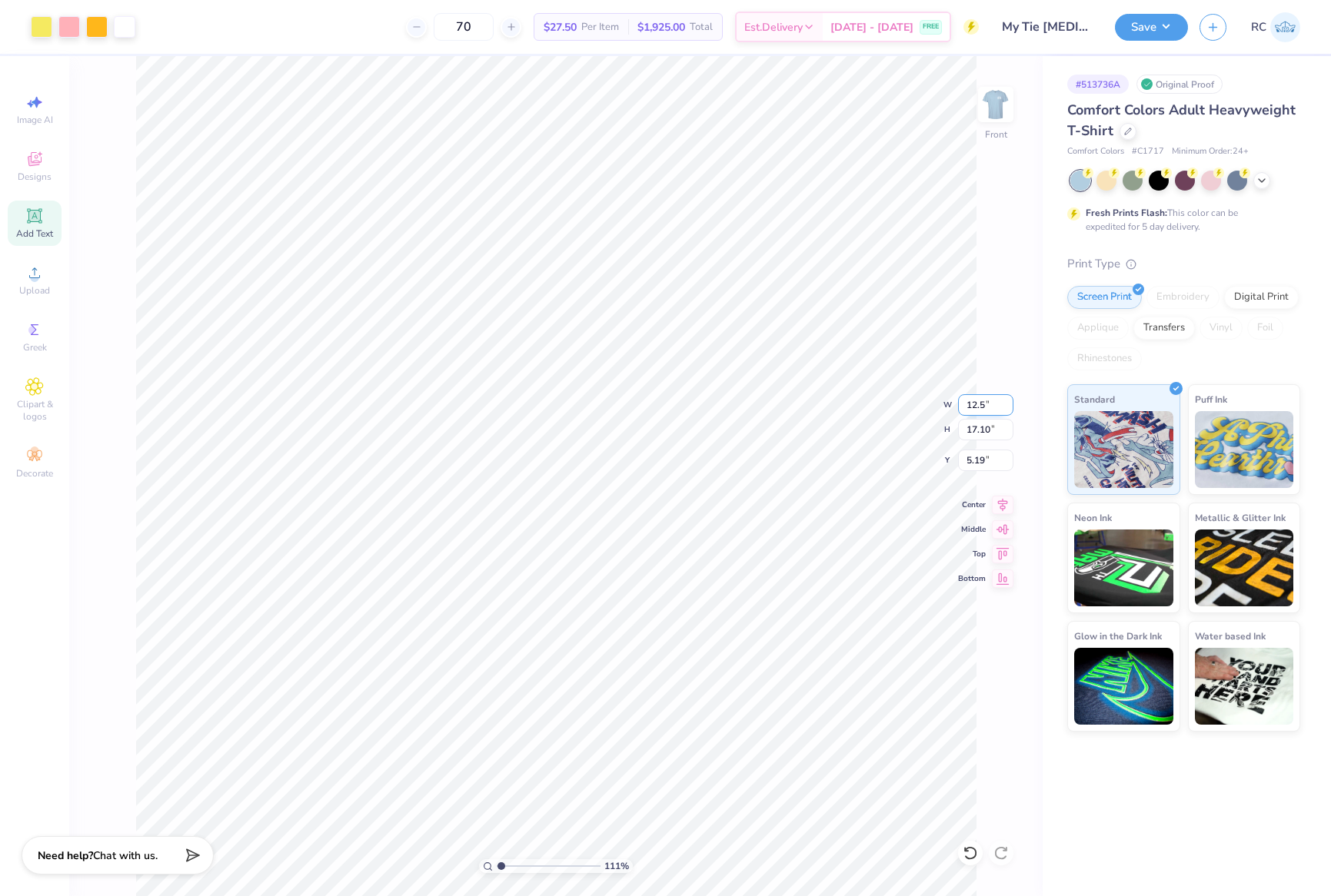
type input "12.5"
type input "1.10522621487156"
type input "12.50"
type input "14.71"
click at [978, 465] on input "6.39" at bounding box center [985, 460] width 55 height 21
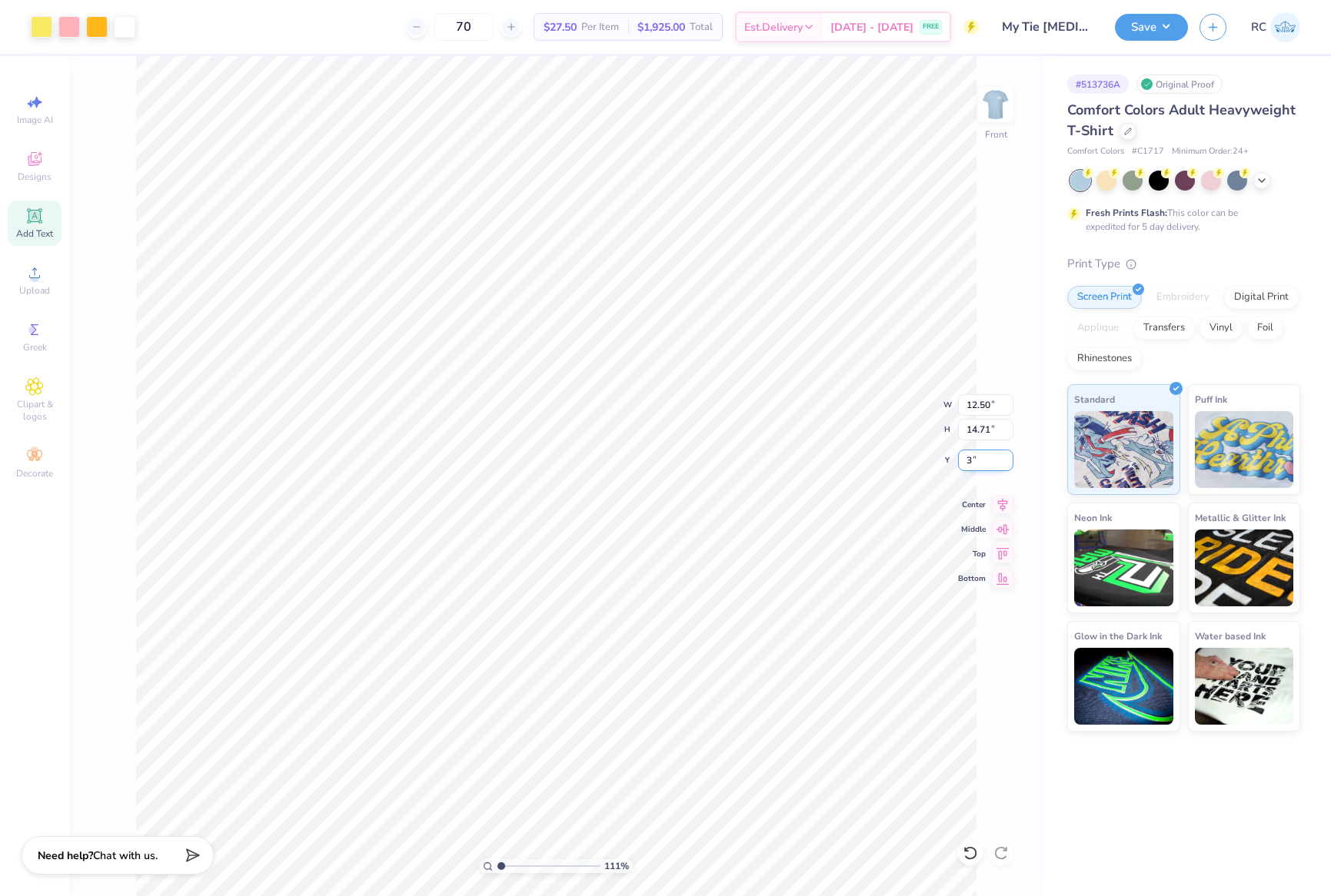
type input "3"
type input "1.10522621487156"
type input "3.00"
click at [995, 118] on img at bounding box center [995, 104] width 62 height 62
click at [38, 342] on span "Greek" at bounding box center [35, 347] width 24 height 12
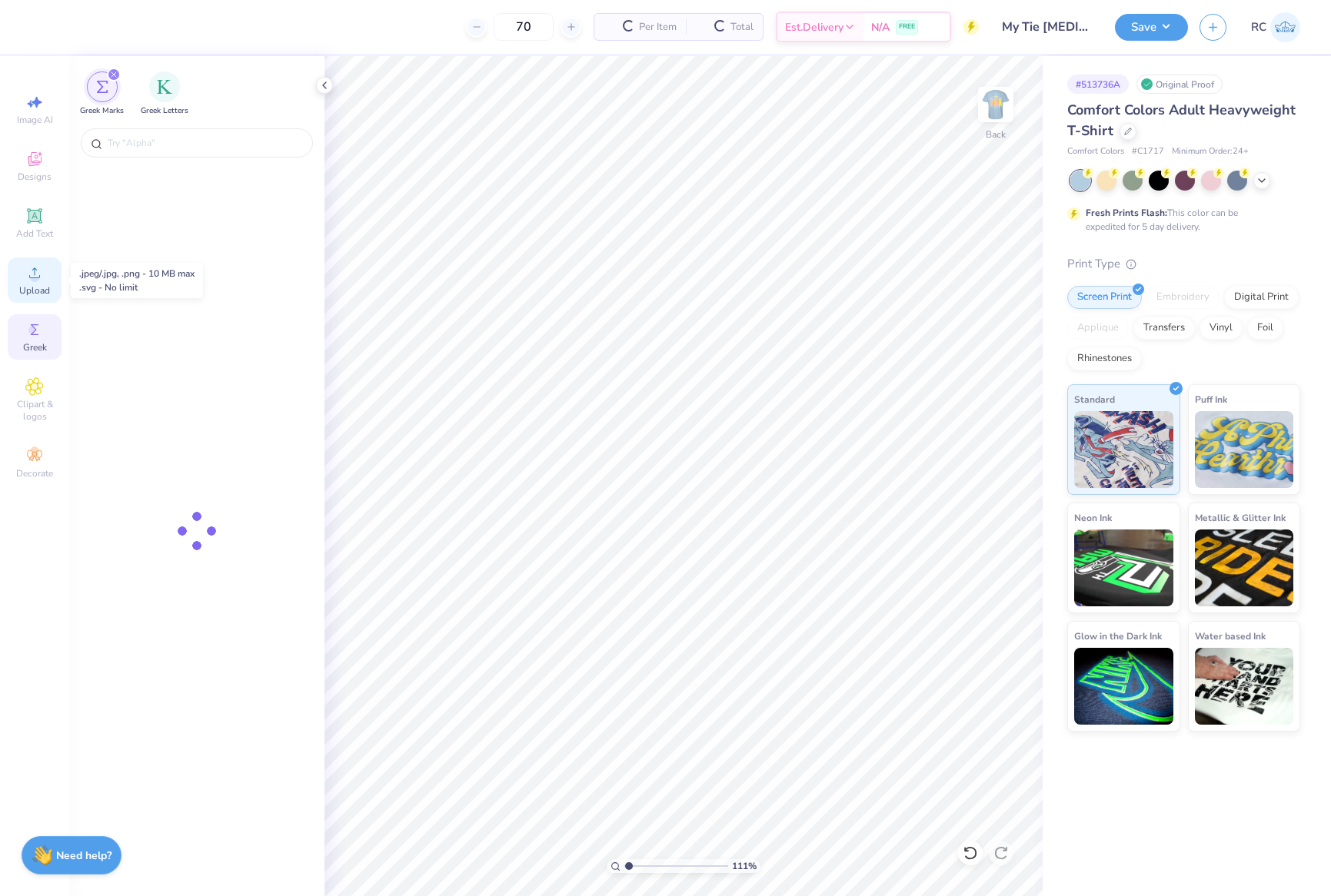
click at [42, 269] on icon at bounding box center [35, 273] width 19 height 19
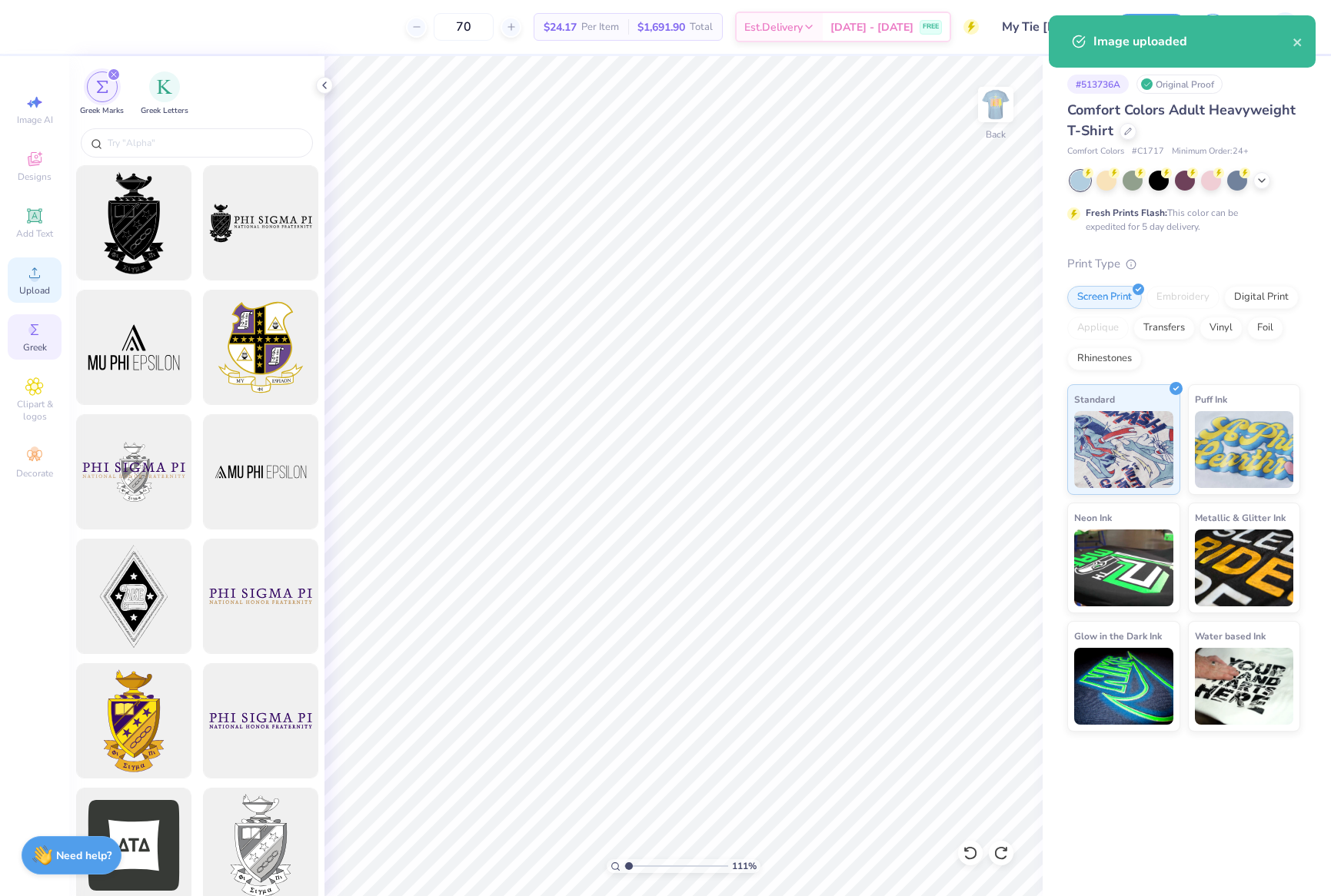
click at [39, 286] on span "Upload" at bounding box center [35, 290] width 31 height 12
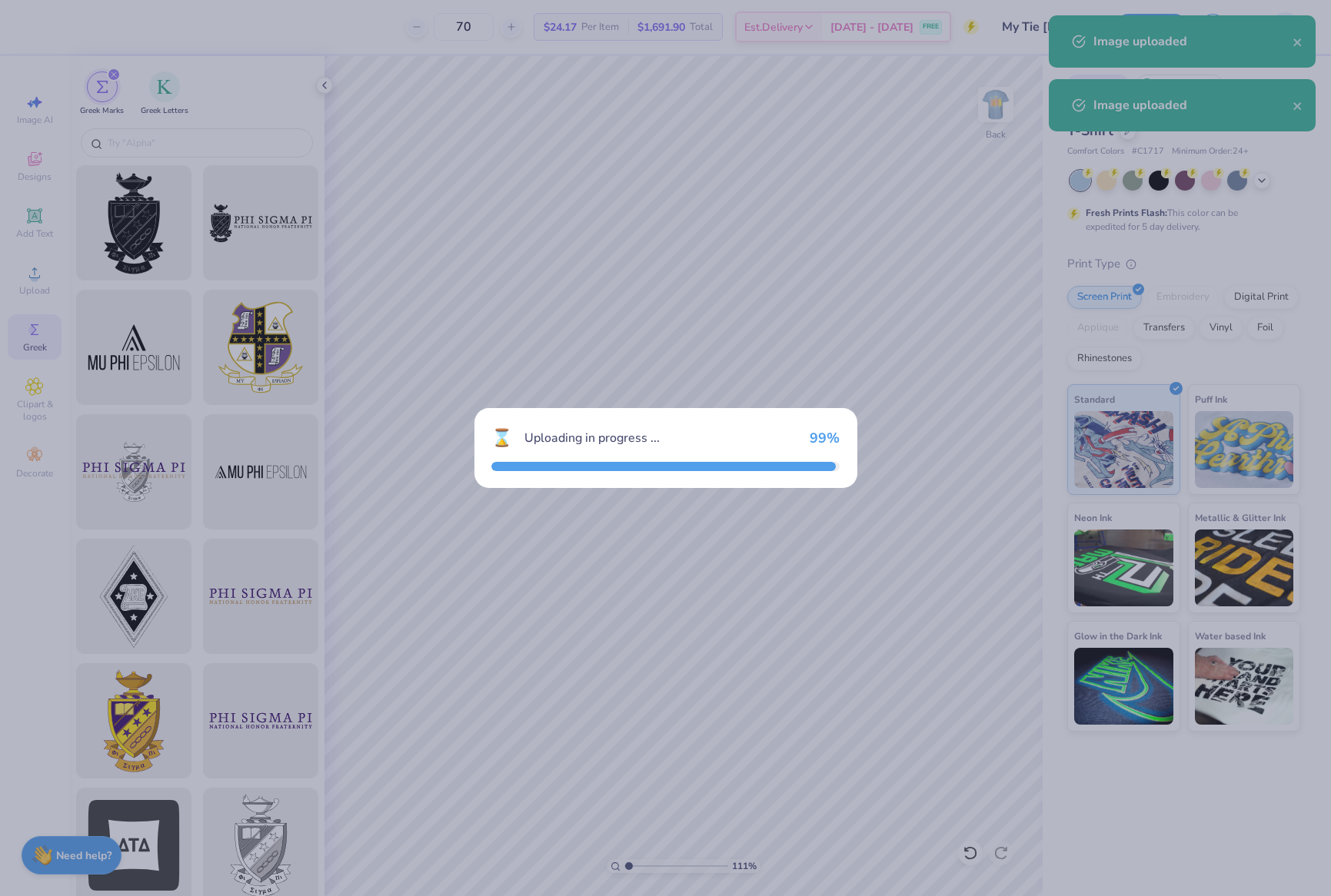
type input "1.10522621487156"
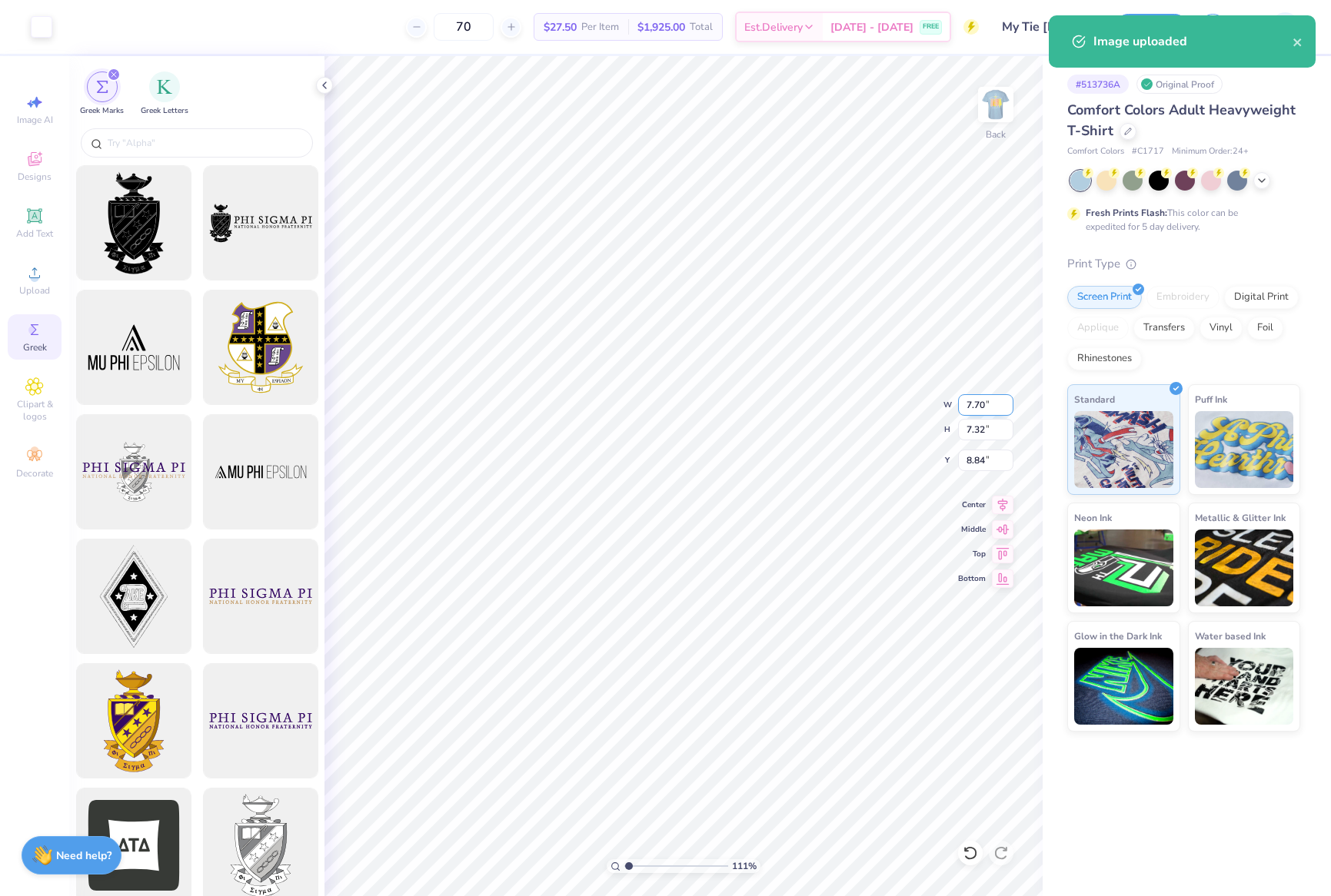
drag, startPoint x: 974, startPoint y: 401, endPoint x: 983, endPoint y: 394, distance: 11.4
click at [974, 400] on input "7.70" at bounding box center [985, 405] width 55 height 21
type input "3.5"
type input "1.10522621487156"
type input "3.50"
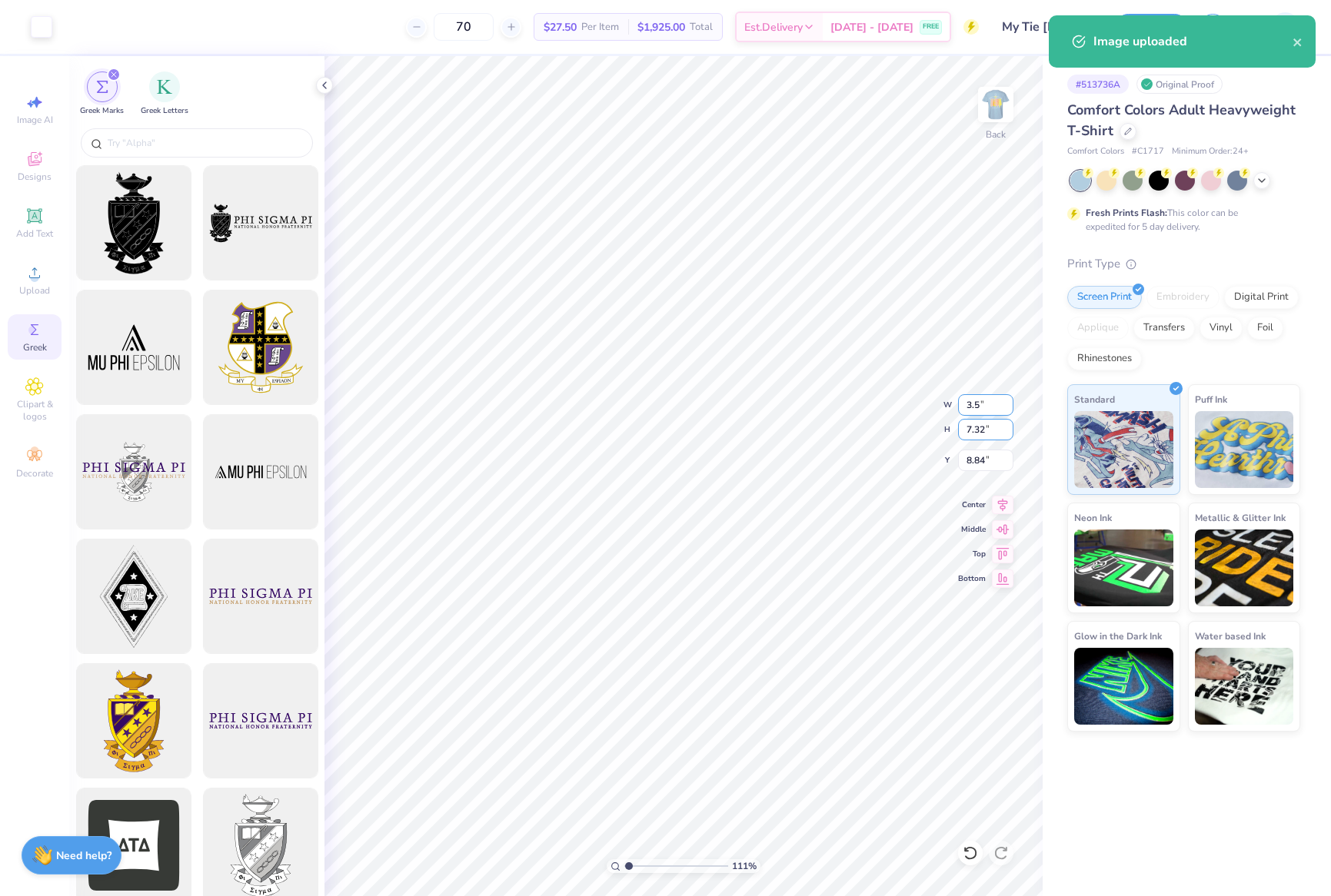
type input "3.33"
type input "3"
type input "1.10522621487156"
type input "3.00"
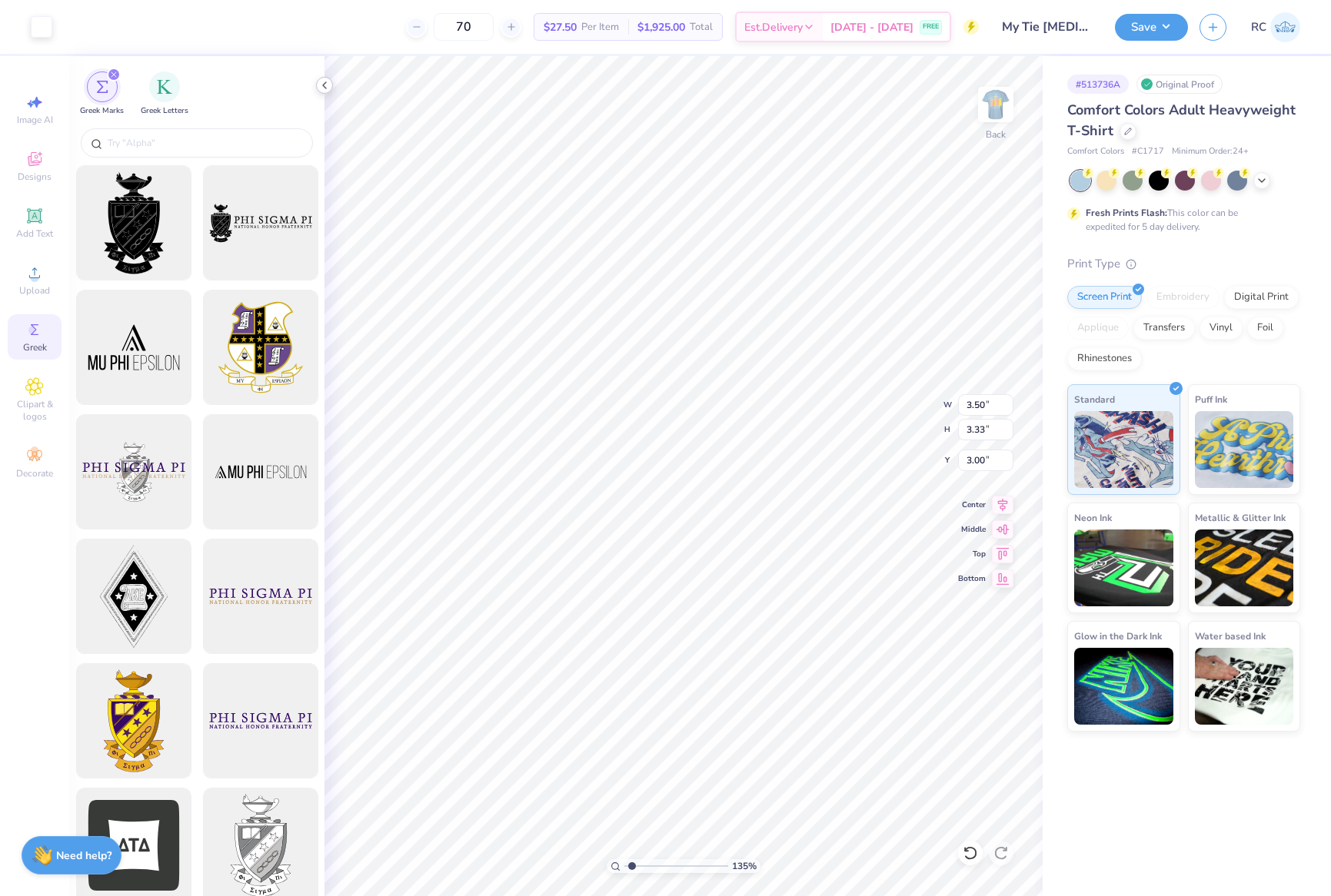
click at [328, 88] on icon at bounding box center [324, 85] width 12 height 12
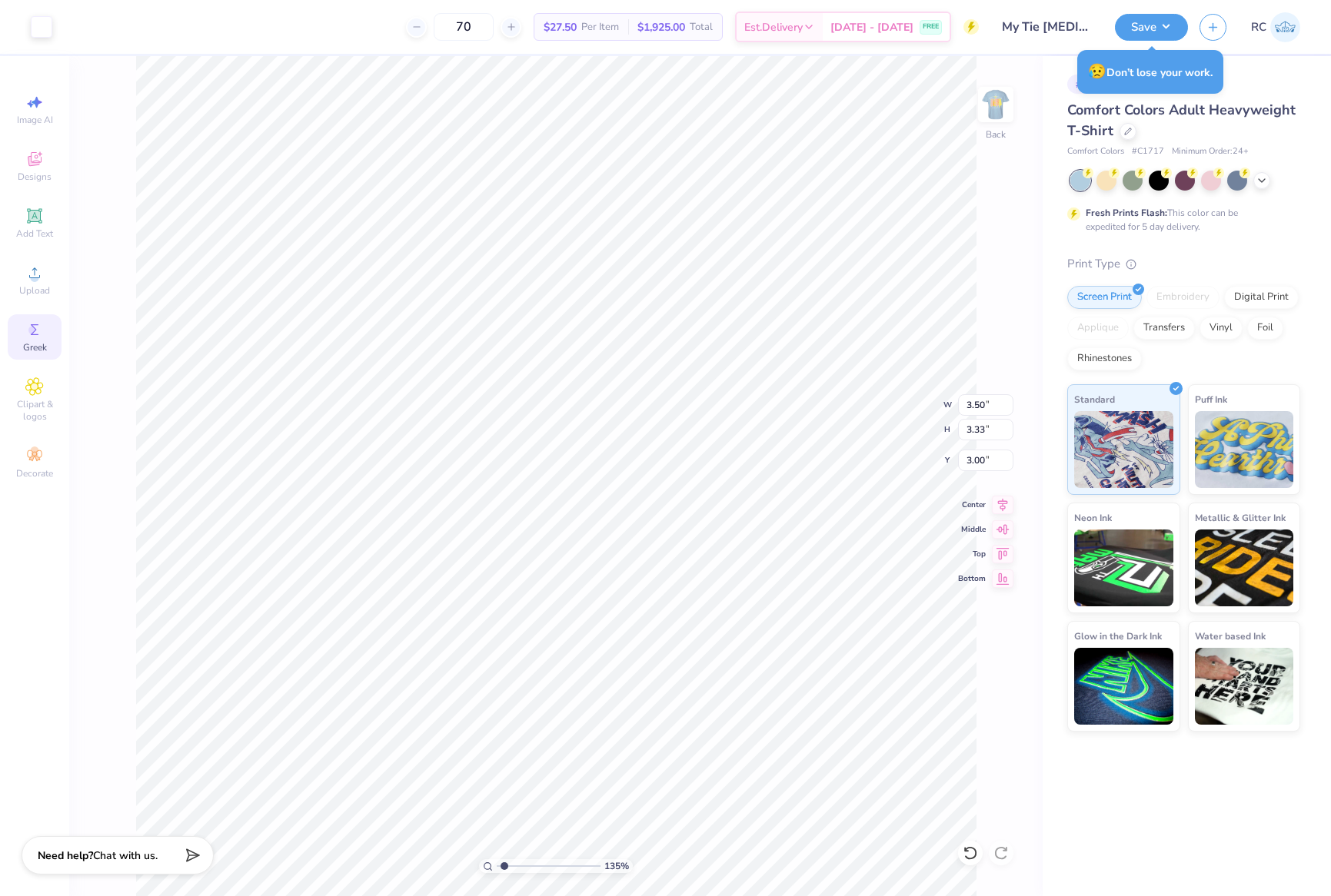
type input "1.35006143669128"
